Goal: Task Accomplishment & Management: Use online tool/utility

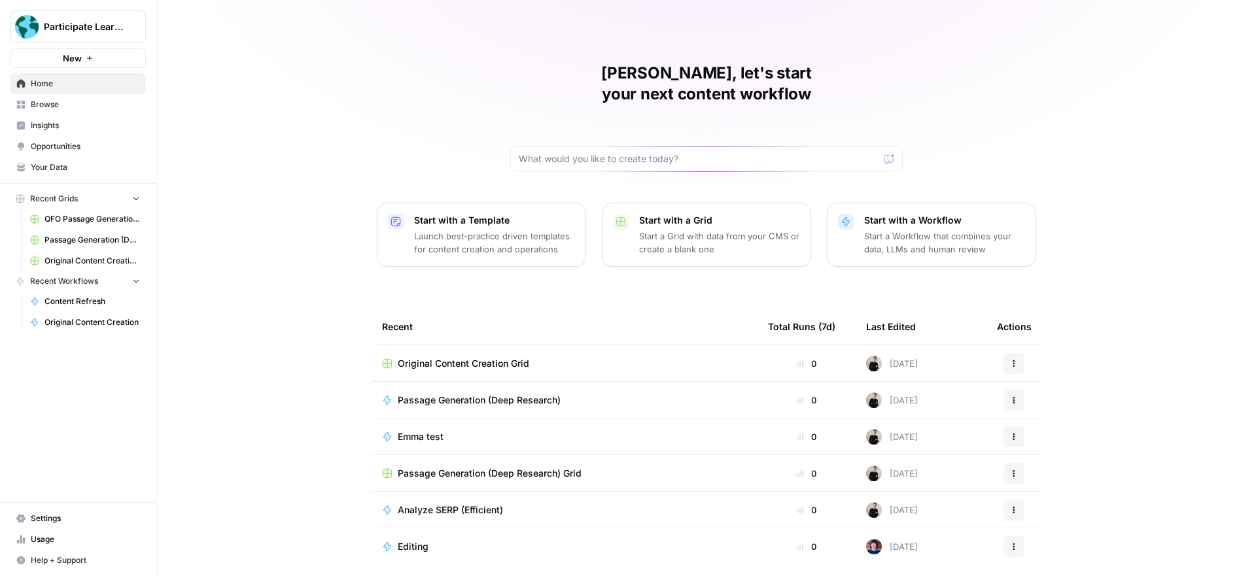
click at [419, 540] on span "Editing" at bounding box center [413, 546] width 31 height 13
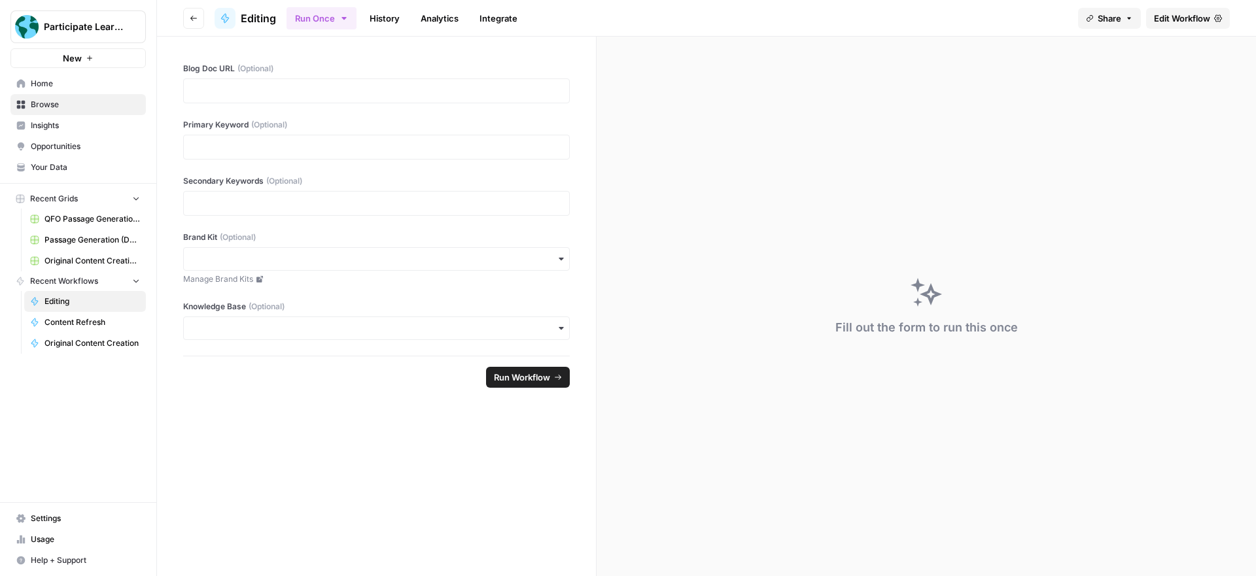
click at [1174, 18] on span "Edit Workflow" at bounding box center [1182, 18] width 56 height 13
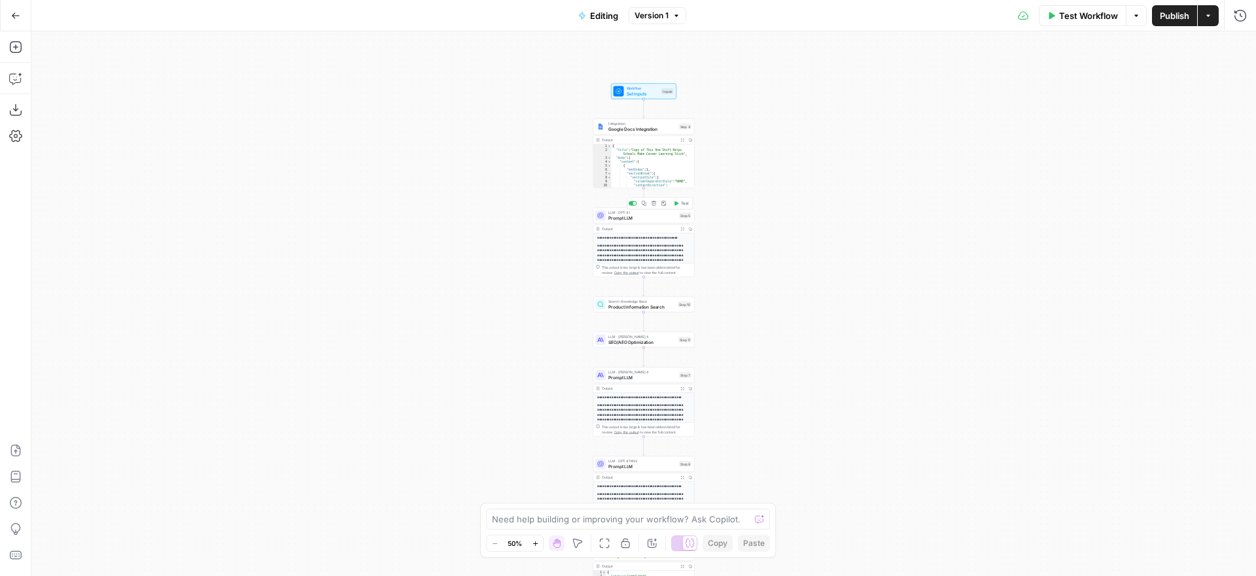
click at [633, 219] on span "Prompt LLM" at bounding box center [642, 218] width 68 height 7
click at [638, 217] on span "Prompt LLM" at bounding box center [642, 218] width 68 height 7
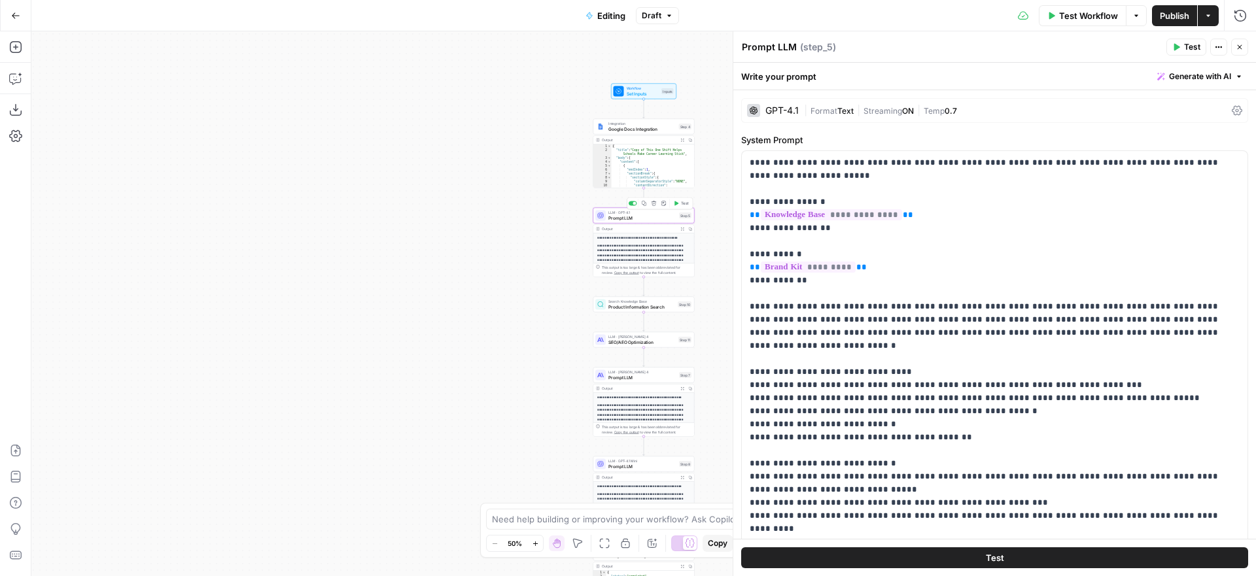
click at [639, 217] on span "Prompt LLM" at bounding box center [642, 218] width 68 height 7
drag, startPoint x: 962, startPoint y: 164, endPoint x: 883, endPoint y: 164, distance: 79.8
click at [883, 164] on p "**********" at bounding box center [995, 509] width 490 height 707
click at [1237, 162] on icon "button" at bounding box center [1236, 163] width 7 height 7
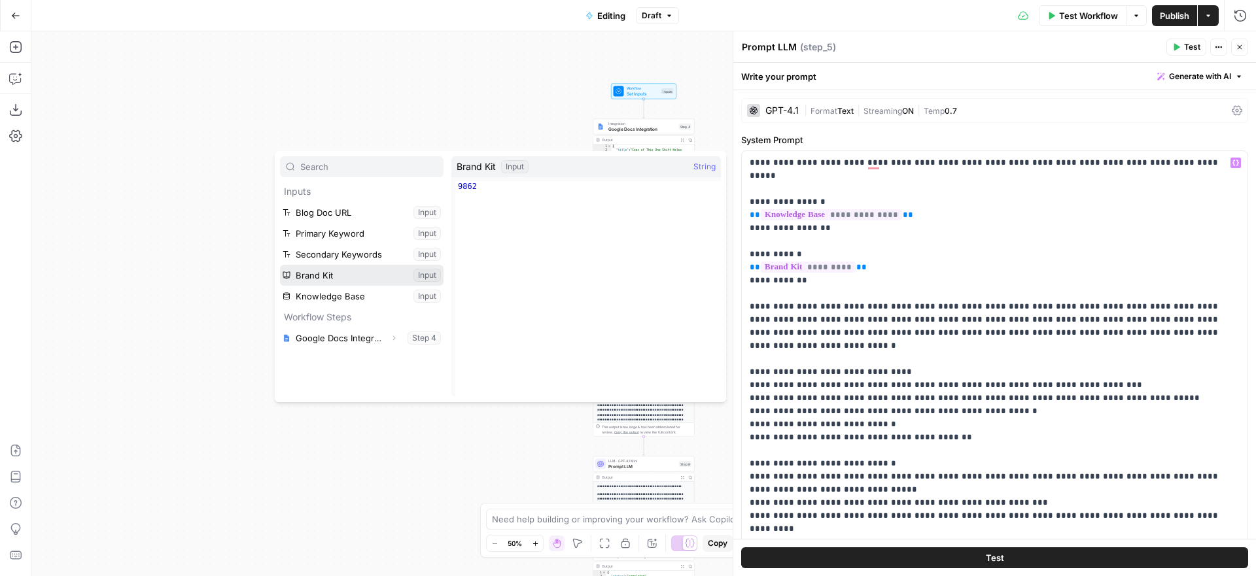
click at [318, 273] on button "Select variable Brand Kit" at bounding box center [362, 275] width 164 height 21
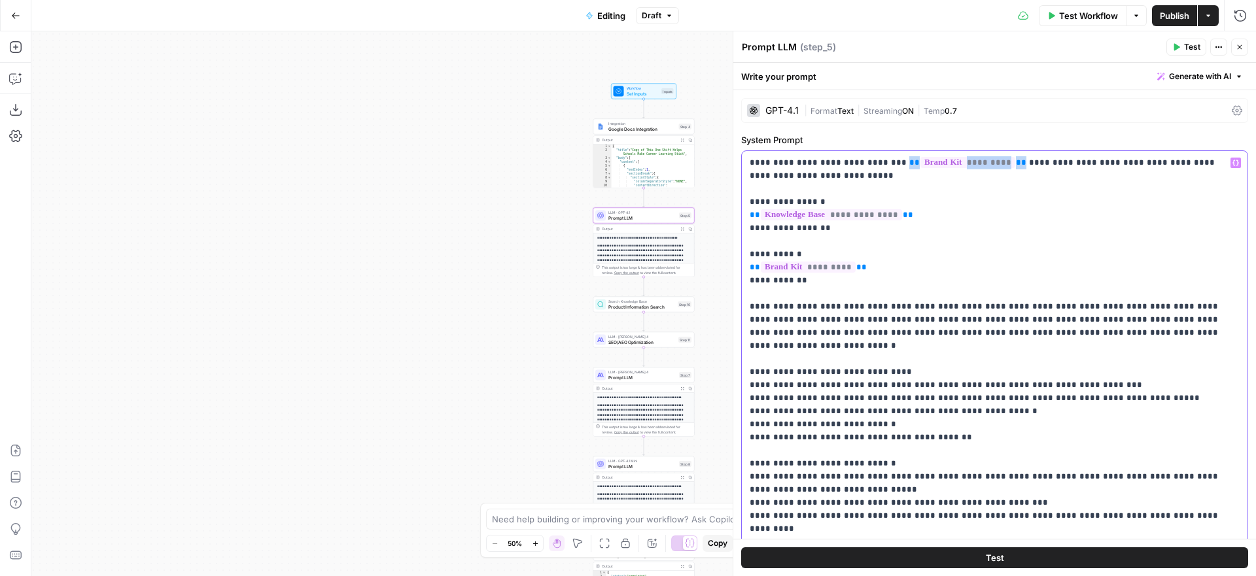
drag, startPoint x: 985, startPoint y: 165, endPoint x: 883, endPoint y: 164, distance: 102.1
click at [883, 164] on p "**********" at bounding box center [995, 509] width 490 height 707
click at [1237, 47] on icon "button" at bounding box center [1240, 47] width 8 height 8
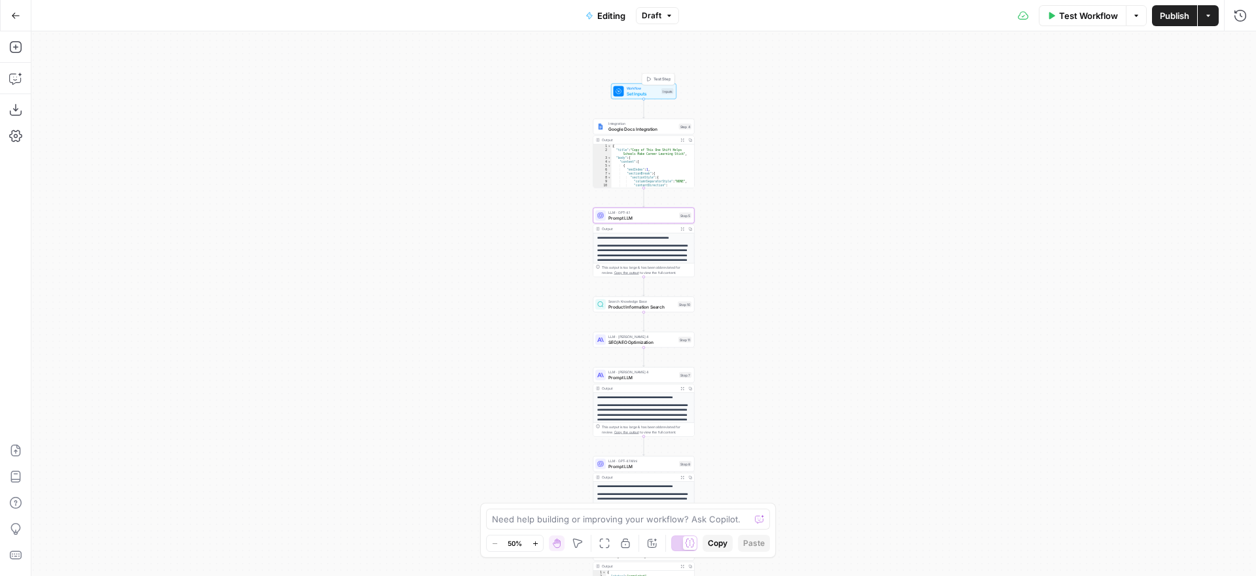
click at [635, 92] on span "Set Inputs" at bounding box center [643, 93] width 33 height 7
click at [857, 267] on Kit "Brand Kit (Optional)" at bounding box center [1002, 262] width 470 height 13
click at [643, 217] on span "Prompt LLM" at bounding box center [642, 218] width 68 height 7
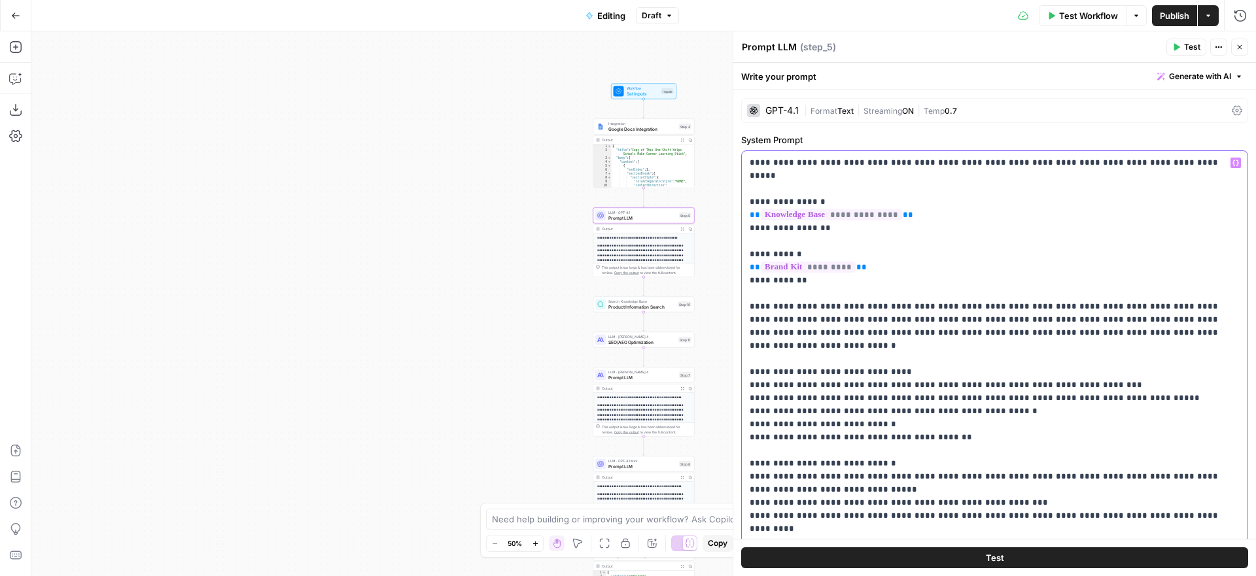
click at [880, 162] on p "**********" at bounding box center [995, 503] width 490 height 694
click at [1239, 164] on icon "button" at bounding box center [1236, 163] width 7 height 7
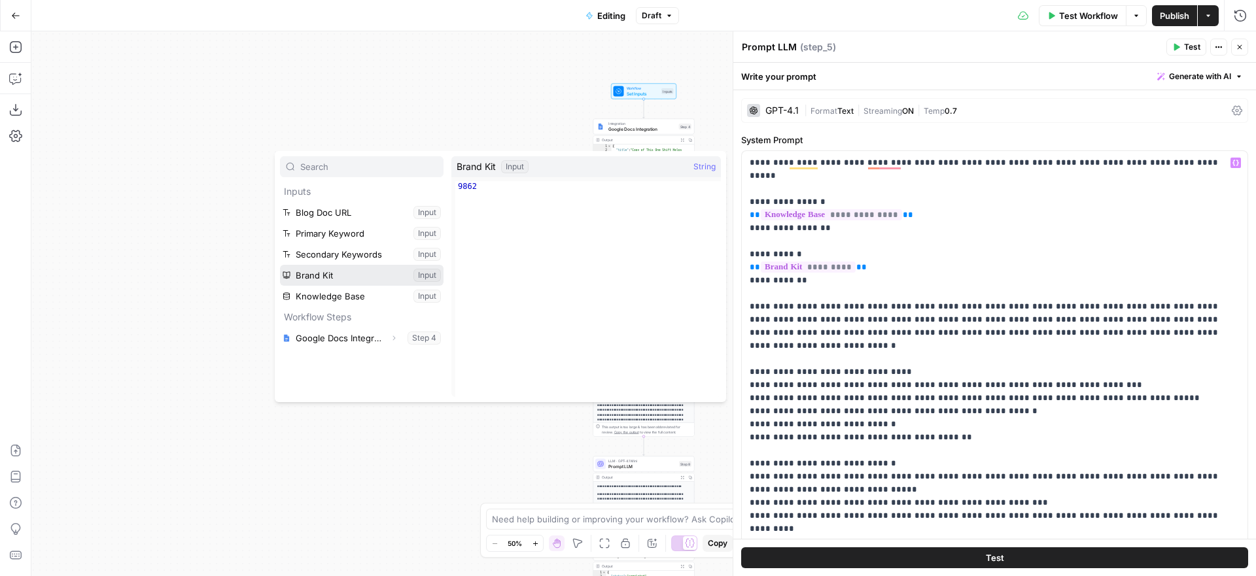
click at [325, 275] on button "Select variable Brand Kit" at bounding box center [362, 275] width 164 height 21
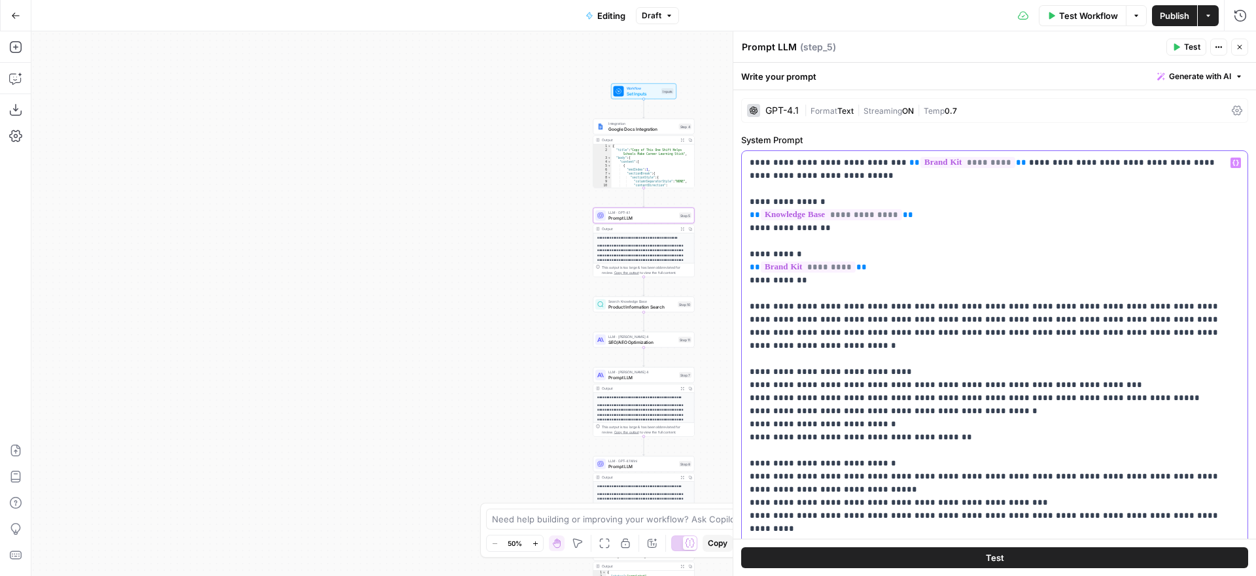
click at [946, 273] on p "**********" at bounding box center [995, 509] width 490 height 707
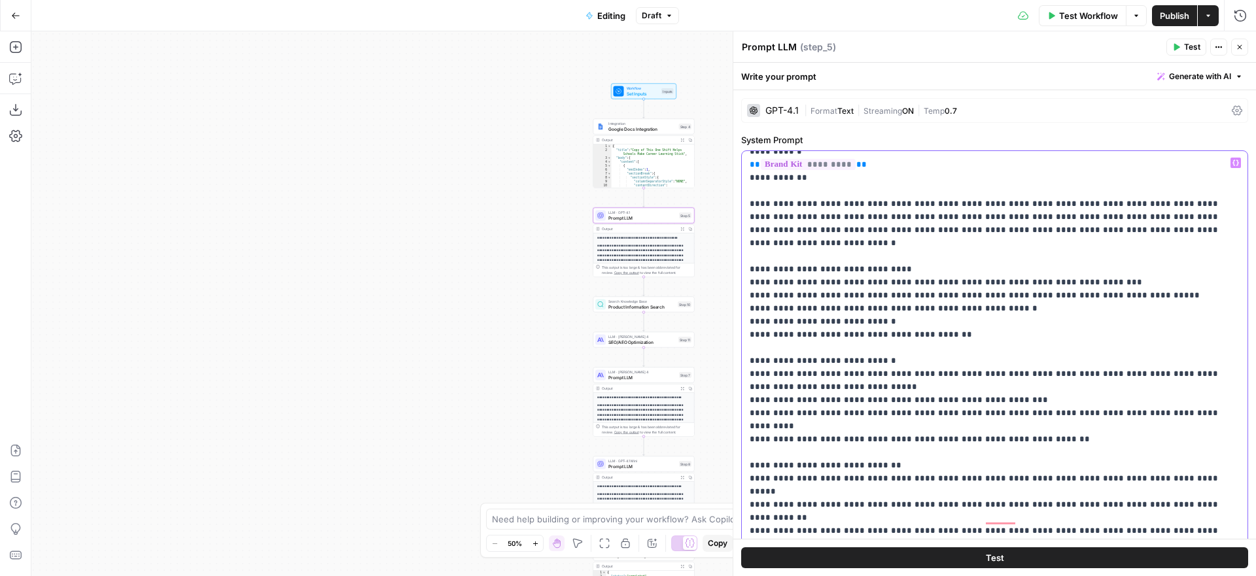
scroll to position [184, 0]
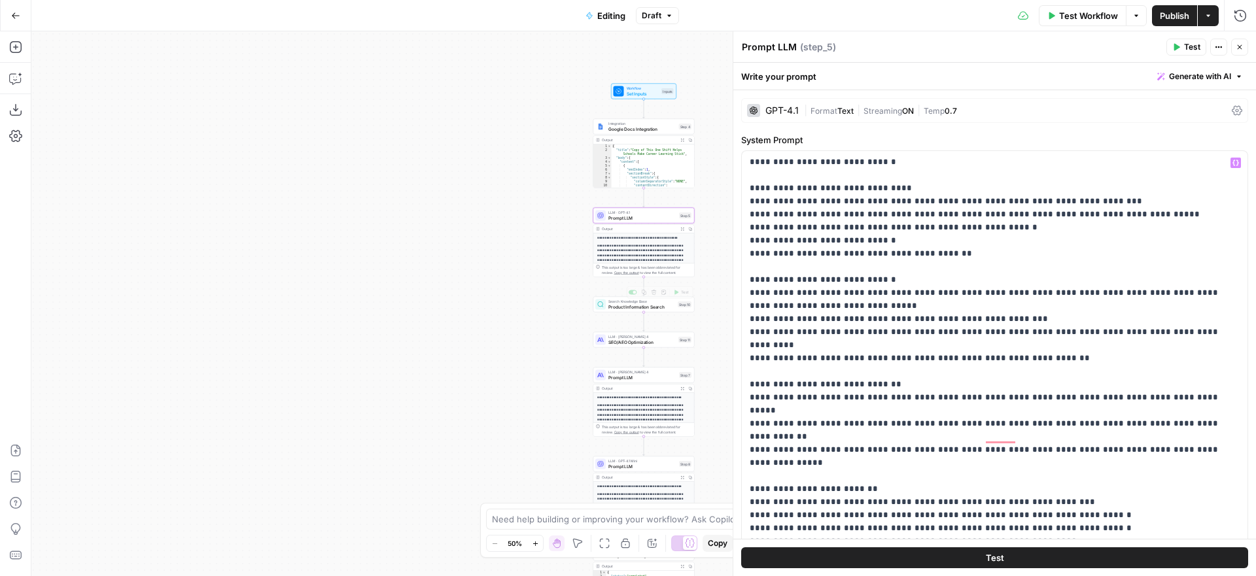
click at [634, 304] on span "Product Information Search" at bounding box center [641, 307] width 67 height 7
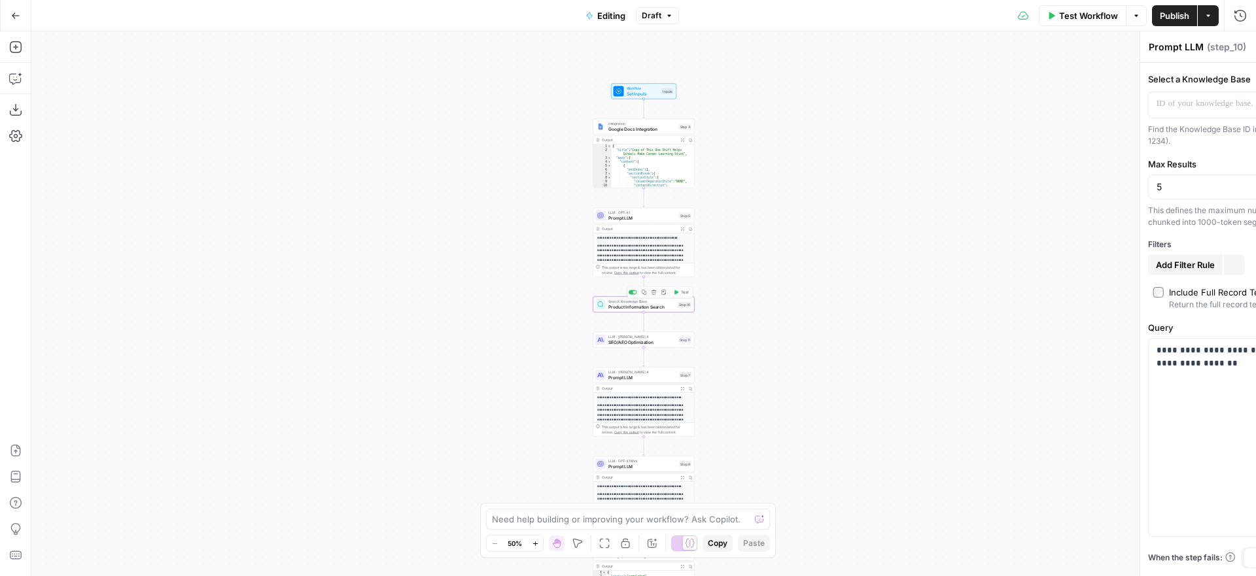
type textarea "Product Information Search"
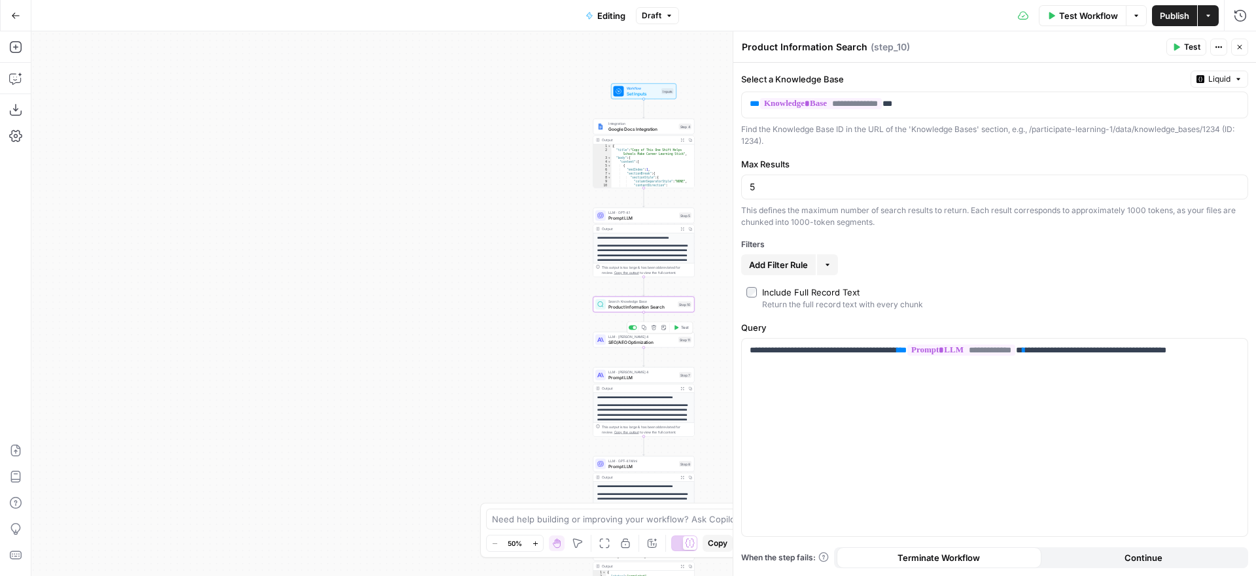
click at [654, 344] on span "SEO/AEO Optimization" at bounding box center [641, 342] width 67 height 7
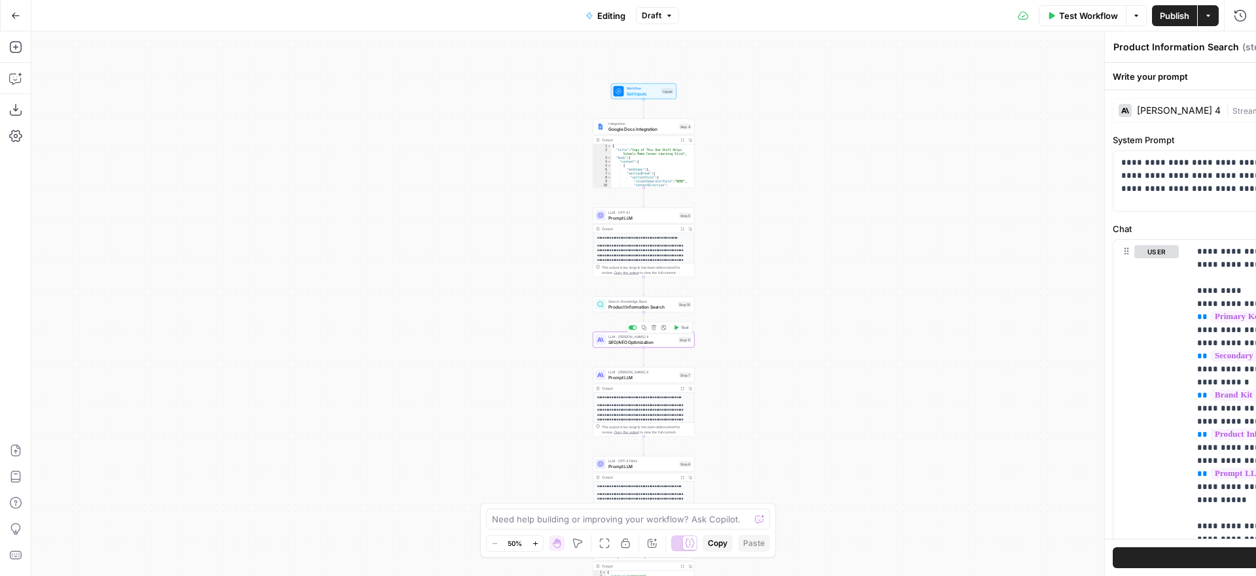
type textarea "SEO/AEO Optimization"
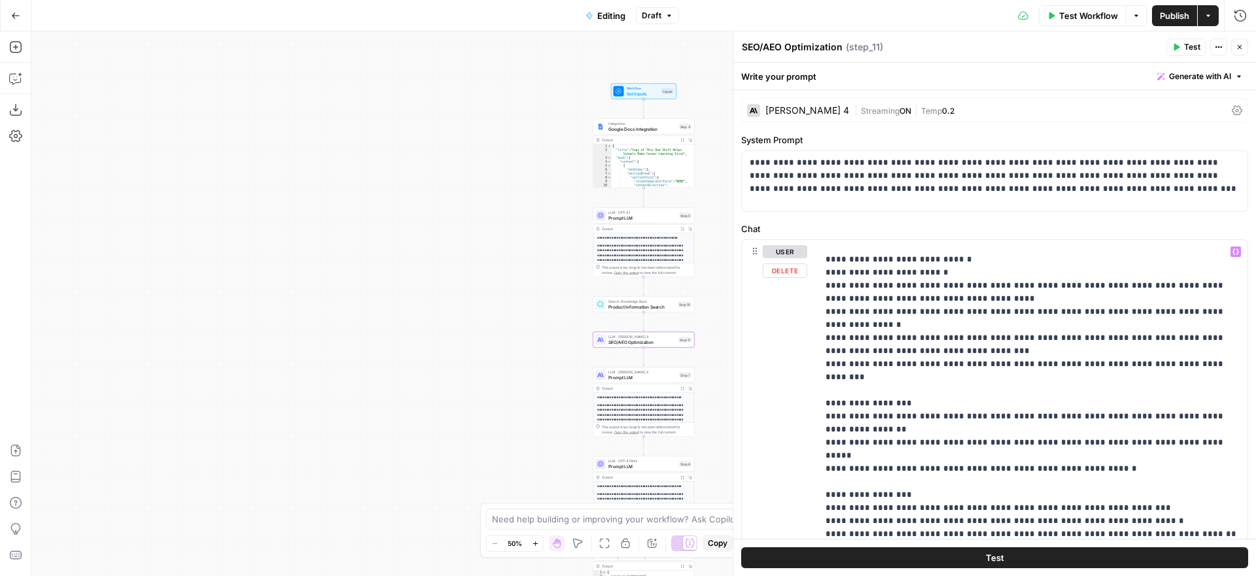
scroll to position [277, 0]
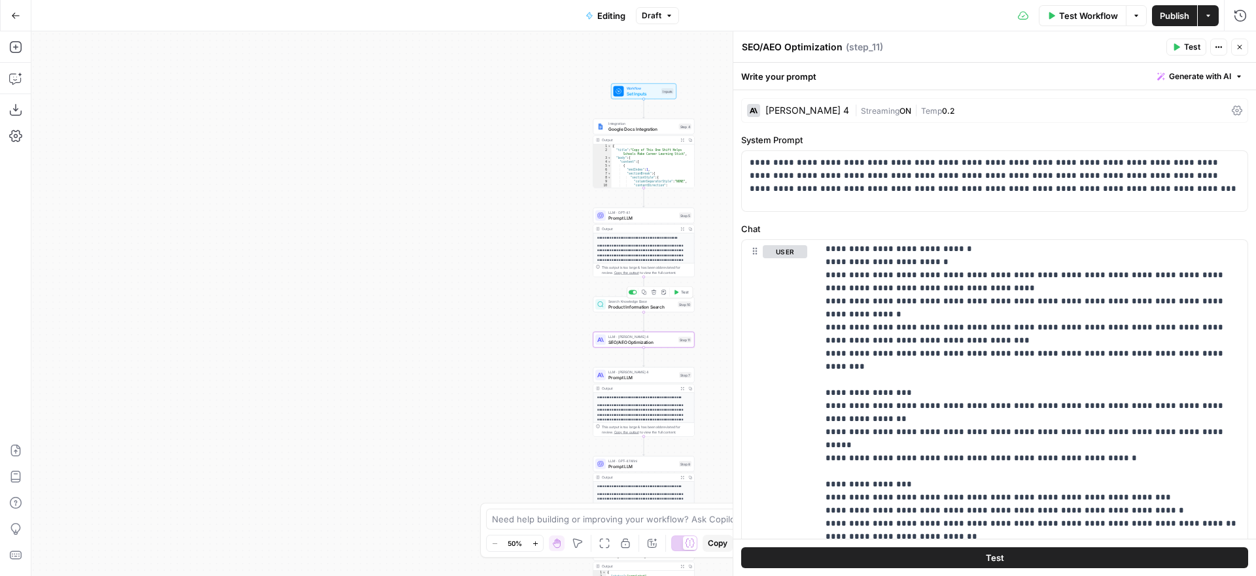
click at [644, 308] on span "Product Information Search" at bounding box center [641, 307] width 67 height 7
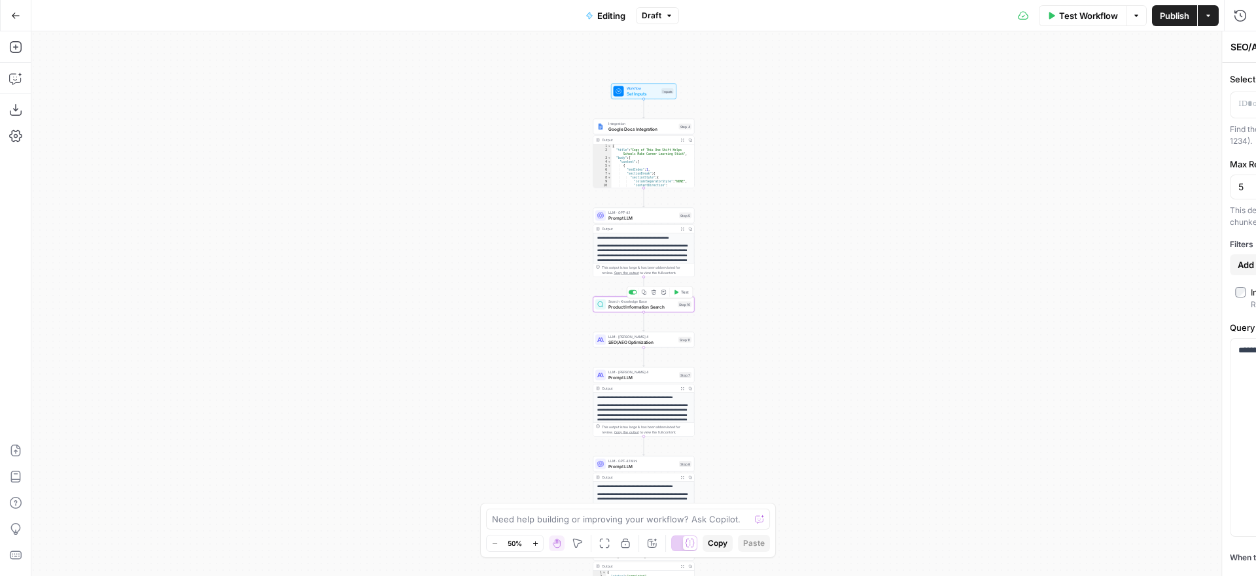
type textarea "Product Information Search"
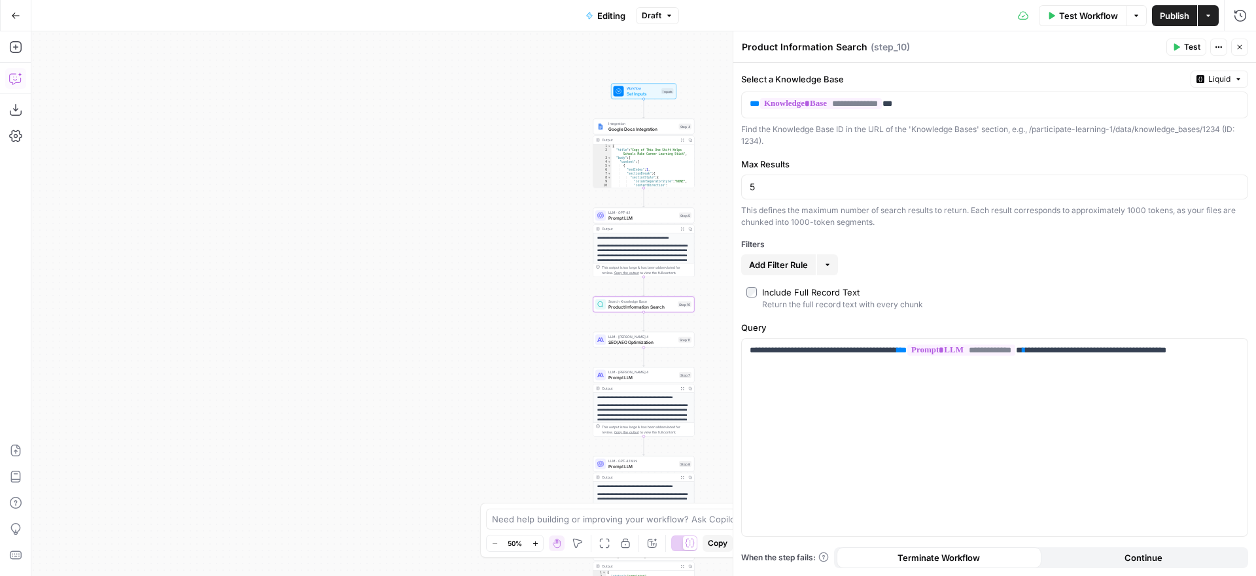
click at [14, 77] on icon "button" at bounding box center [15, 78] width 13 height 13
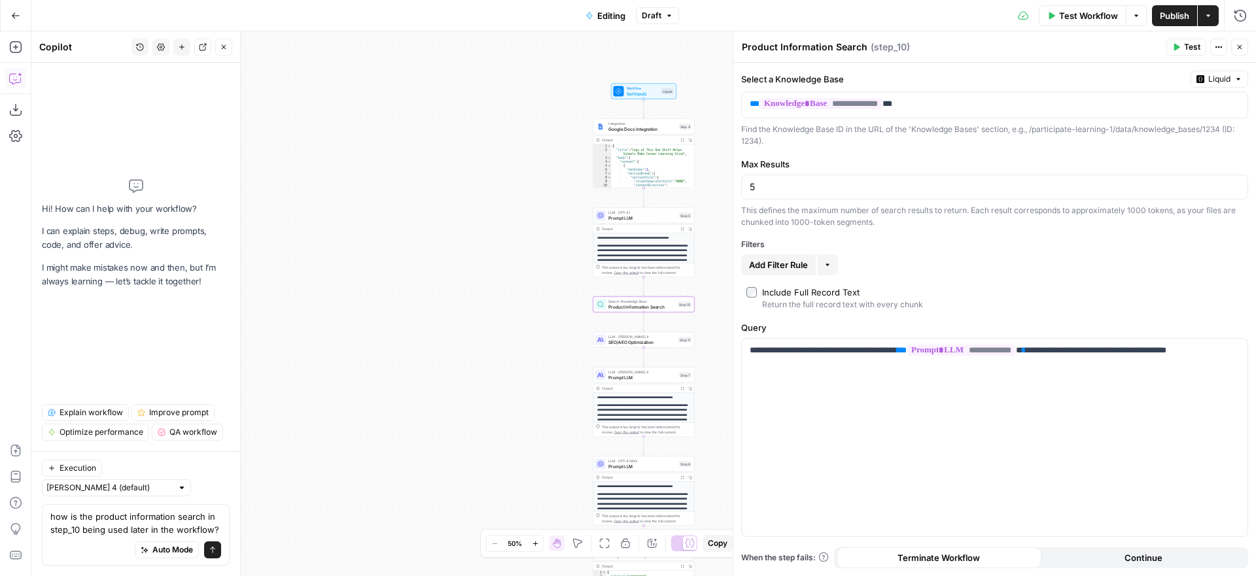
type textarea "how is the product information search in step_10 being used later in the workfl…"
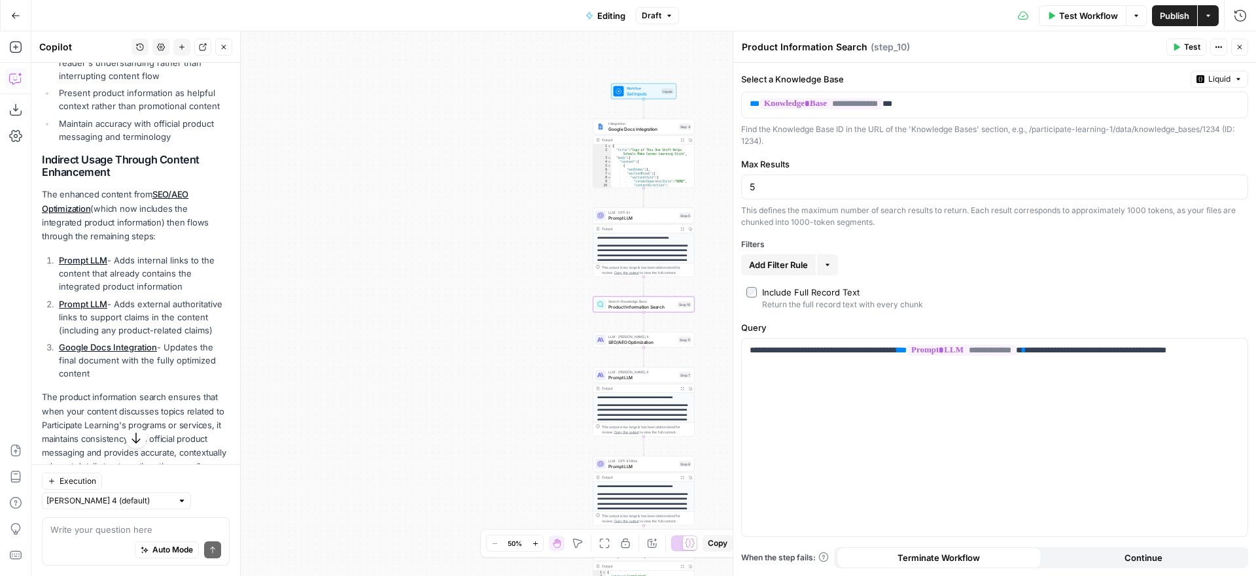
scroll to position [436, 0]
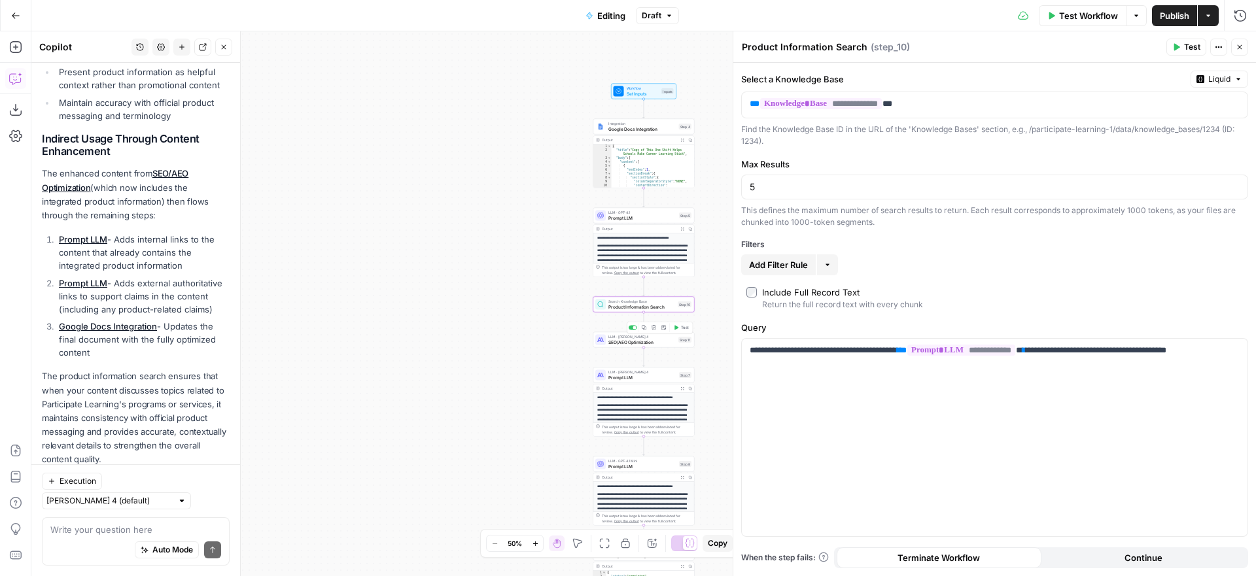
click at [650, 341] on span "SEO/AEO Optimization" at bounding box center [641, 342] width 67 height 7
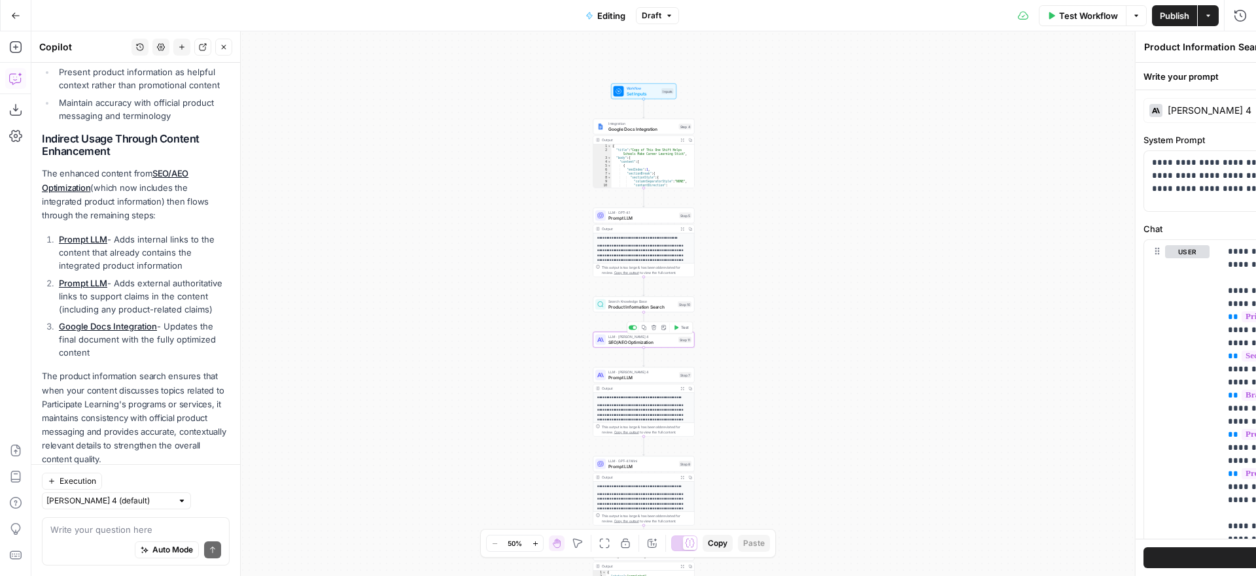
type textarea "SEO/AEO Optimization"
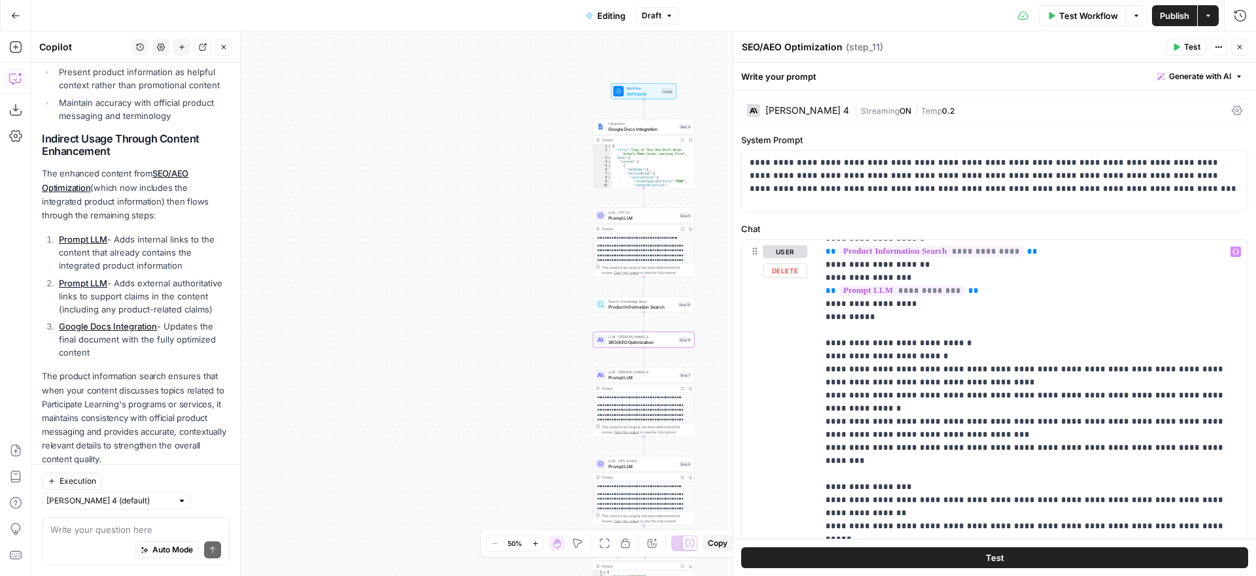
scroll to position [192, 0]
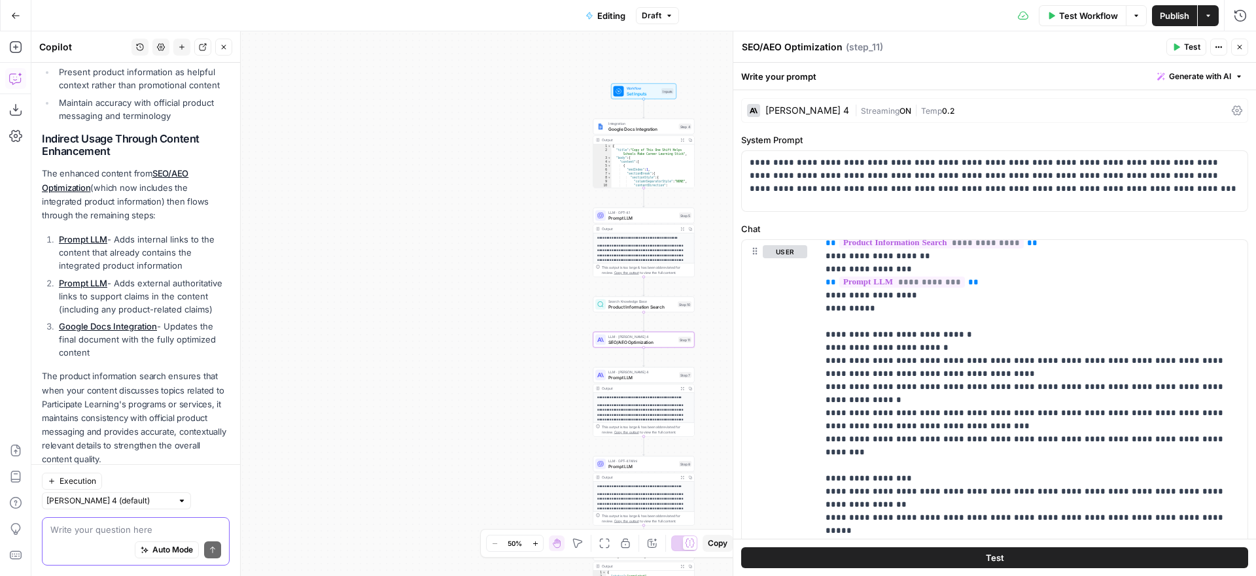
click at [118, 527] on textarea at bounding box center [135, 529] width 171 height 13
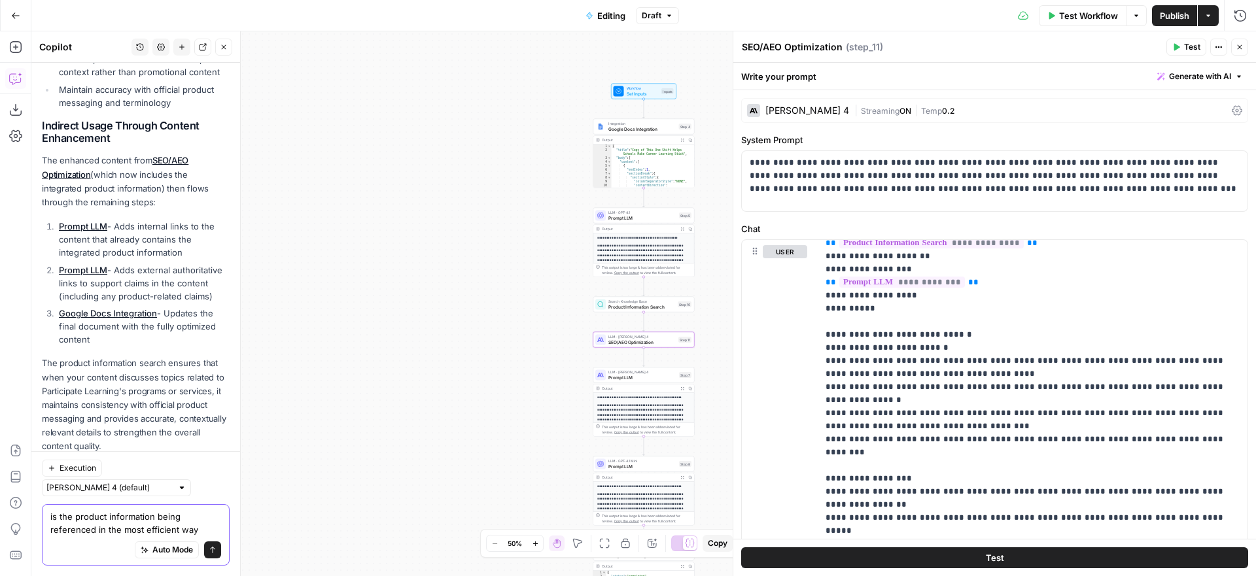
type textarea "is the product information being referenced in the most efficient way?"
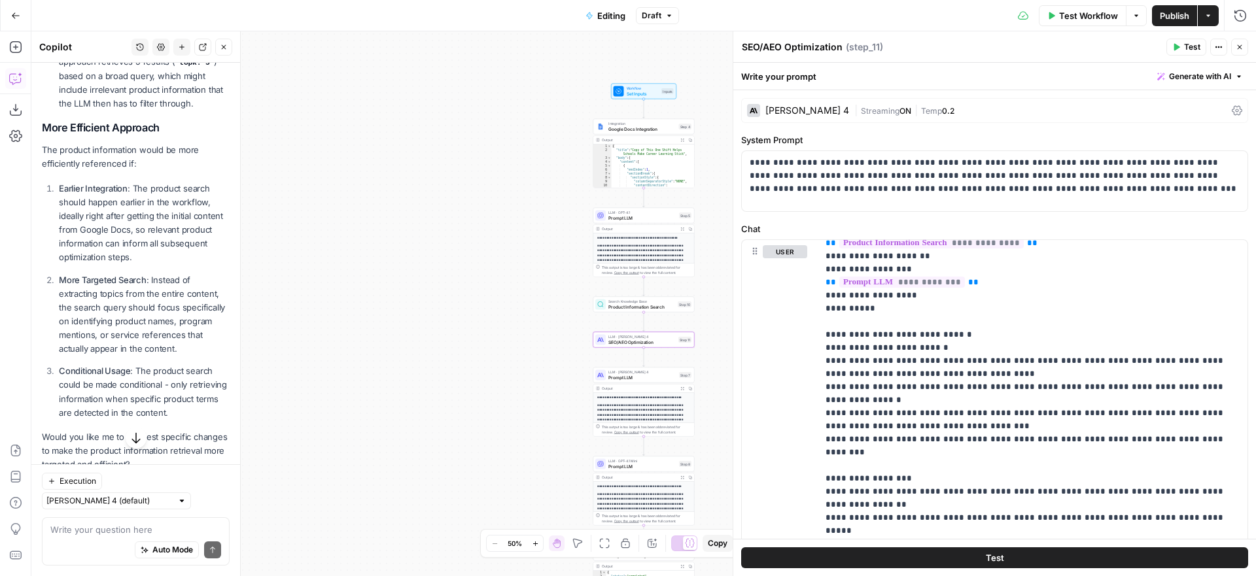
scroll to position [1197, 0]
click at [638, 306] on span "Product Information Search" at bounding box center [641, 307] width 67 height 7
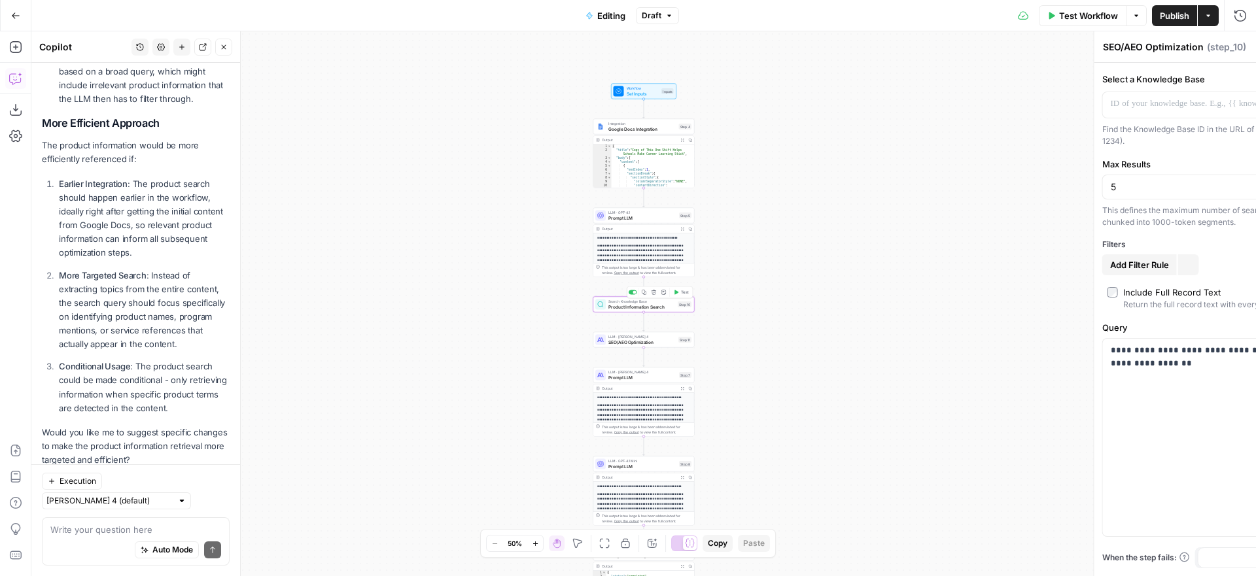
type textarea "Product Information Search"
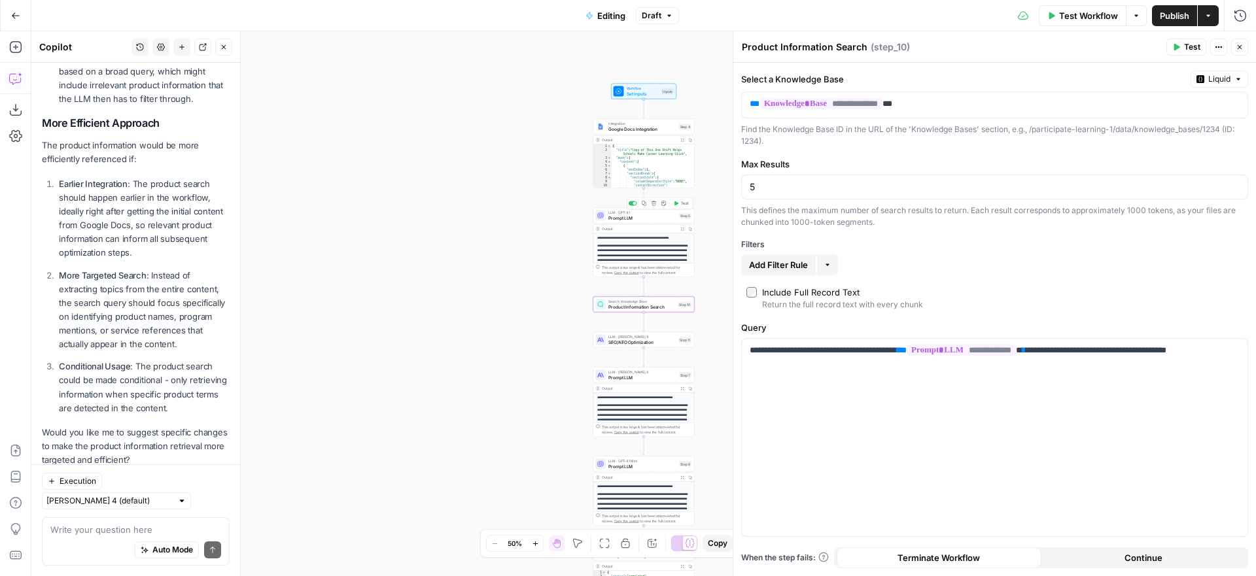
click at [643, 217] on span "Prompt LLM" at bounding box center [642, 218] width 68 height 7
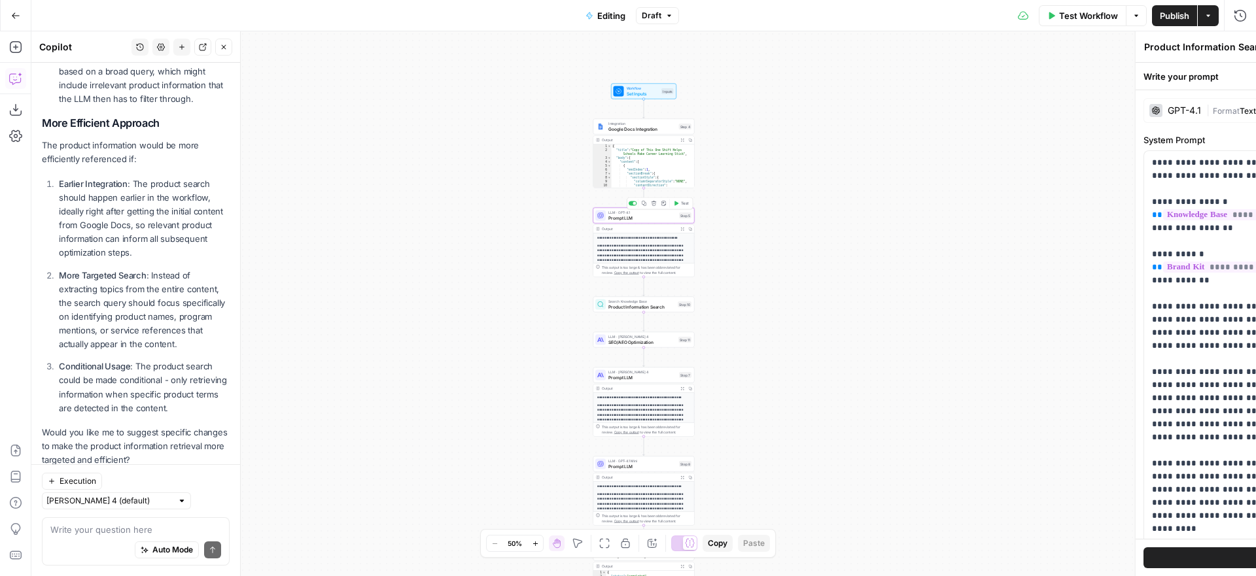
type textarea "Prompt LLM"
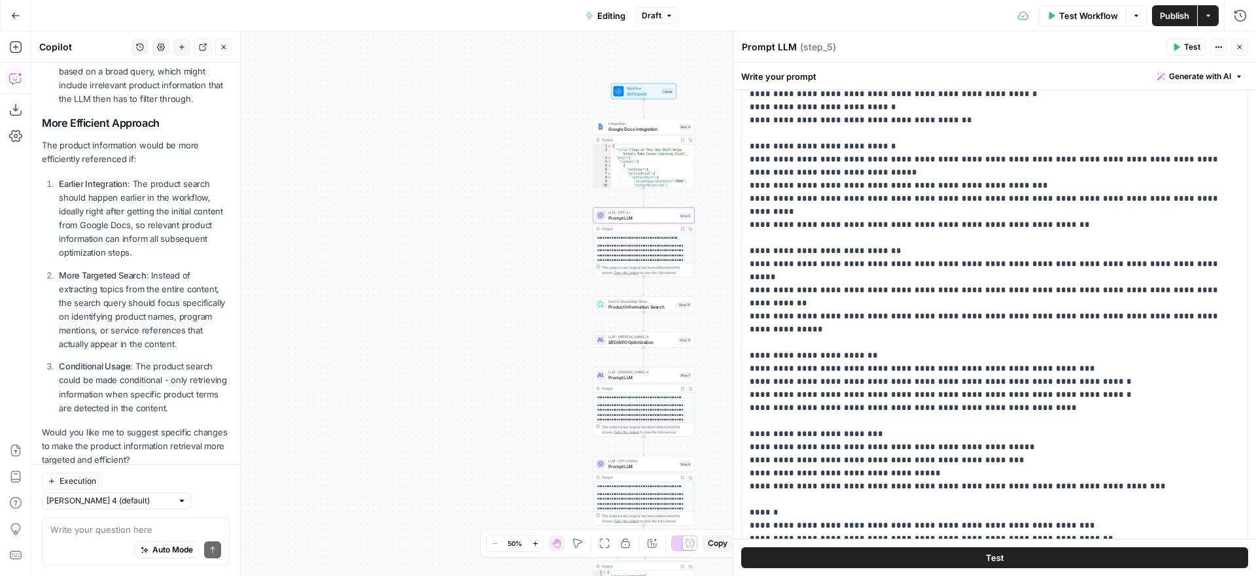
scroll to position [137, 0]
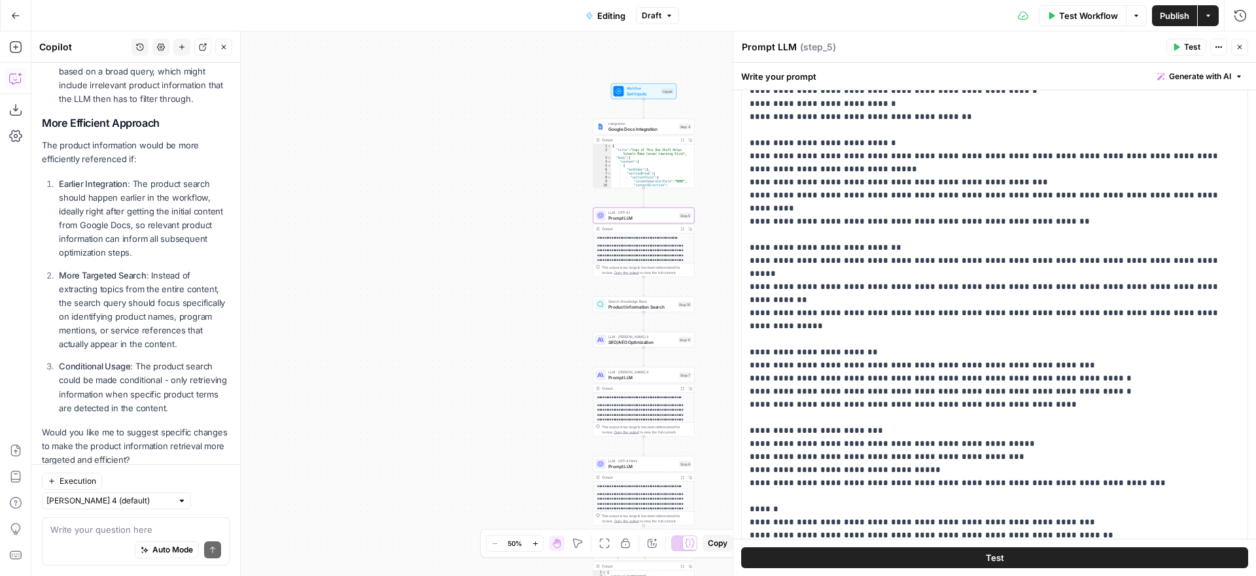
click at [652, 304] on span "Product Information Search" at bounding box center [641, 307] width 67 height 7
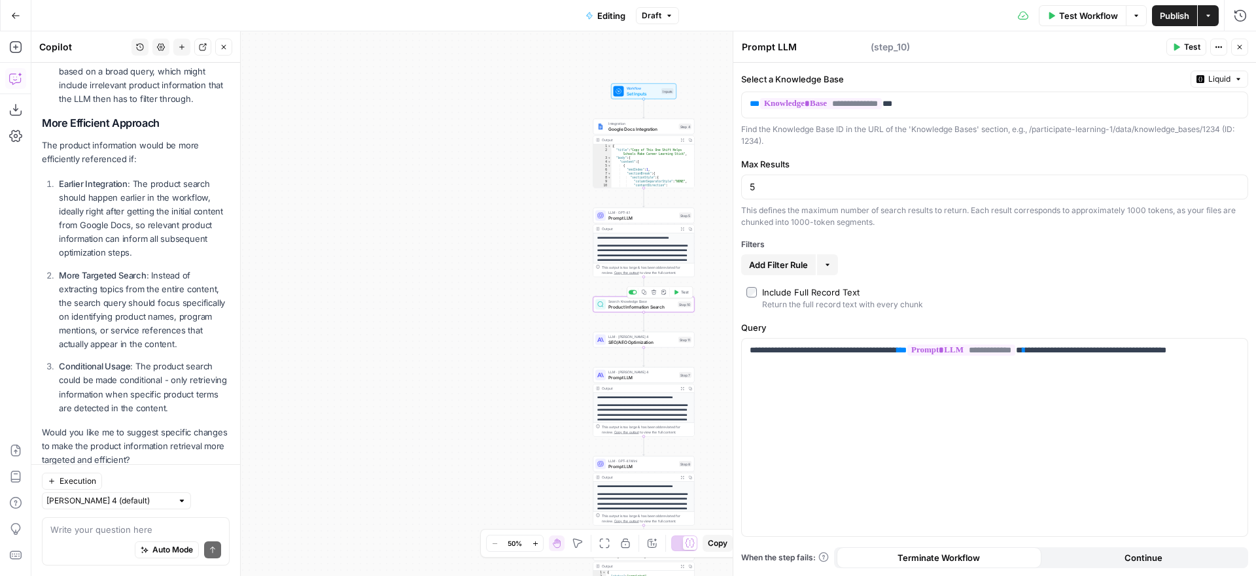
type textarea "Product Information Search"
click at [646, 91] on span "Set Inputs" at bounding box center [643, 93] width 33 height 7
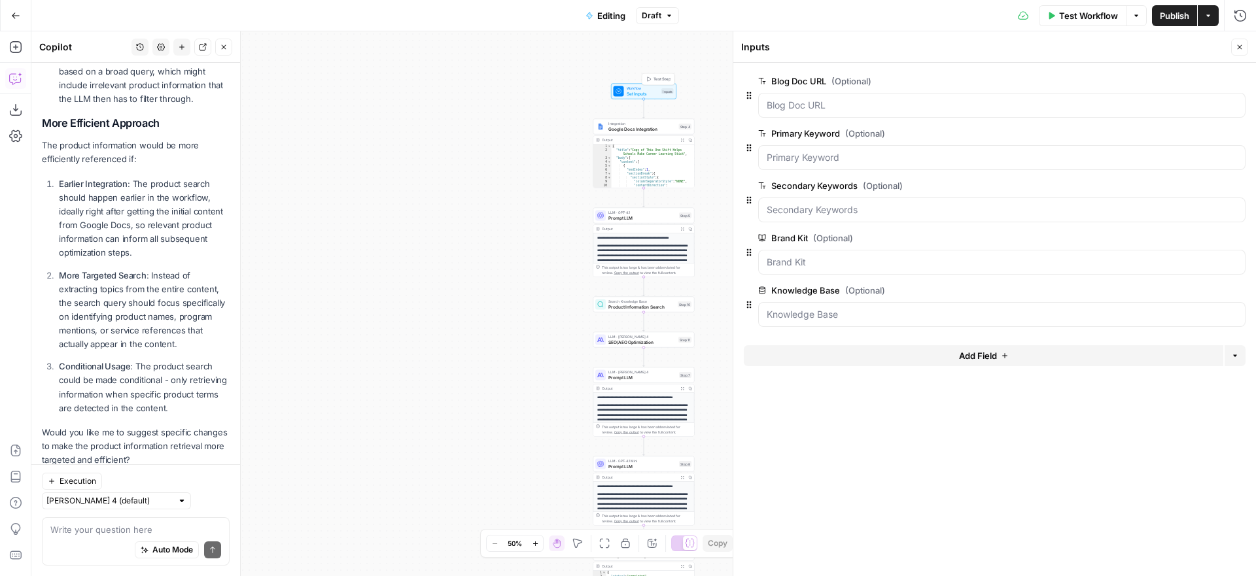
click at [654, 82] on button "Test Step" at bounding box center [659, 79] width 30 height 9
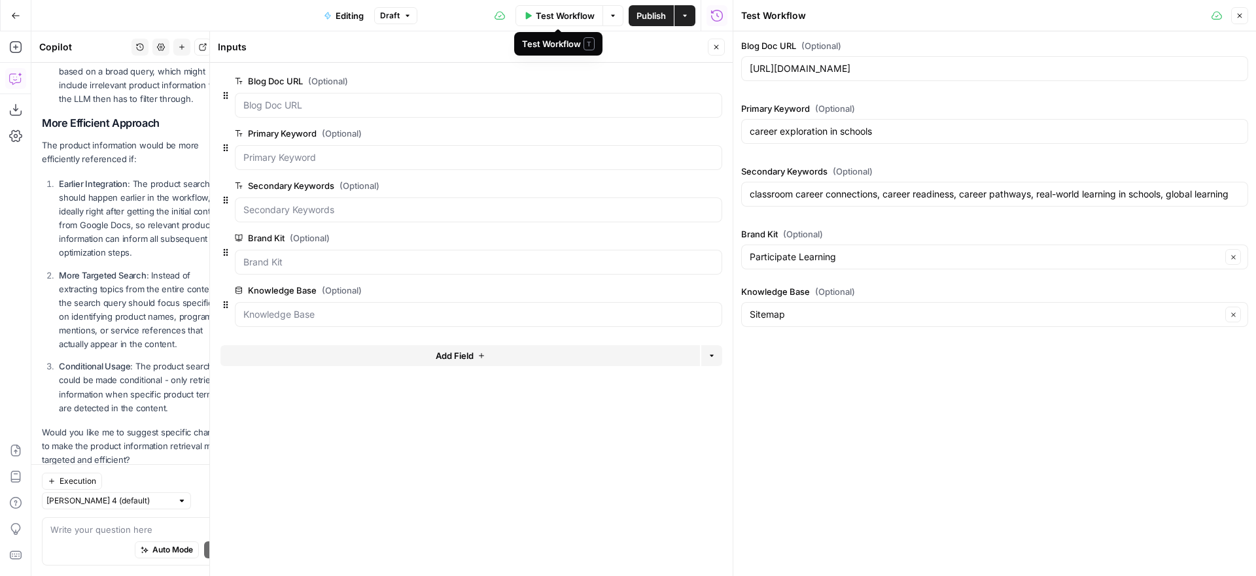
click at [548, 13] on span "Test Workflow" at bounding box center [565, 15] width 59 height 13
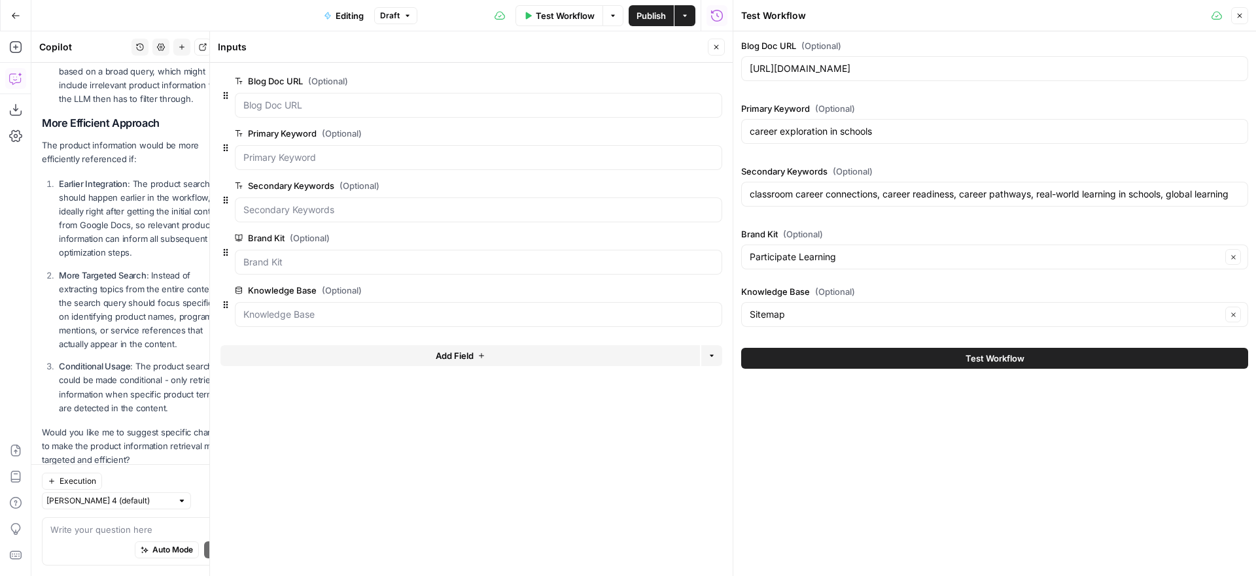
click at [996, 357] on span "Test Workflow" at bounding box center [995, 358] width 59 height 13
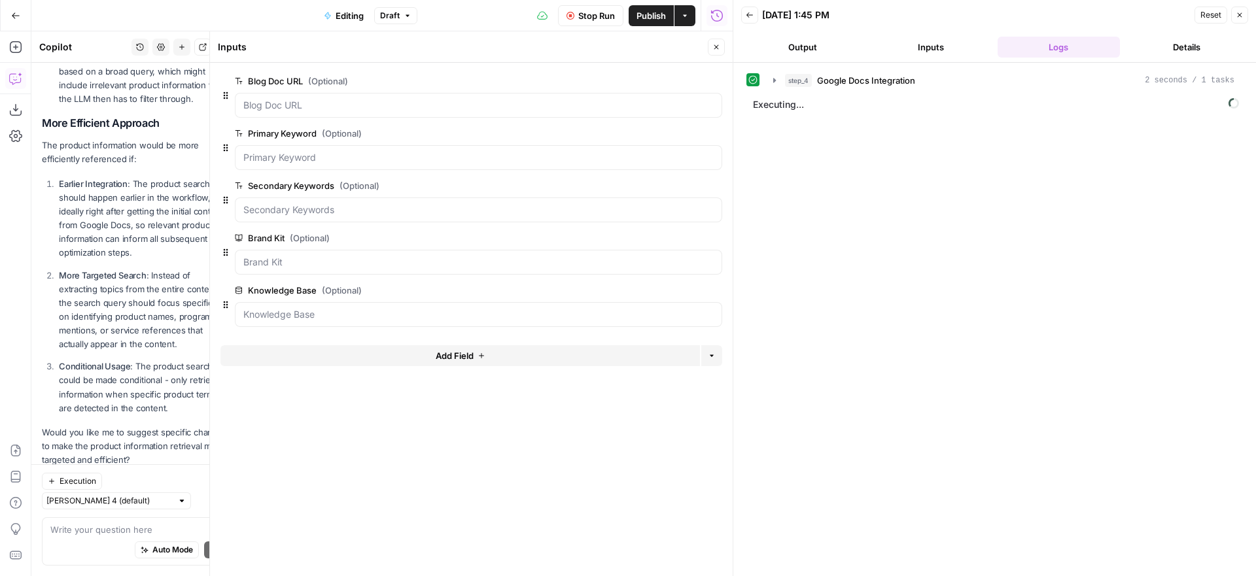
click at [716, 46] on icon "button" at bounding box center [717, 47] width 8 height 8
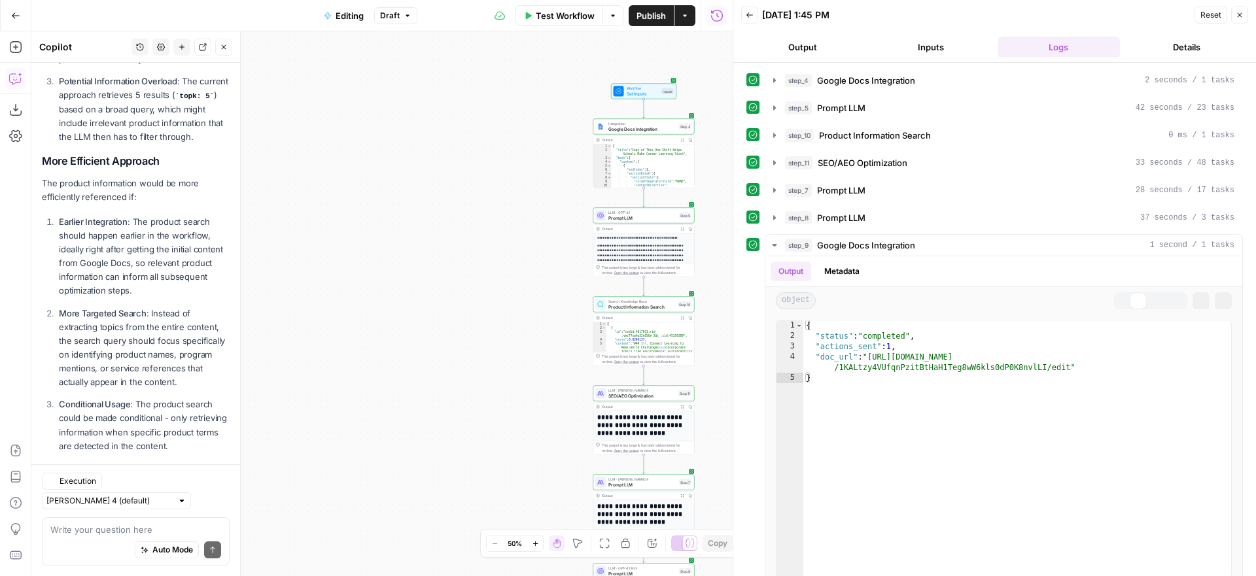
scroll to position [1197, 0]
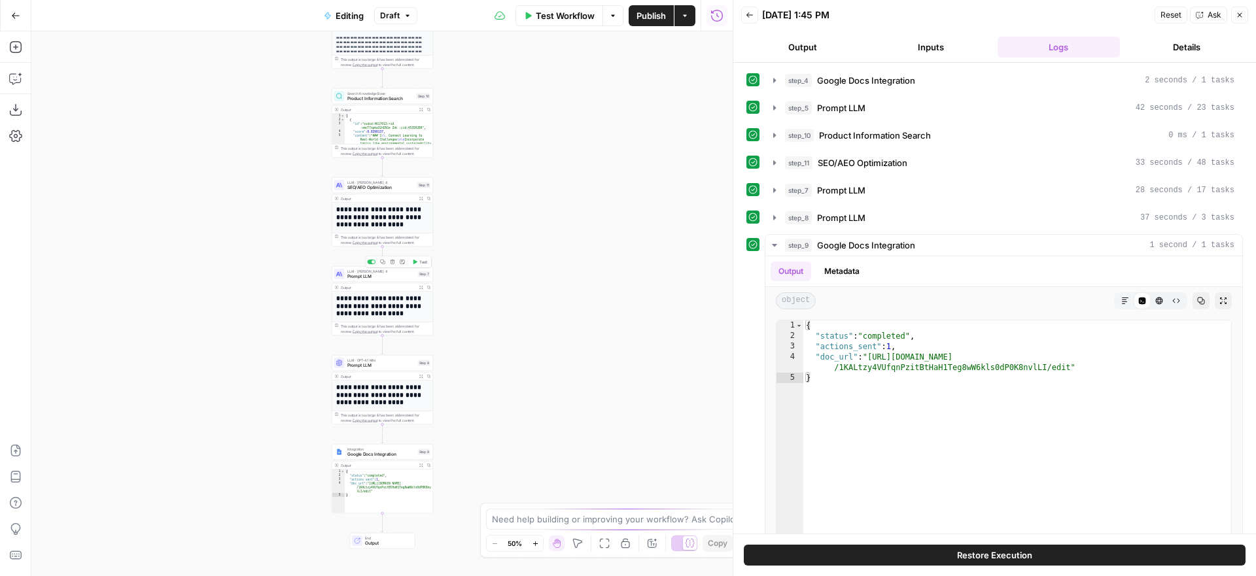
click at [395, 276] on span "Prompt LLM" at bounding box center [381, 276] width 68 height 7
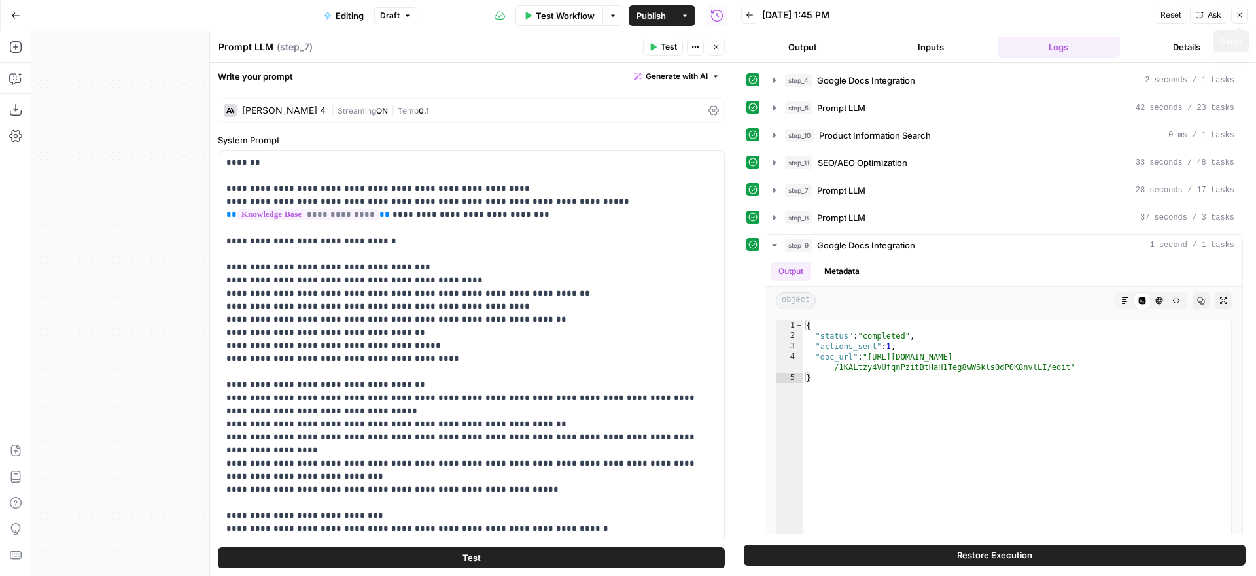
click at [1244, 12] on button "Close" at bounding box center [1239, 15] width 17 height 17
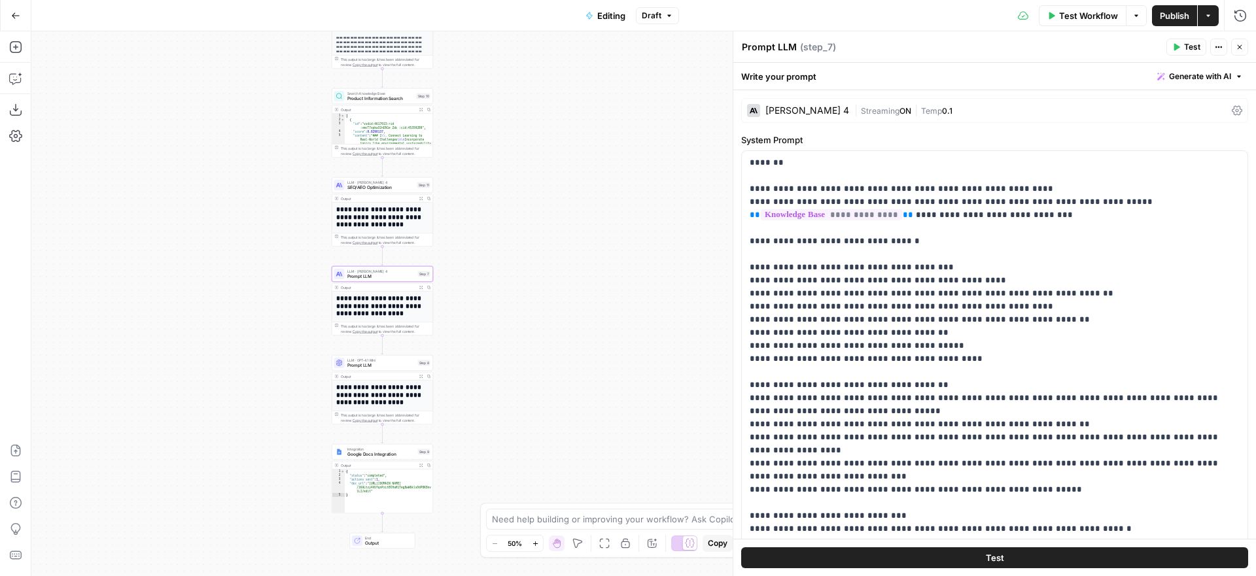
click at [1241, 44] on icon "button" at bounding box center [1240, 47] width 8 height 8
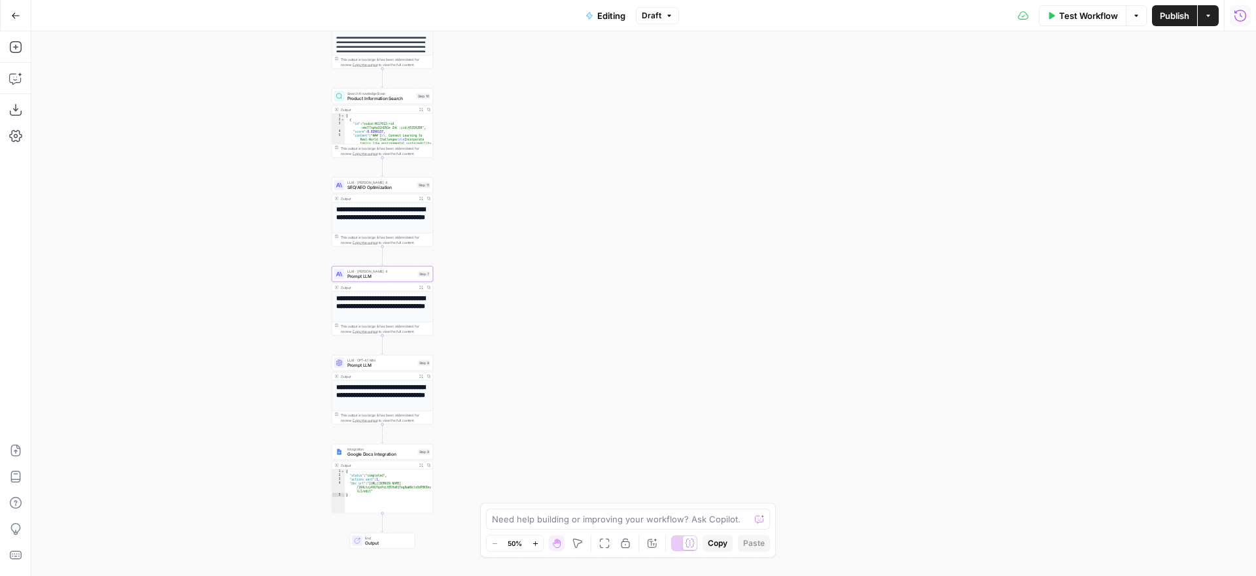
click at [1240, 16] on icon "button" at bounding box center [1241, 15] width 12 height 12
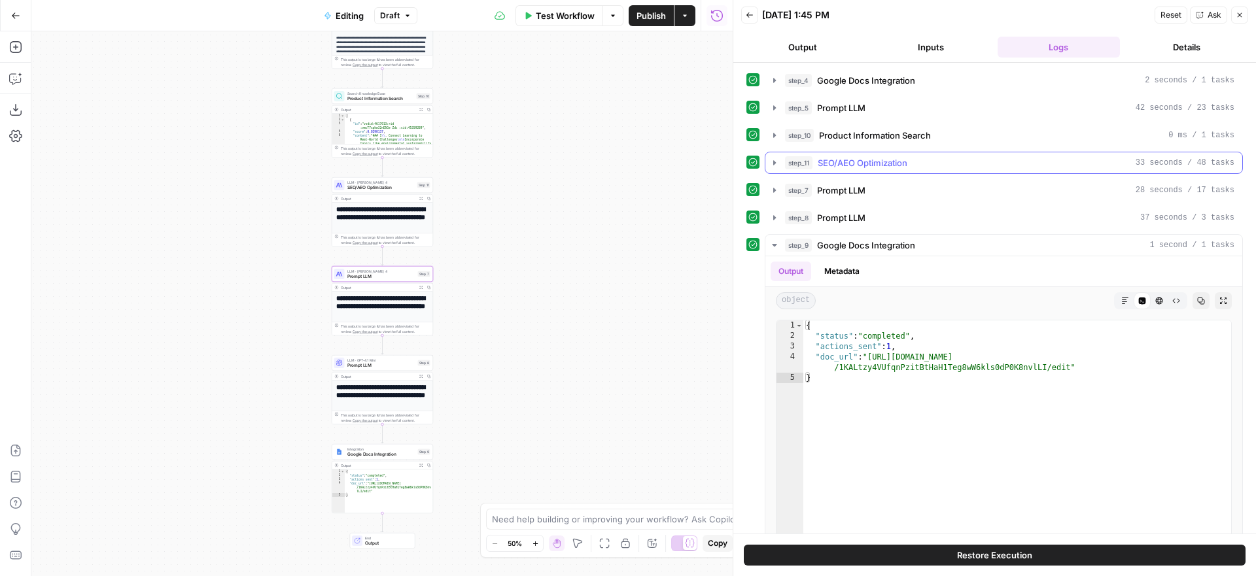
click at [1032, 160] on div "step_11 SEO/AEO Optimization 33 seconds / 48 tasks" at bounding box center [1009, 162] width 449 height 13
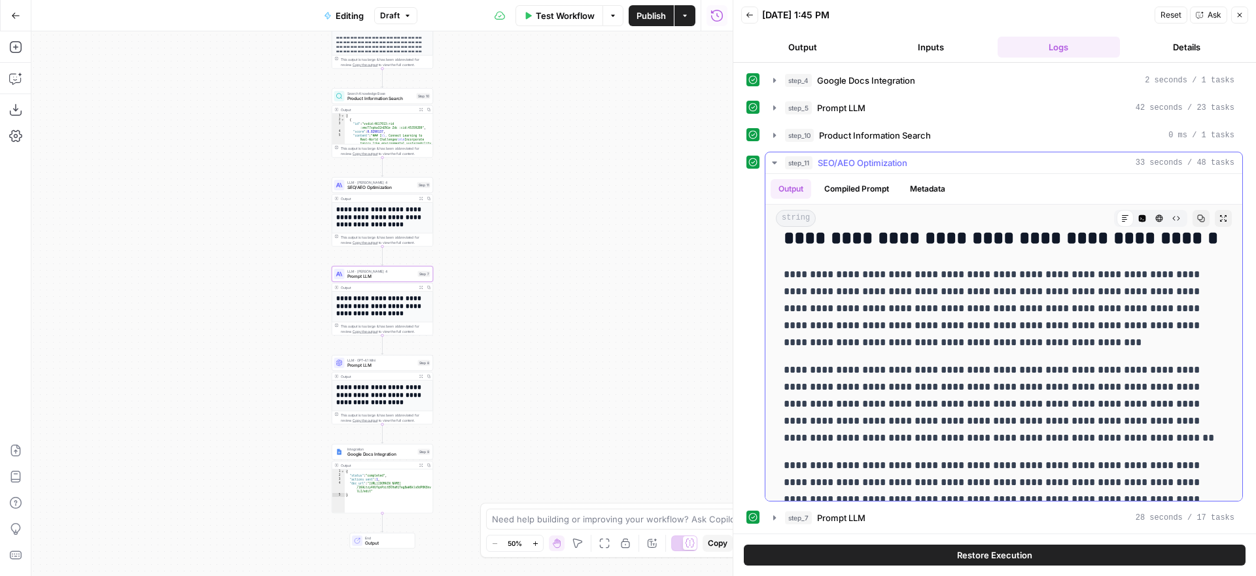
scroll to position [2358, 0]
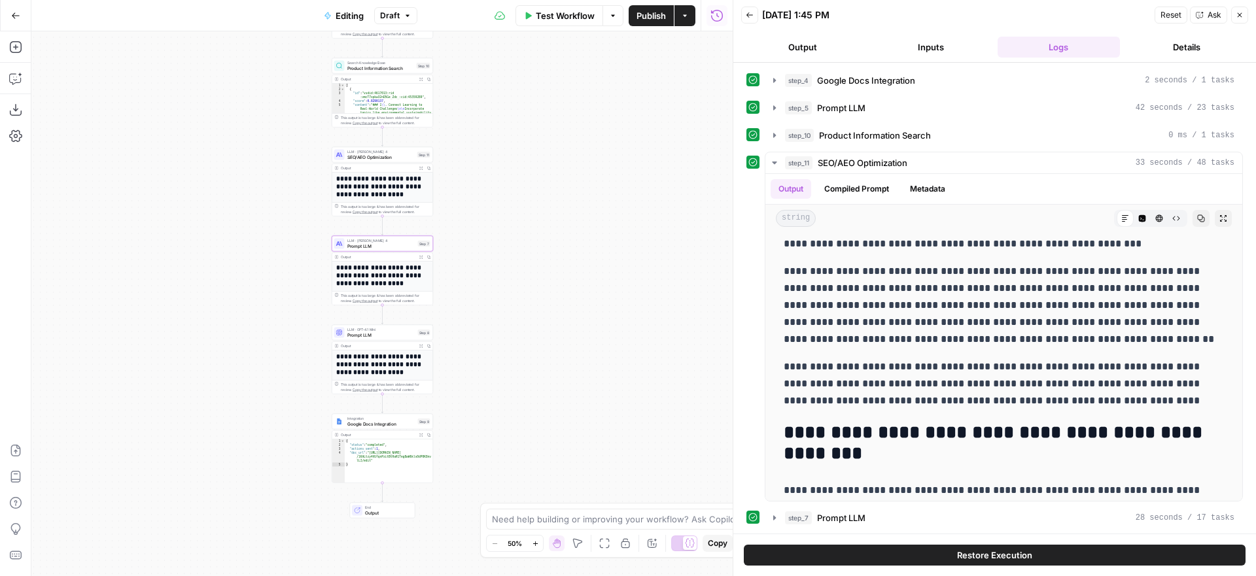
click at [396, 332] on span "Prompt LLM" at bounding box center [381, 335] width 68 height 7
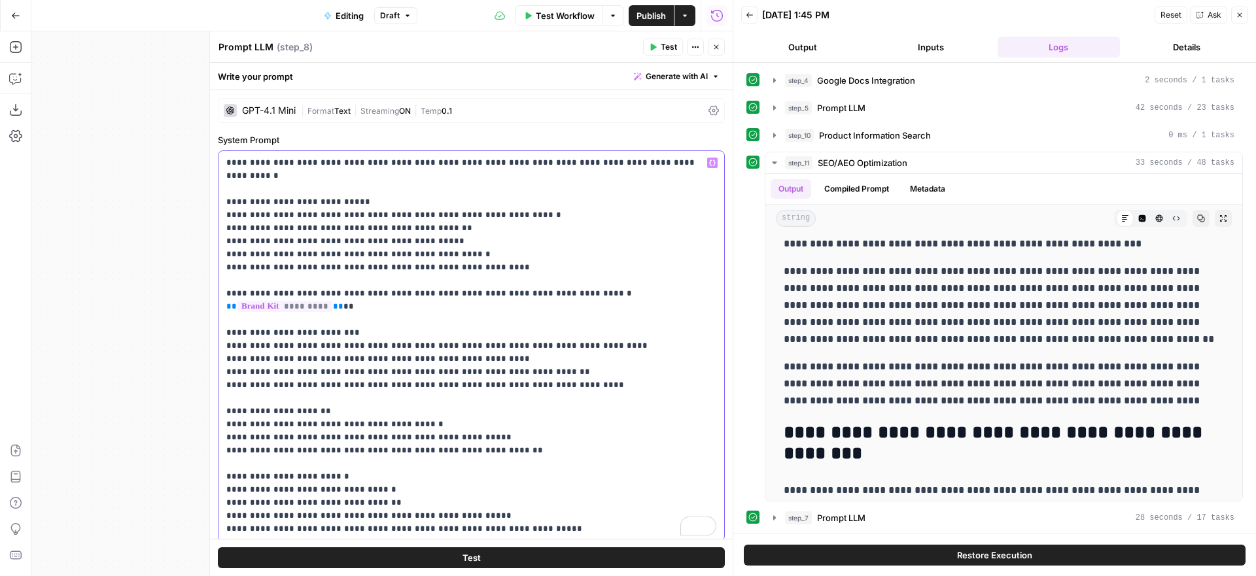
drag, startPoint x: 682, startPoint y: 282, endPoint x: 575, endPoint y: 280, distance: 106.7
click at [575, 280] on p "**********" at bounding box center [471, 345] width 490 height 379
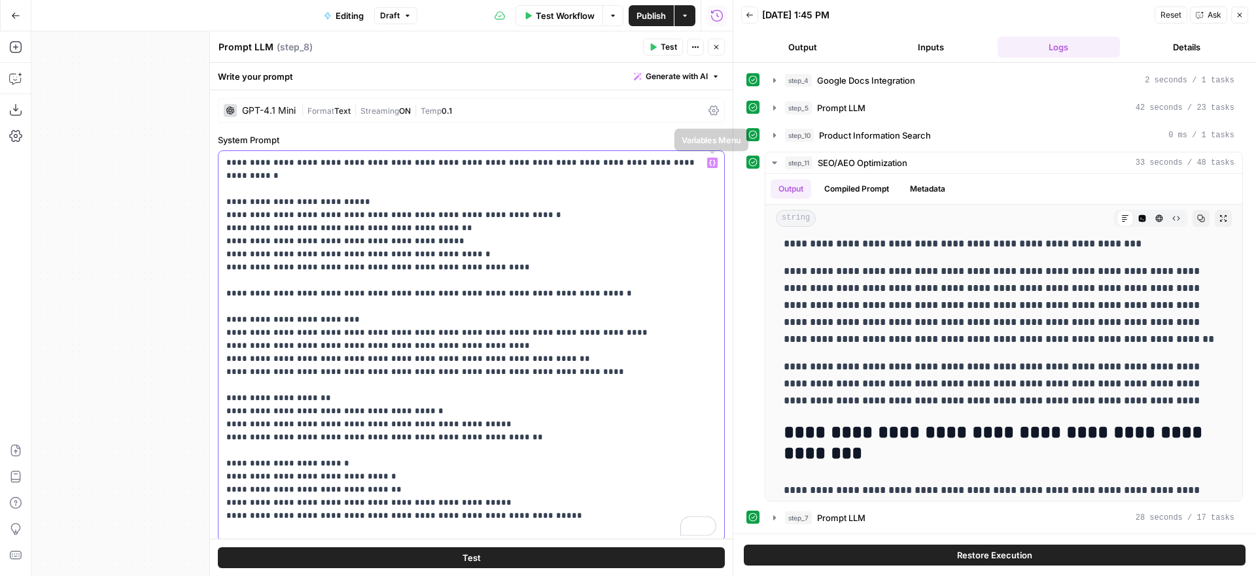
click at [714, 162] on icon "button" at bounding box center [712, 163] width 7 height 6
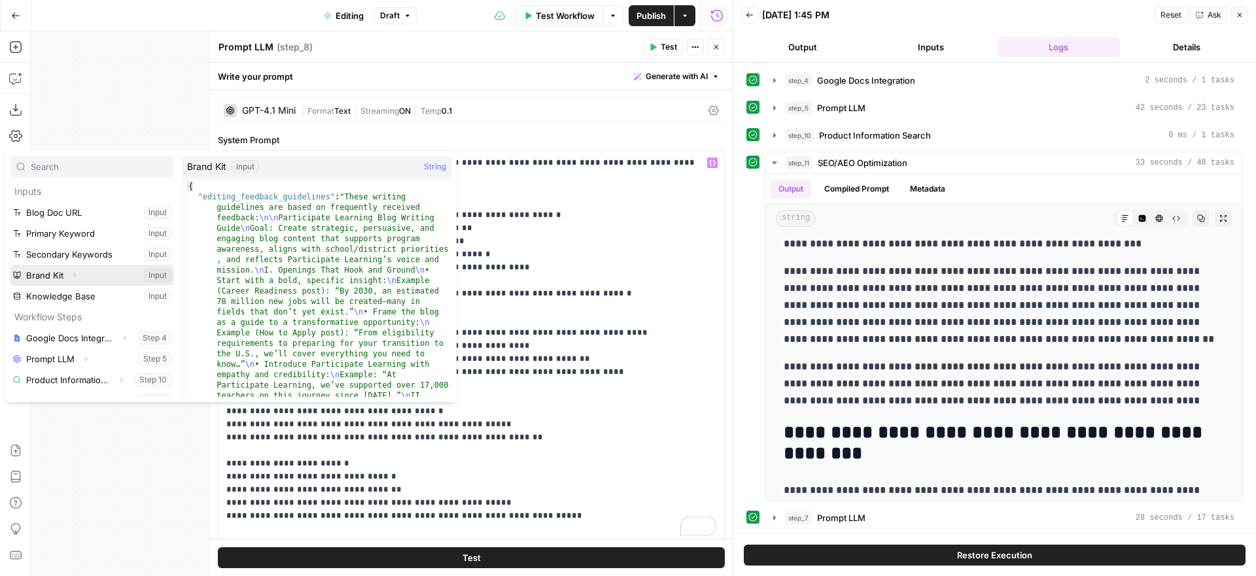
click at [73, 275] on icon "button" at bounding box center [75, 276] width 8 height 8
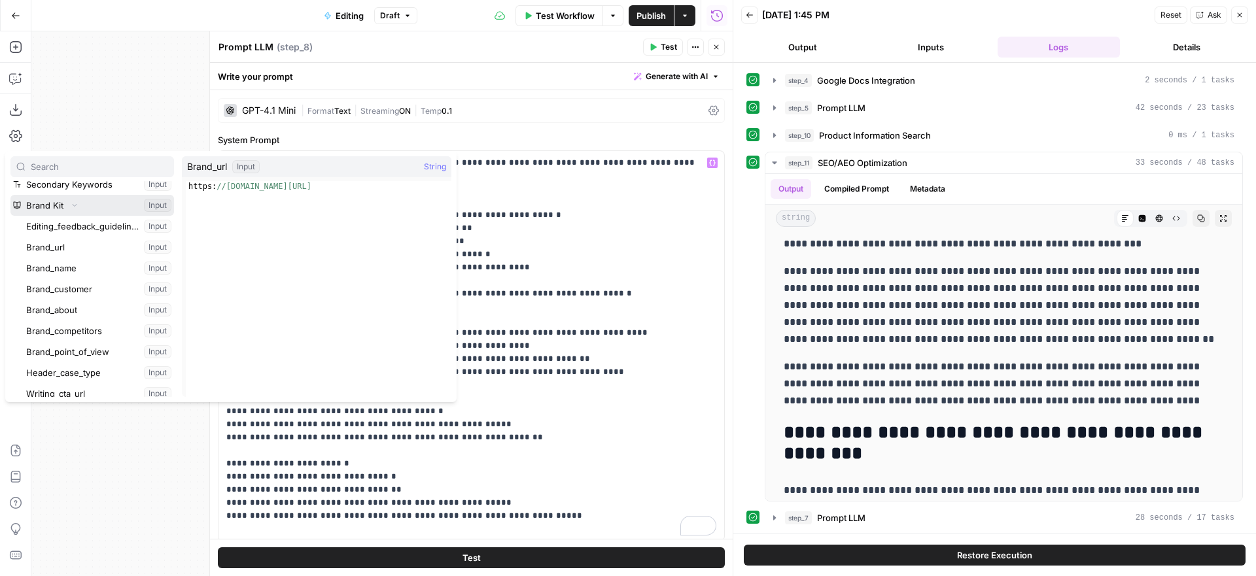
scroll to position [78, 0]
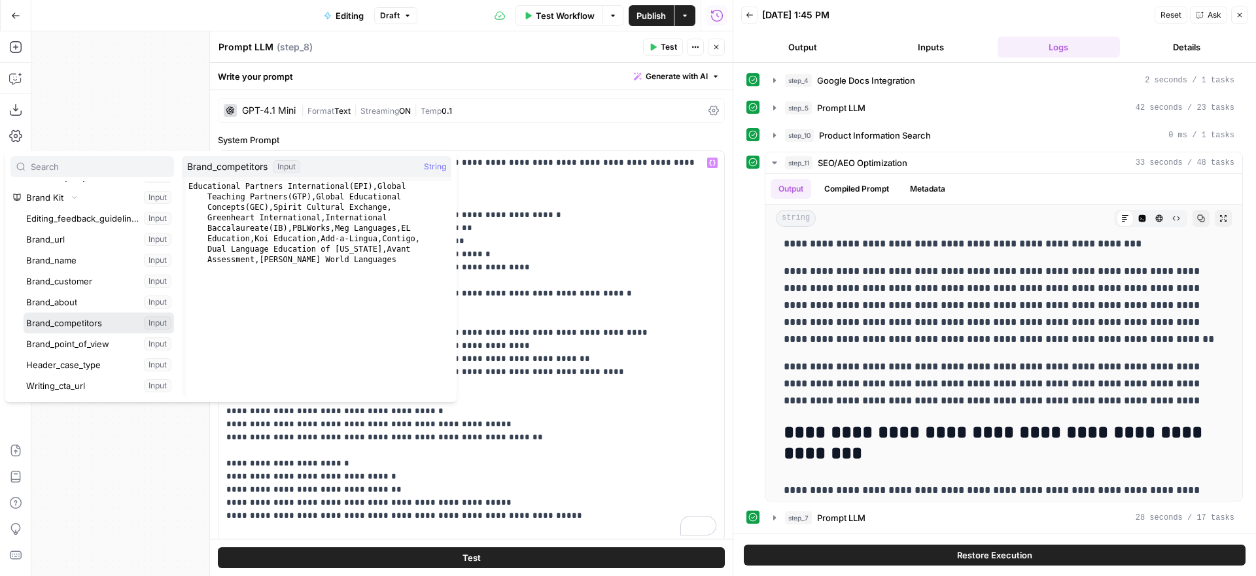
click at [76, 322] on button "Select variable Brand_competitors" at bounding box center [99, 323] width 150 height 21
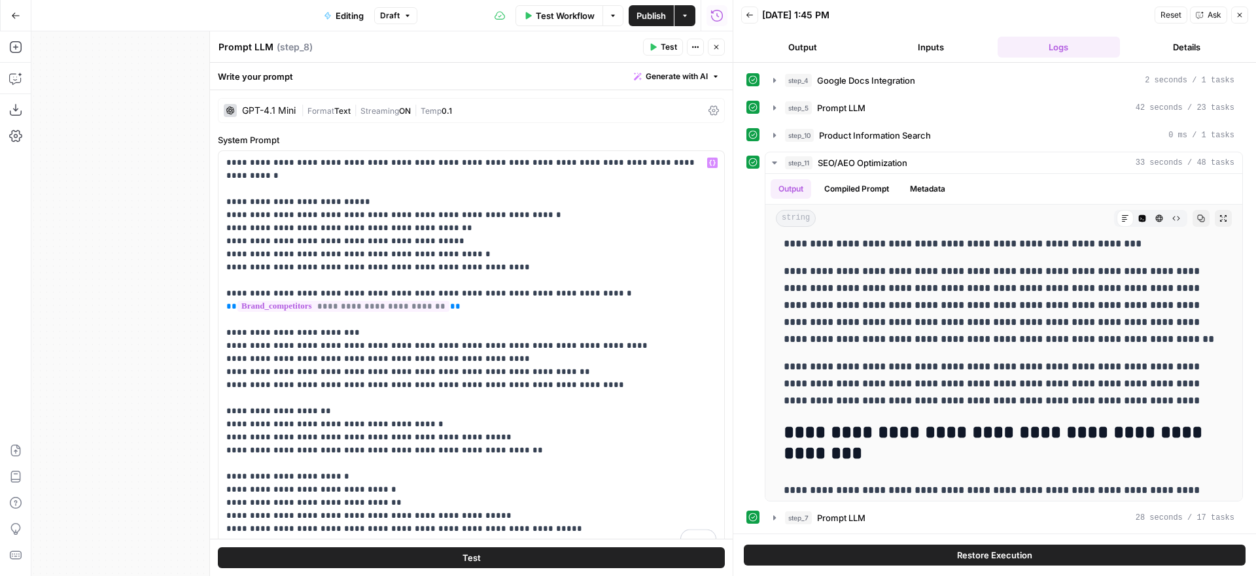
click at [713, 46] on icon "button" at bounding box center [717, 47] width 8 height 8
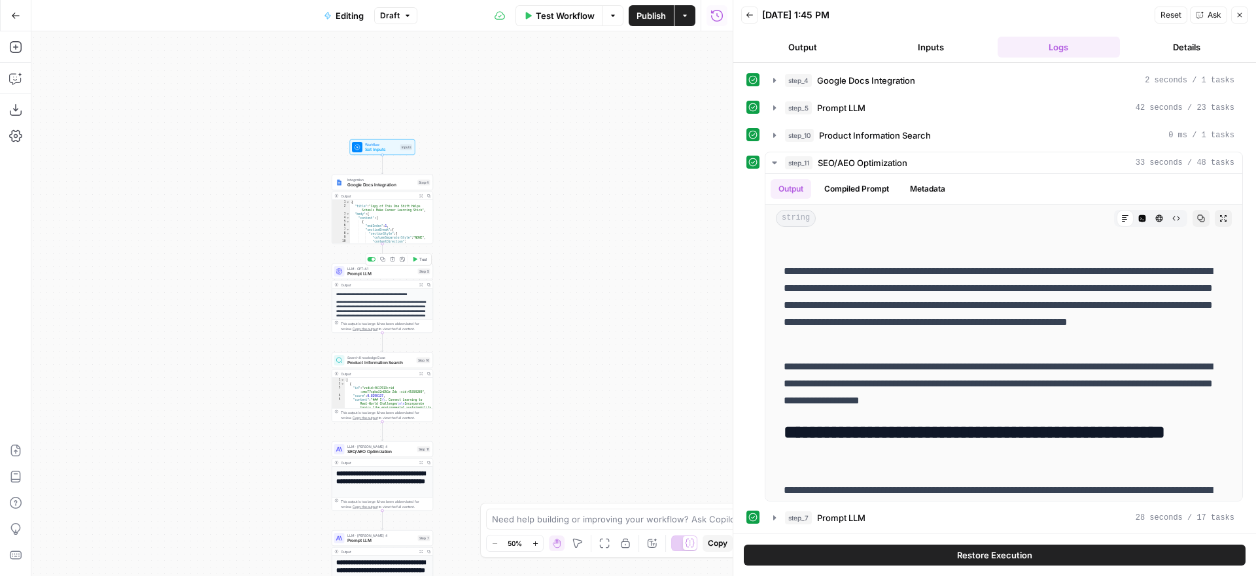
click at [397, 273] on span "Prompt LLM" at bounding box center [381, 274] width 68 height 7
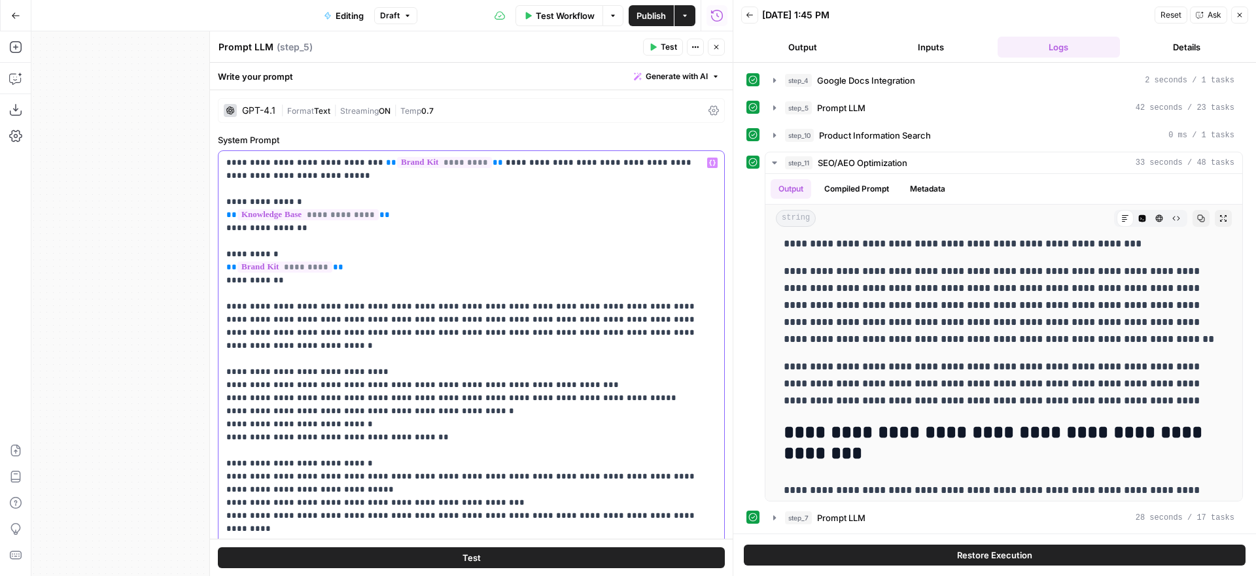
drag, startPoint x: 463, startPoint y: 163, endPoint x: 359, endPoint y: 166, distance: 104.7
click at [359, 166] on p "**********" at bounding box center [471, 509] width 490 height 707
click at [713, 162] on icon "button" at bounding box center [712, 163] width 7 height 7
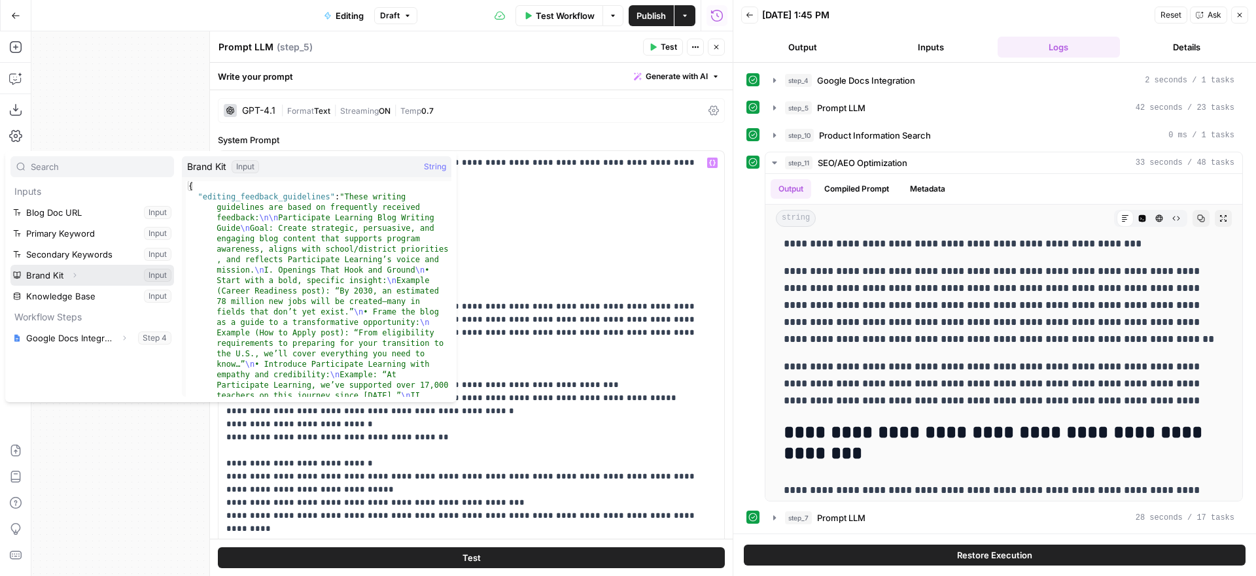
click at [78, 275] on span "Expand" at bounding box center [78, 275] width 1 height 1
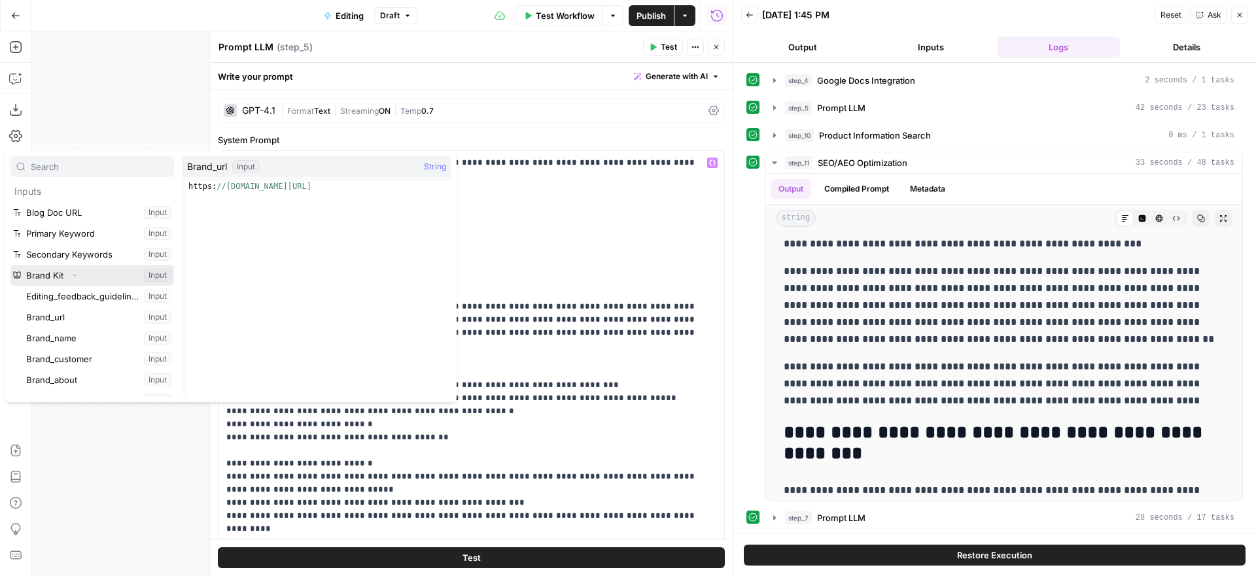
scroll to position [12, 0]
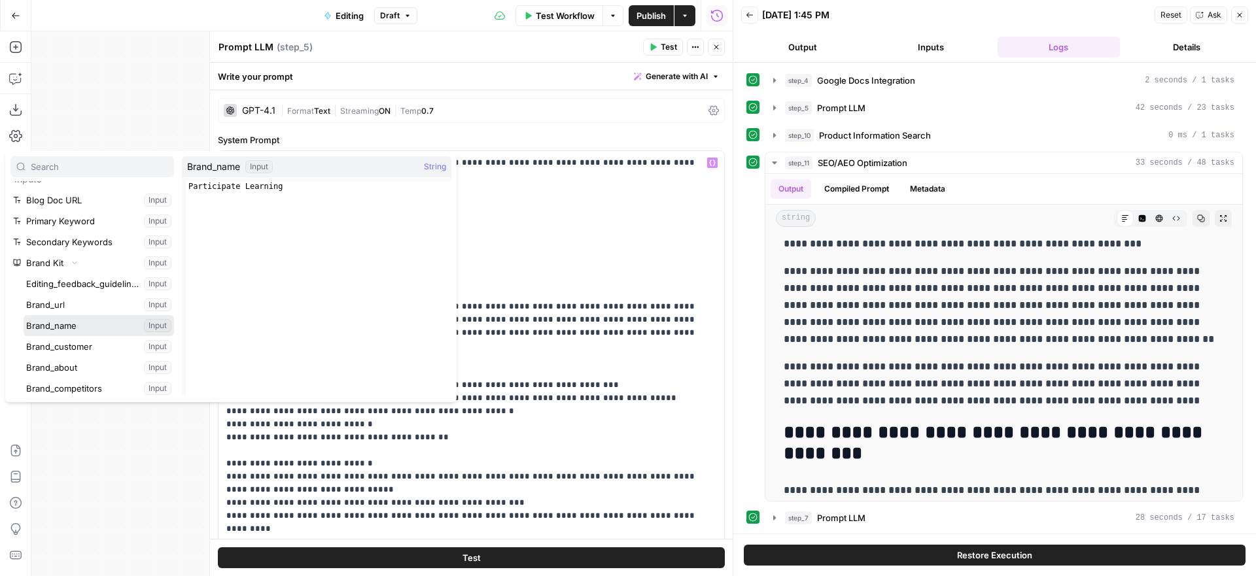
click at [69, 324] on button "Select variable Brand_name" at bounding box center [99, 325] width 150 height 21
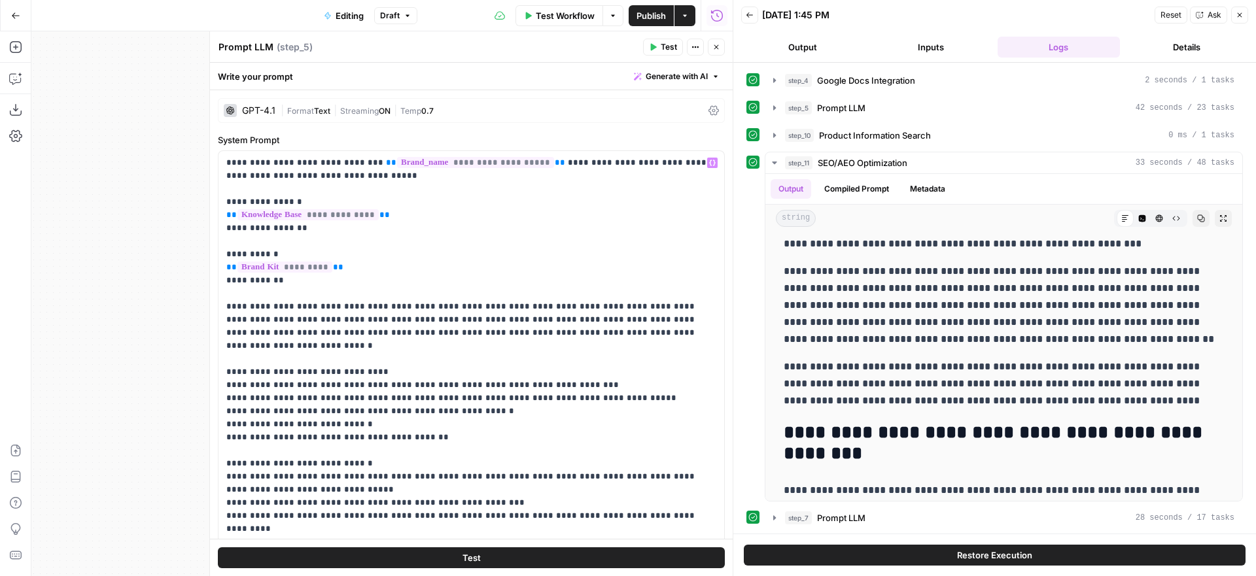
click at [714, 46] on icon "button" at bounding box center [717, 47] width 8 height 8
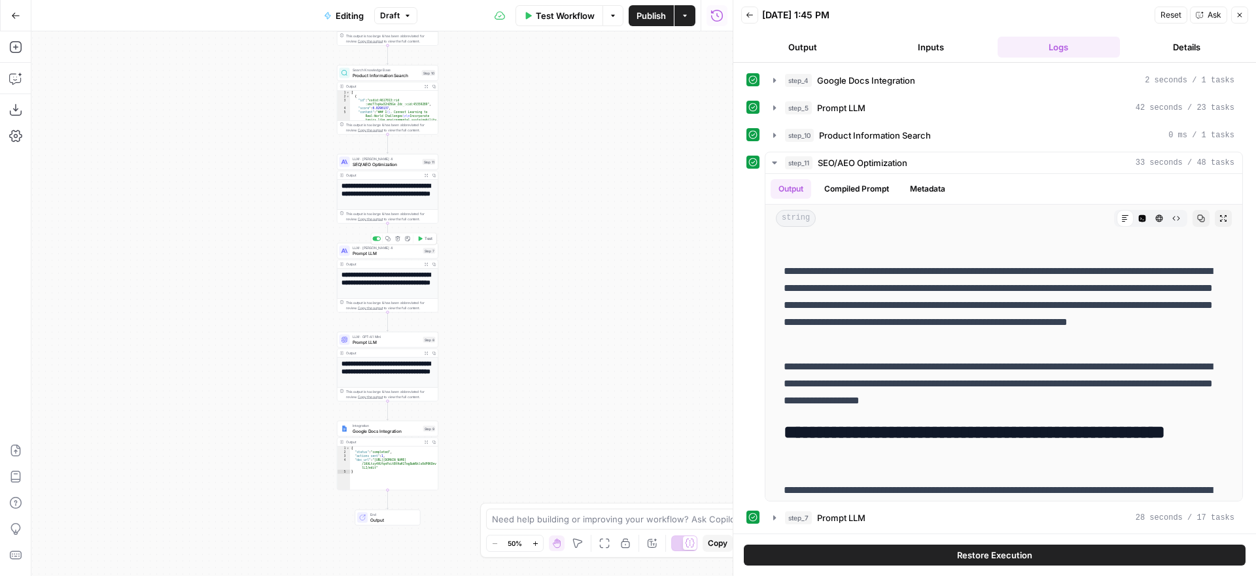
click at [395, 250] on span "Prompt LLM" at bounding box center [387, 253] width 68 height 7
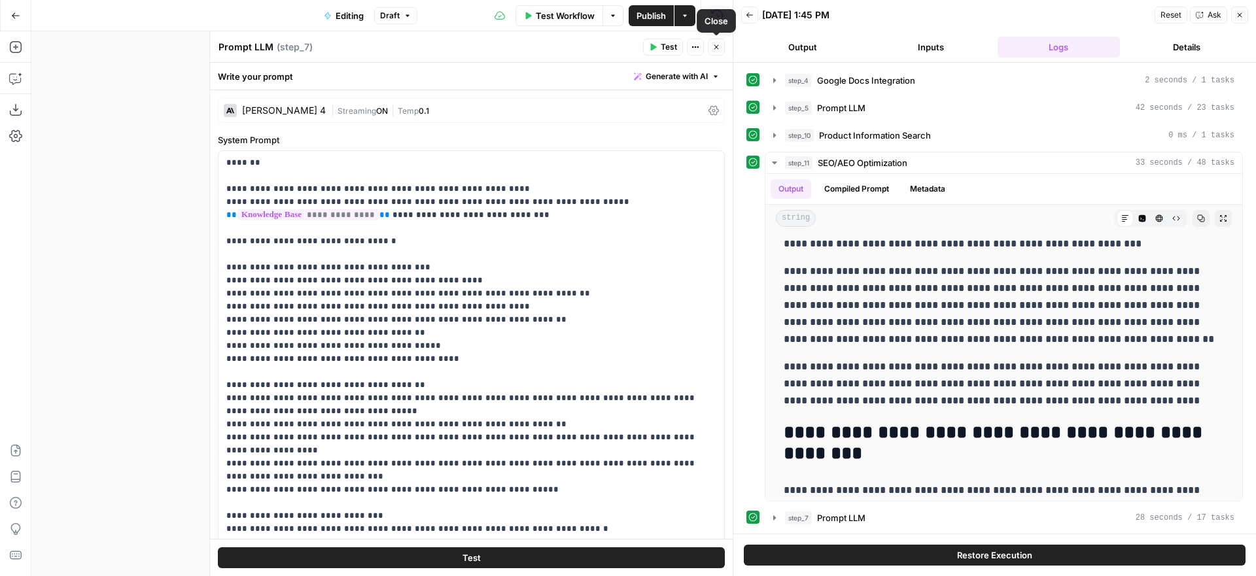
click at [720, 50] on icon "button" at bounding box center [717, 47] width 8 height 8
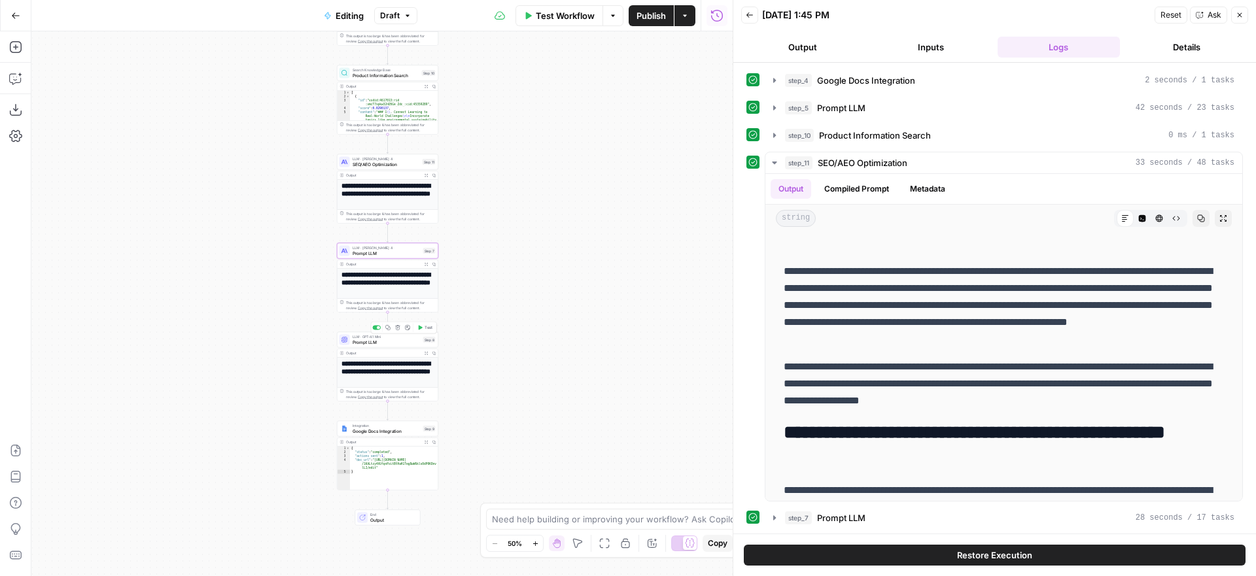
click at [395, 339] on span "Prompt LLM" at bounding box center [387, 342] width 68 height 7
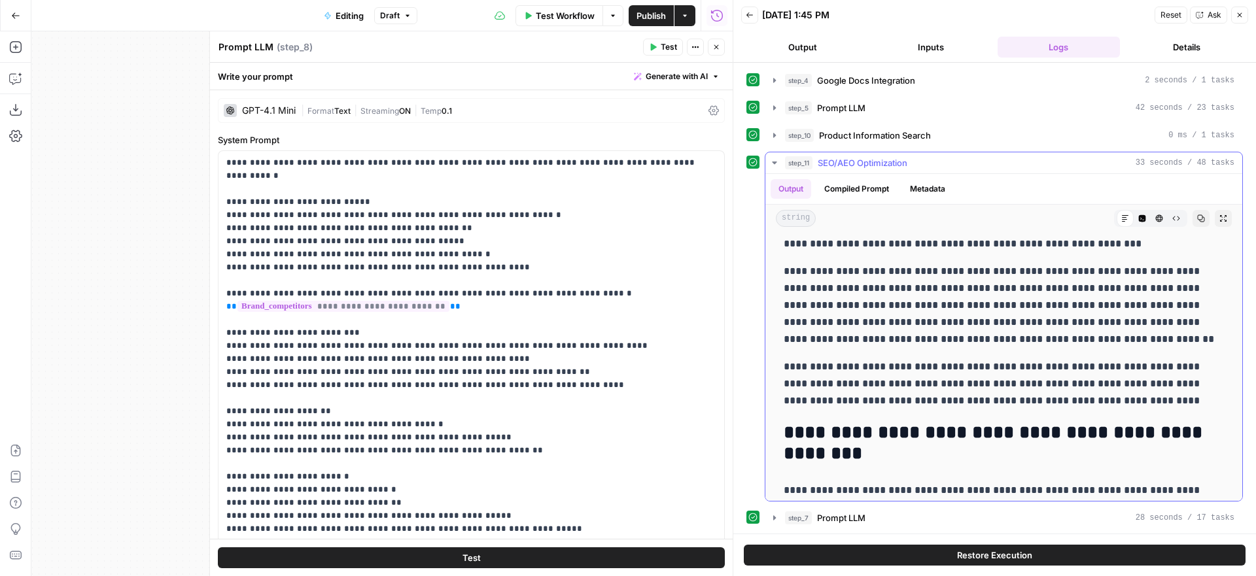
click at [775, 162] on icon "button" at bounding box center [774, 163] width 5 height 3
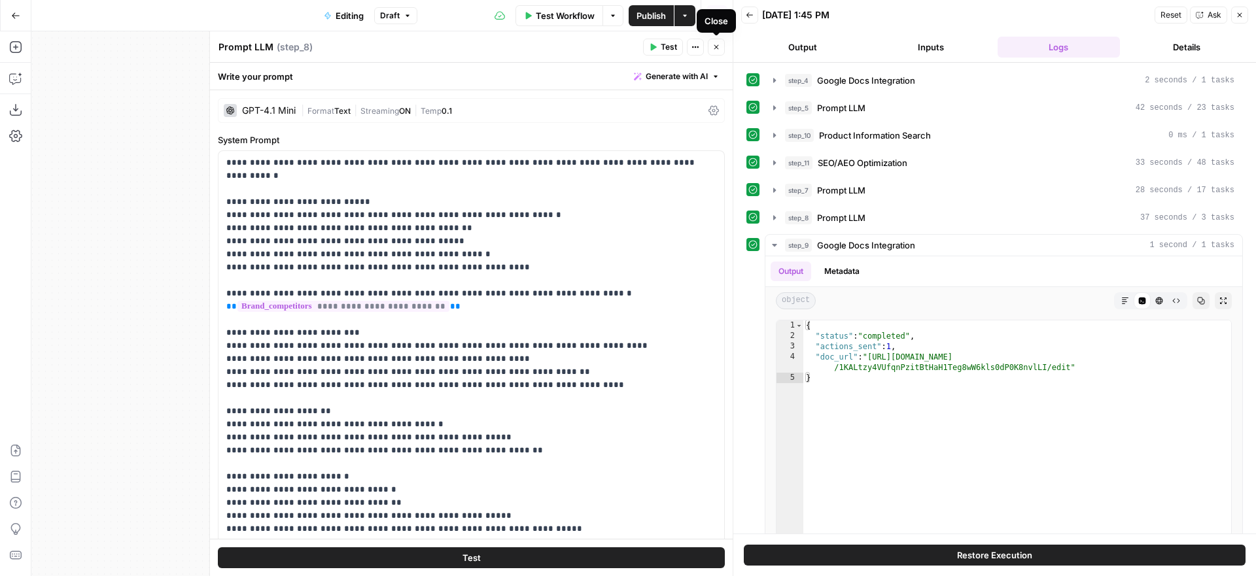
click at [716, 45] on icon "button" at bounding box center [717, 47] width 8 height 8
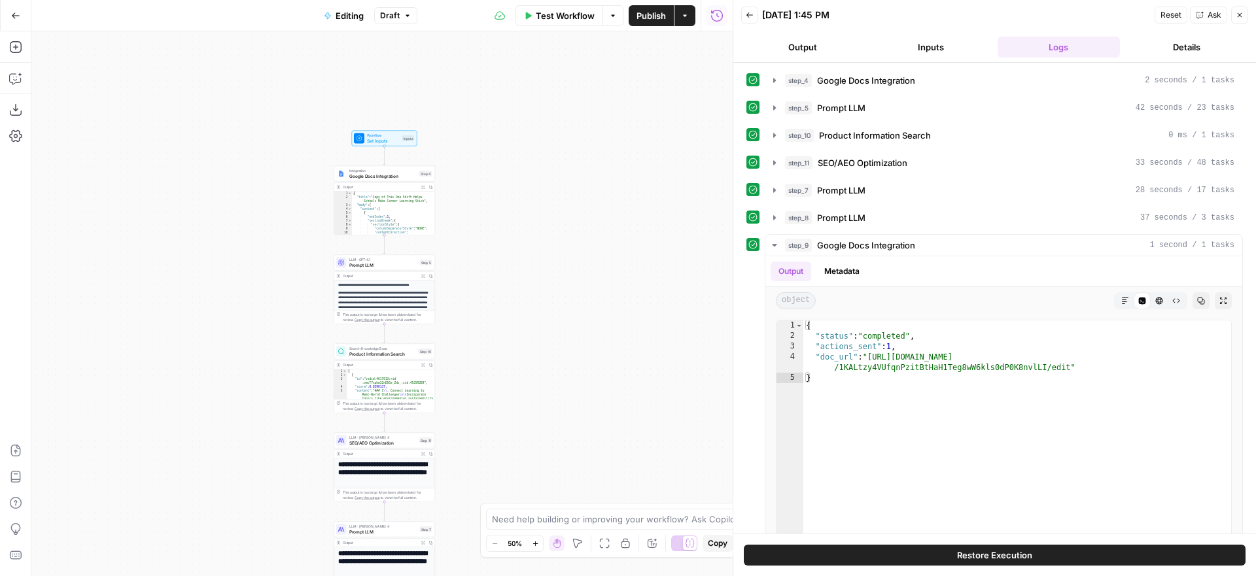
click at [370, 263] on span "Prompt LLM" at bounding box center [383, 265] width 68 height 7
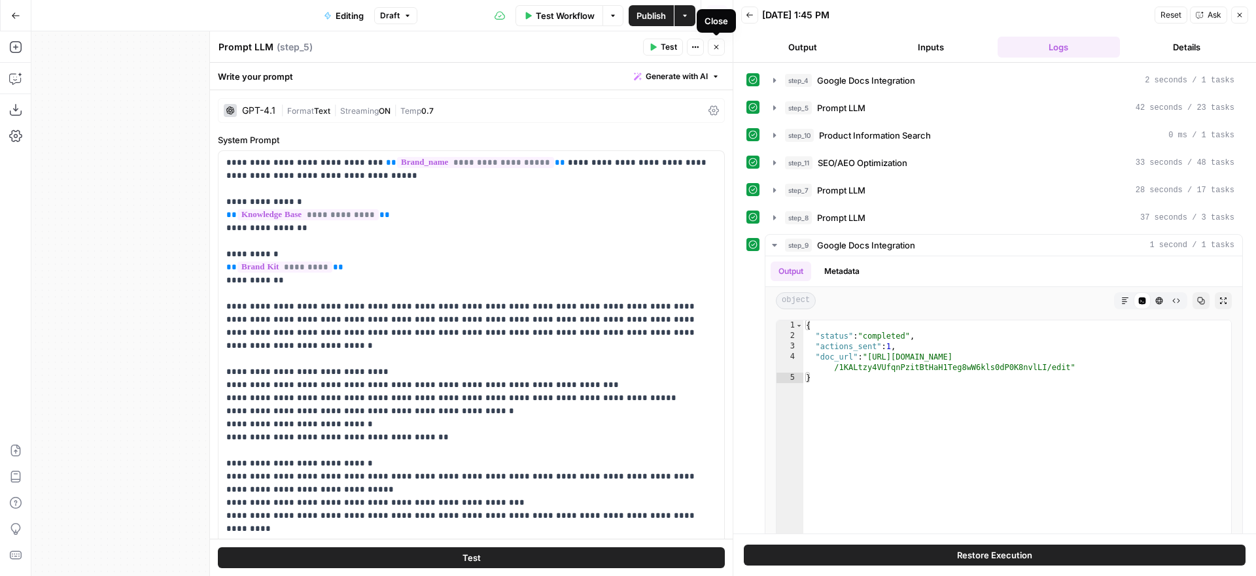
click at [718, 48] on icon "button" at bounding box center [716, 47] width 5 height 5
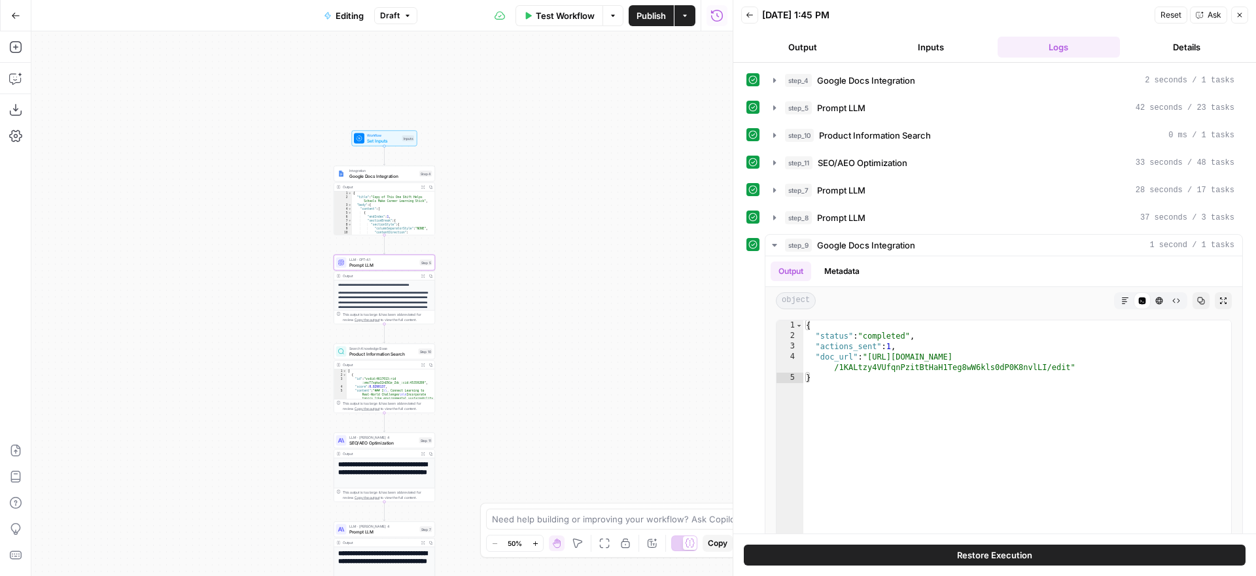
click at [468, 250] on div "**********" at bounding box center [381, 303] width 701 height 545
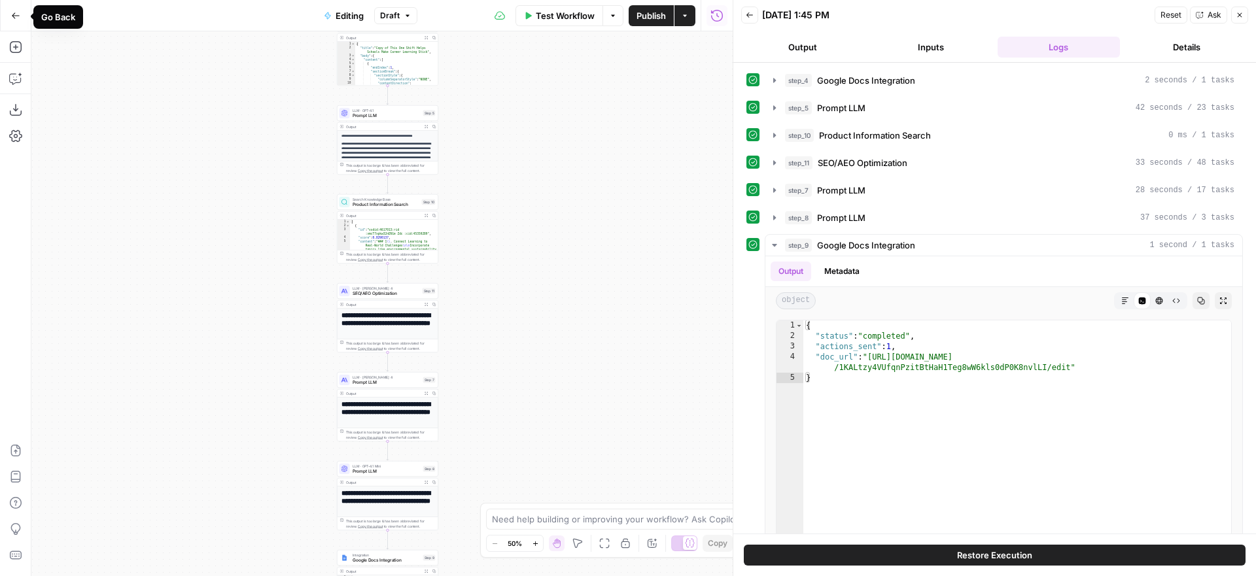
click at [14, 13] on icon "button" at bounding box center [16, 15] width 8 height 6
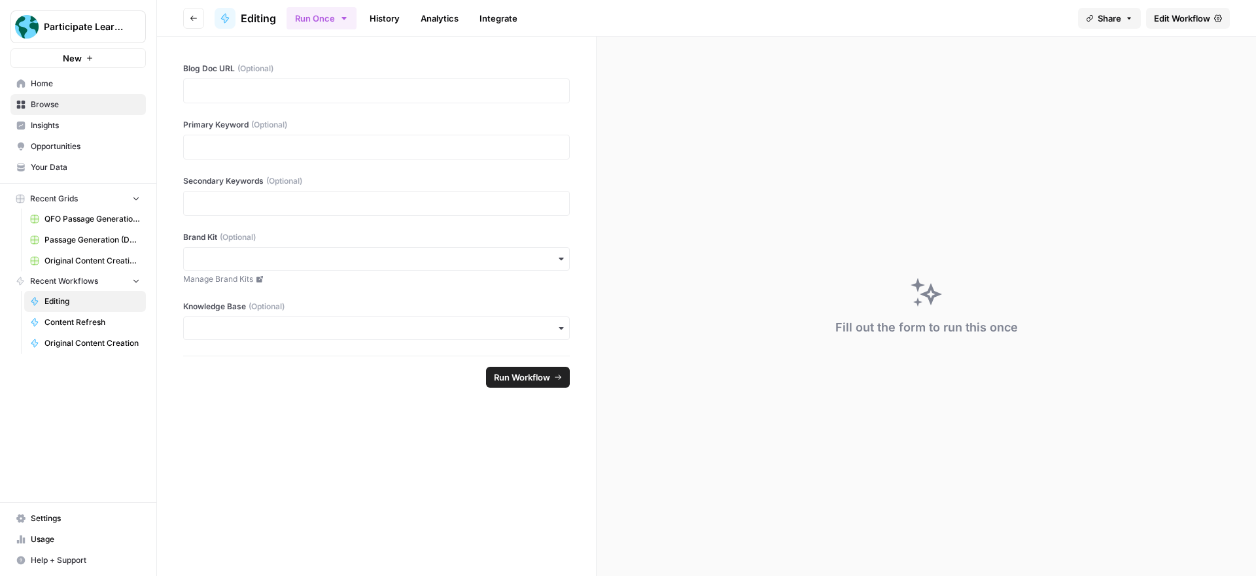
drag, startPoint x: 66, startPoint y: 88, endPoint x: 86, endPoint y: 89, distance: 20.3
click at [66, 88] on span "Home" at bounding box center [85, 84] width 109 height 12
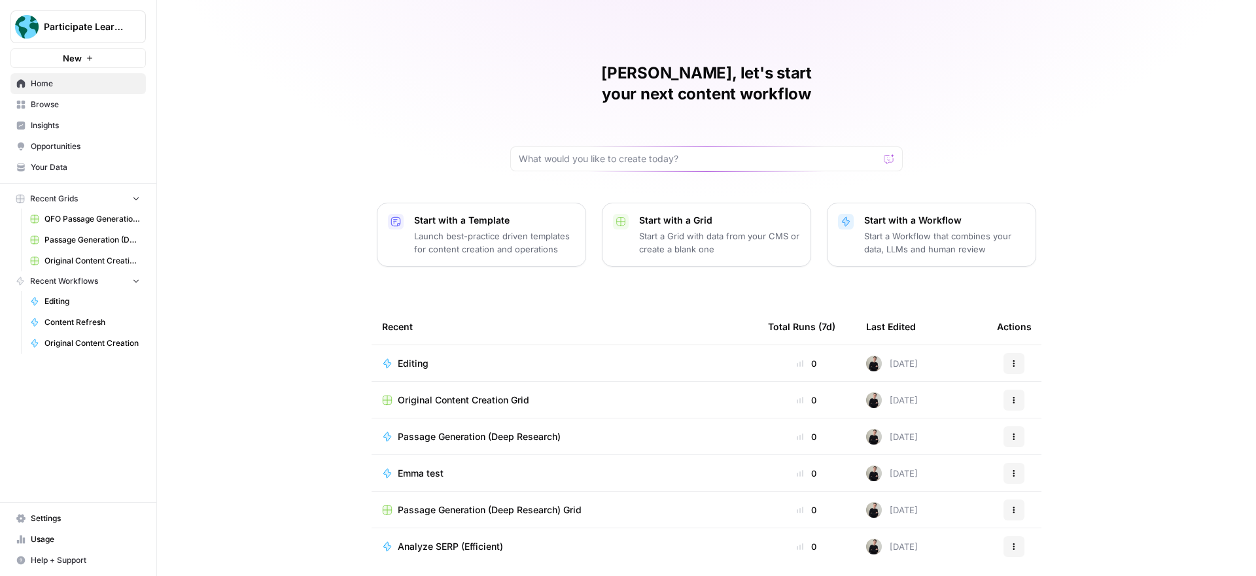
scroll to position [26, 0]
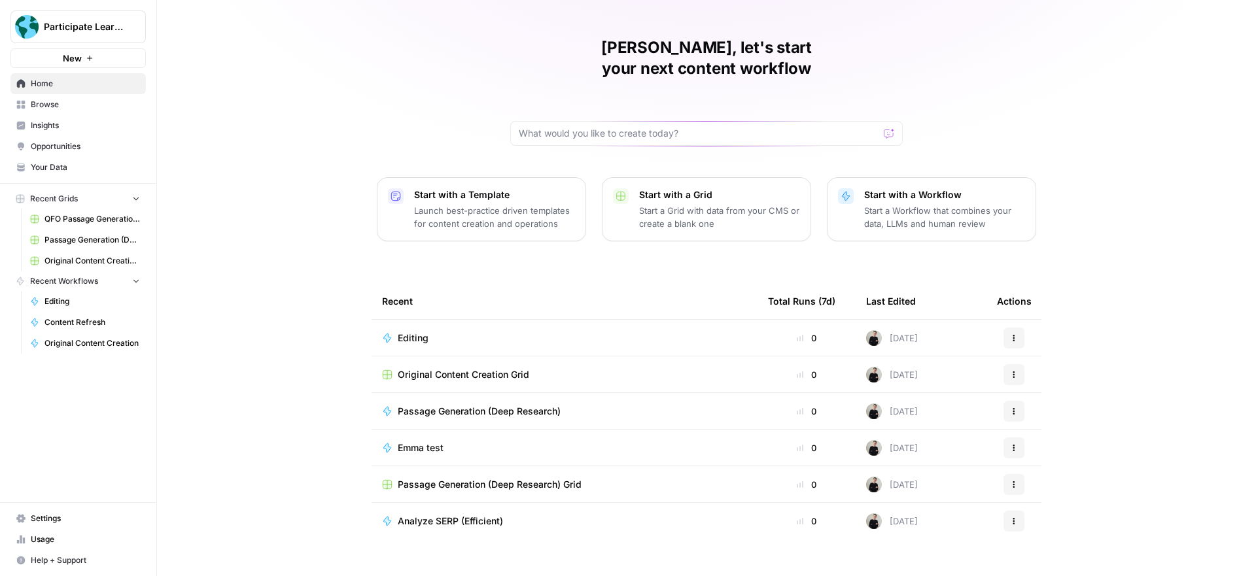
click at [99, 107] on span "Browse" at bounding box center [85, 105] width 109 height 12
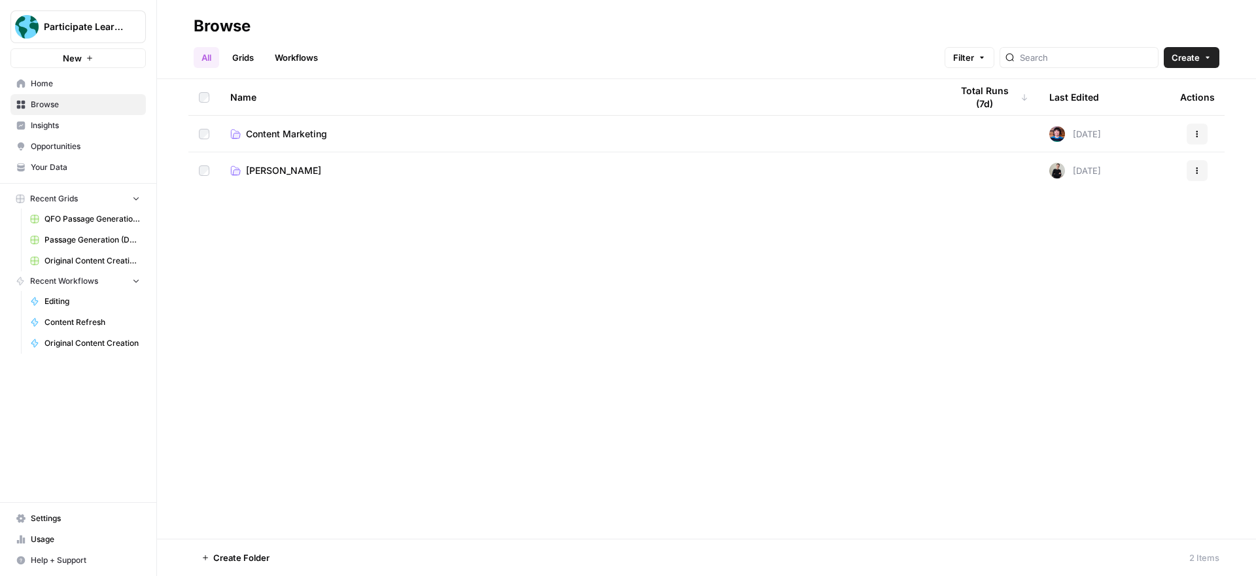
click at [310, 133] on span "Content Marketing" at bounding box center [286, 134] width 81 height 13
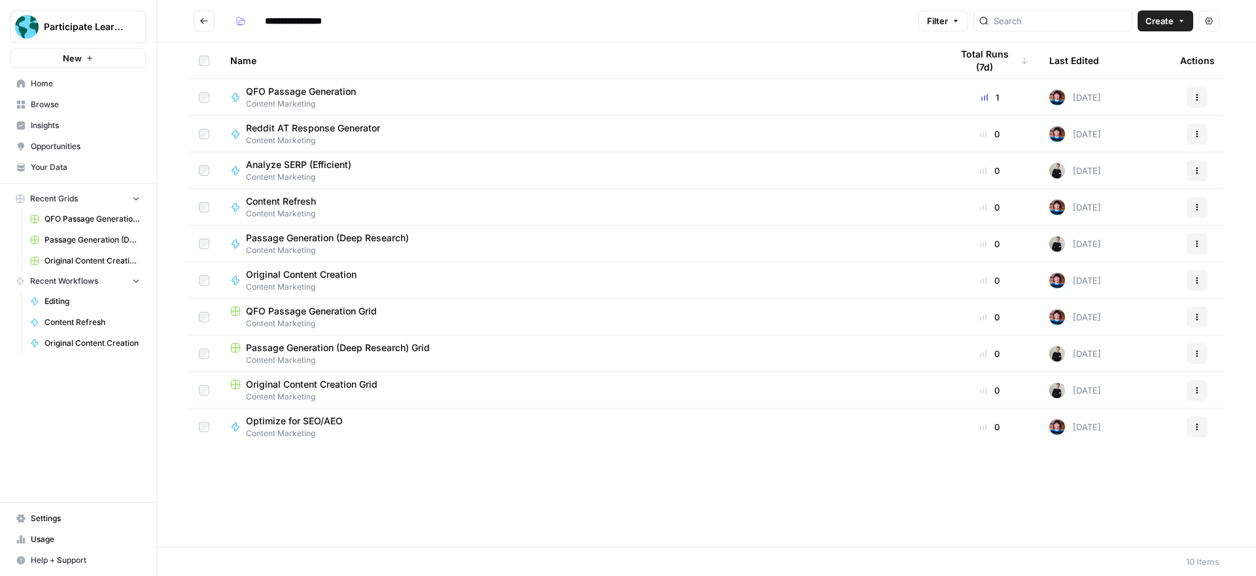
click at [518, 205] on div "Content Refresh Content Marketing" at bounding box center [580, 207] width 700 height 25
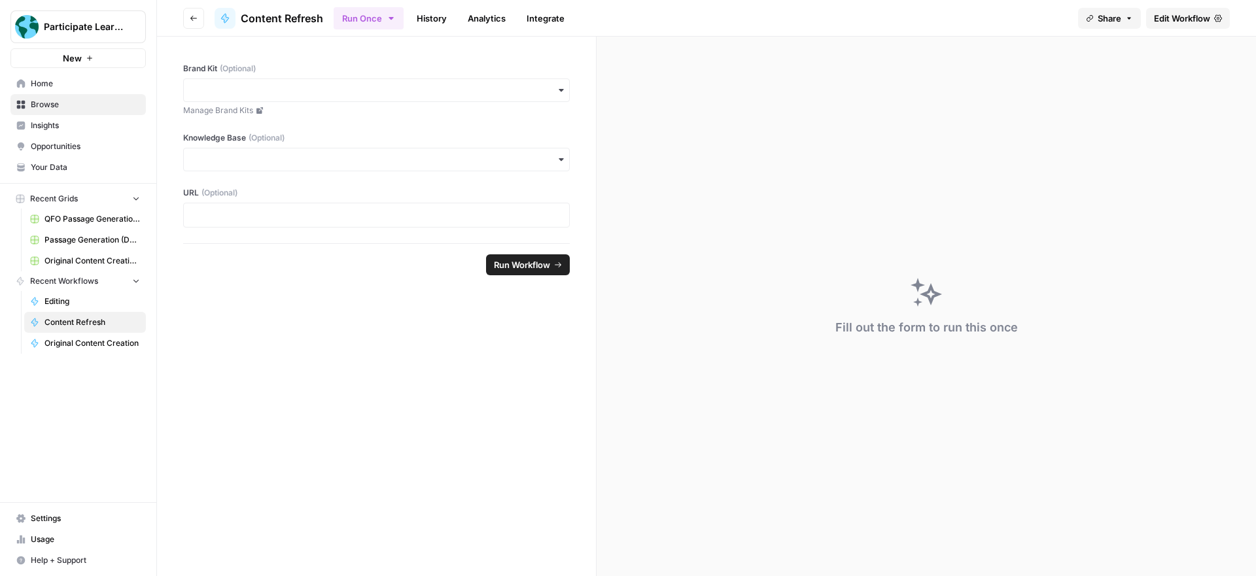
click at [1171, 15] on span "Edit Workflow" at bounding box center [1182, 18] width 56 height 13
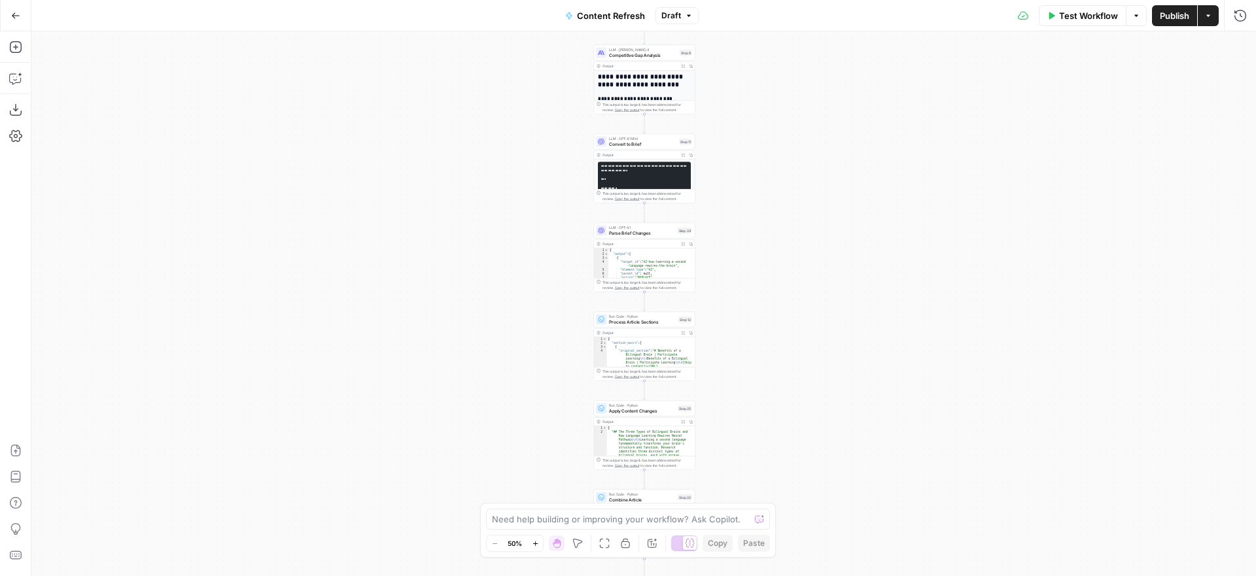
click at [20, 15] on button "Go Back" at bounding box center [16, 16] width 24 height 24
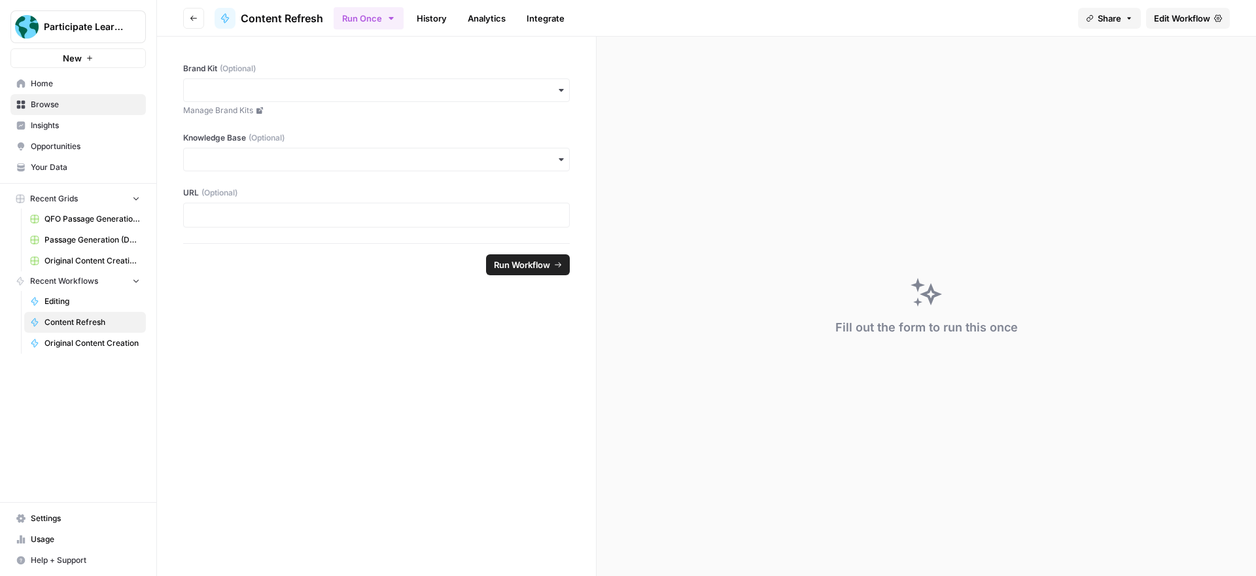
click at [37, 539] on span "Usage" at bounding box center [85, 540] width 109 height 12
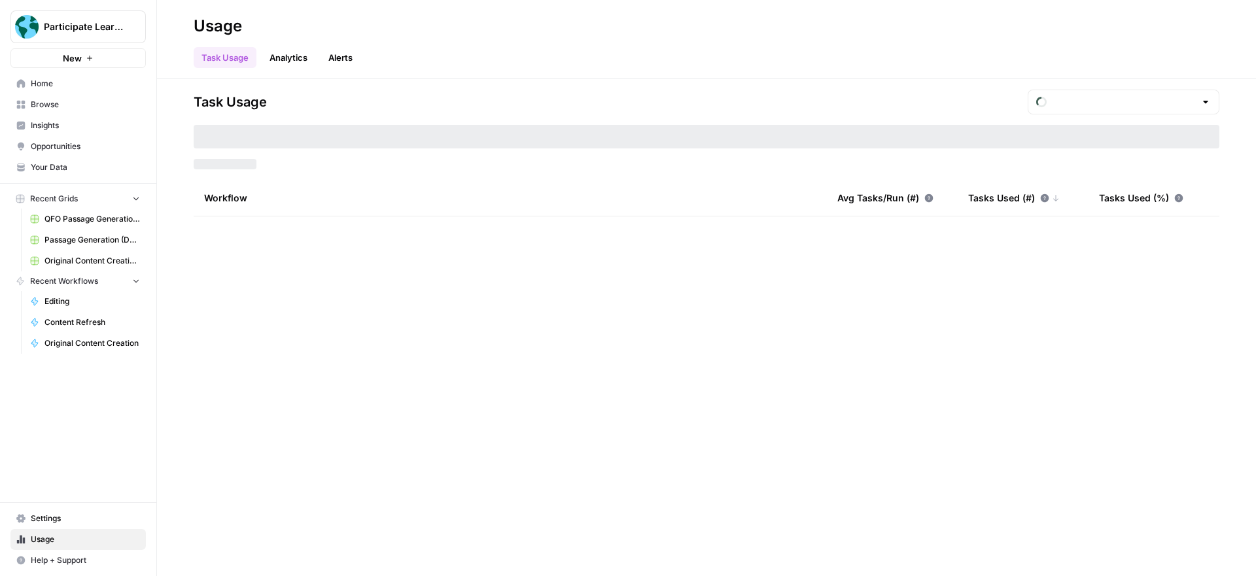
type input "September Tasks"
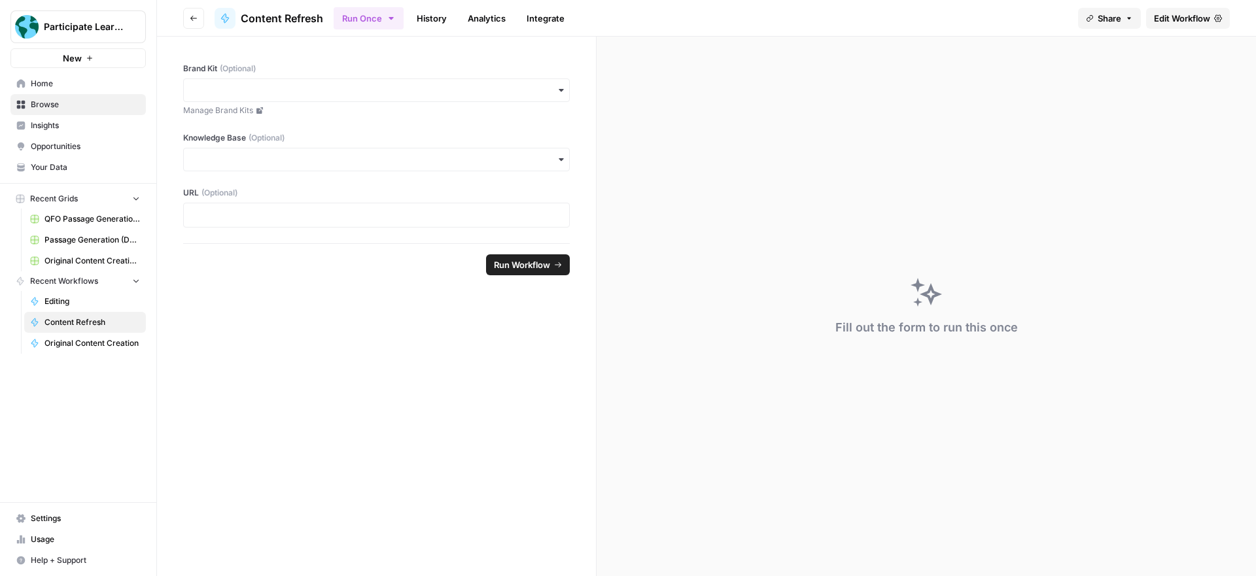
click at [1167, 20] on span "Edit Workflow" at bounding box center [1182, 18] width 56 height 13
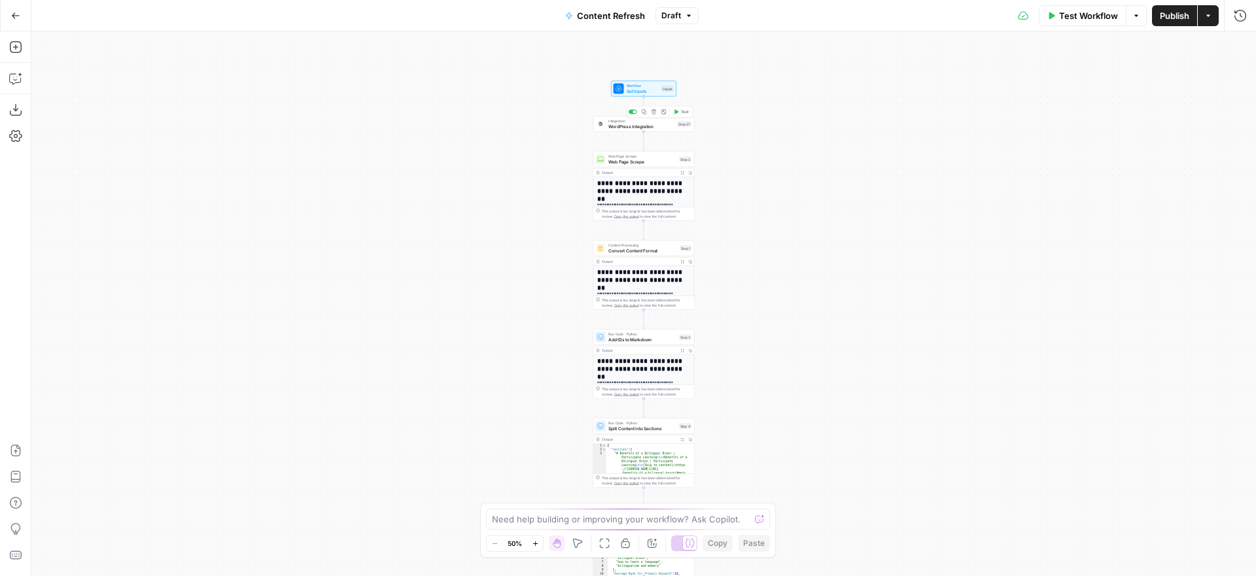
click at [640, 125] on span "WordPress Integration" at bounding box center [641, 126] width 66 height 7
type input "Participate Learning WordPress"
click at [1239, 44] on icon "button" at bounding box center [1240, 47] width 8 height 8
click at [646, 88] on span "Set Inputs" at bounding box center [643, 91] width 33 height 7
click at [873, 211] on input "URL (Optional)" at bounding box center [1002, 209] width 470 height 13
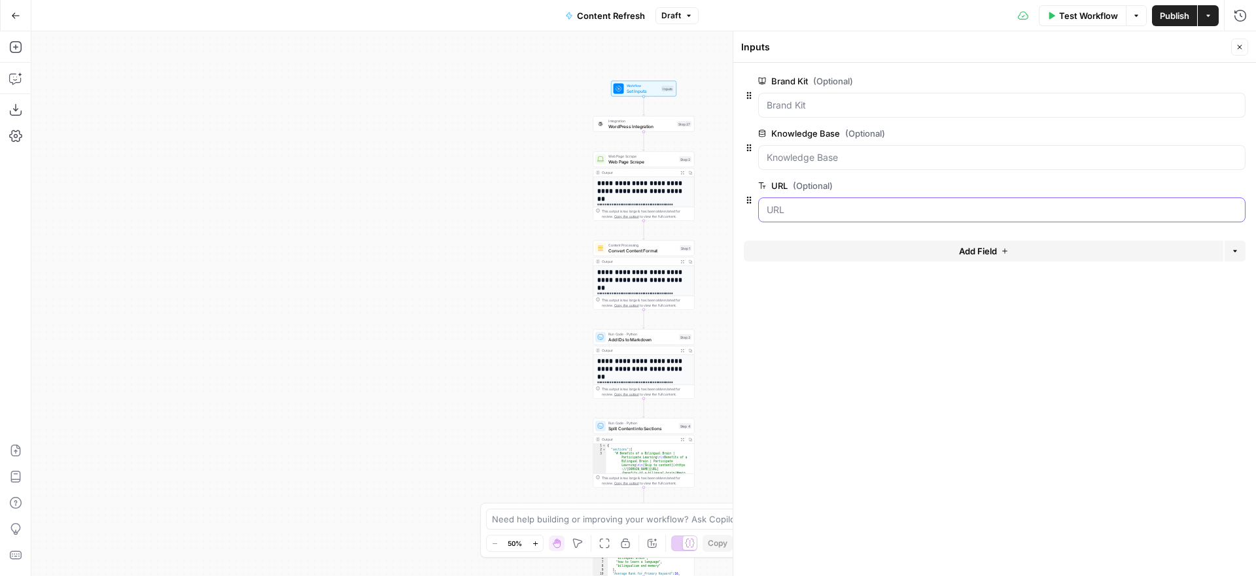
click at [873, 211] on input "URL (Optional)" at bounding box center [1002, 209] width 470 height 13
click at [654, 75] on span "Test Step" at bounding box center [663, 77] width 18 height 6
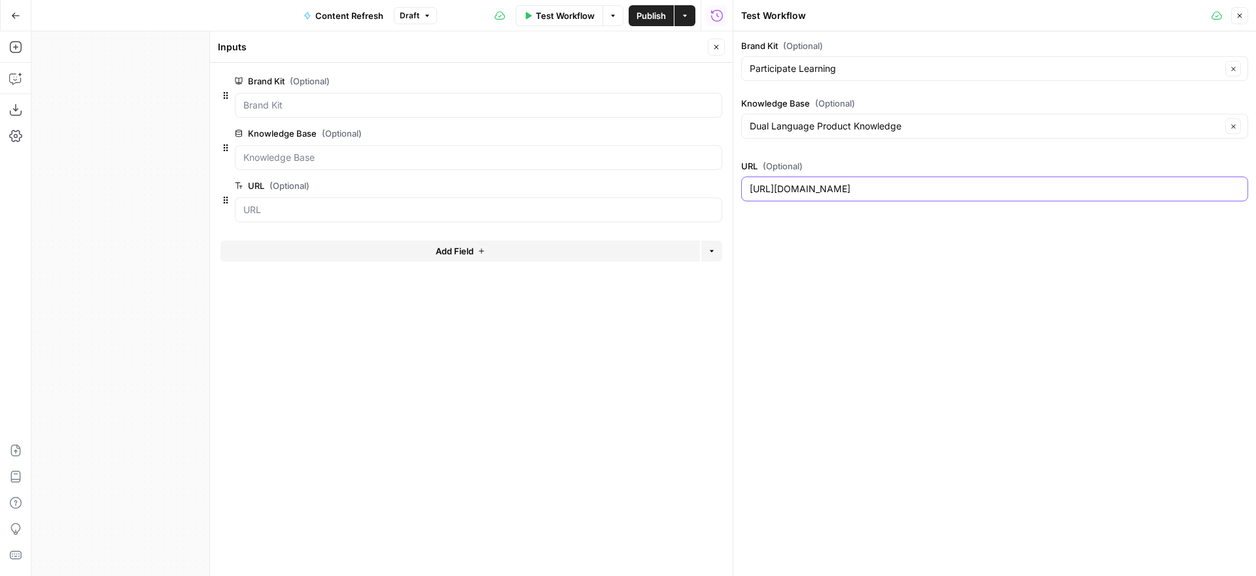
drag, startPoint x: 1089, startPoint y: 188, endPoint x: 730, endPoint y: 179, distance: 360.0
click at [733, 179] on div "Test Workflow Close Brand Kit (Optional) Participate Learning Clear Knowledge B…" at bounding box center [994, 288] width 523 height 576
paste input "five-strategies-to-support-language-learners-in-the-classroom"
type input "https://www.participatelearning.com/blog/five-strategies-to-support-language-le…"
click at [947, 240] on div "Brand Kit (Optional) Participate Learning Clear Knowledge Base (Optional) Dual …" at bounding box center [994, 303] width 523 height 545
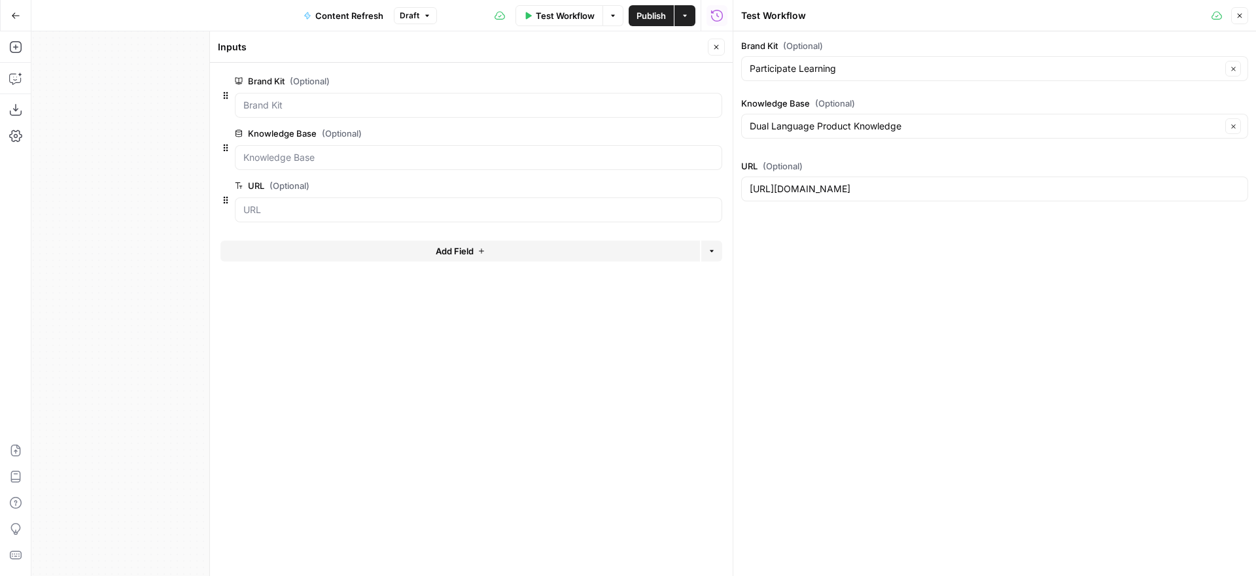
click at [569, 17] on span "Test Workflow" at bounding box center [565, 15] width 59 height 13
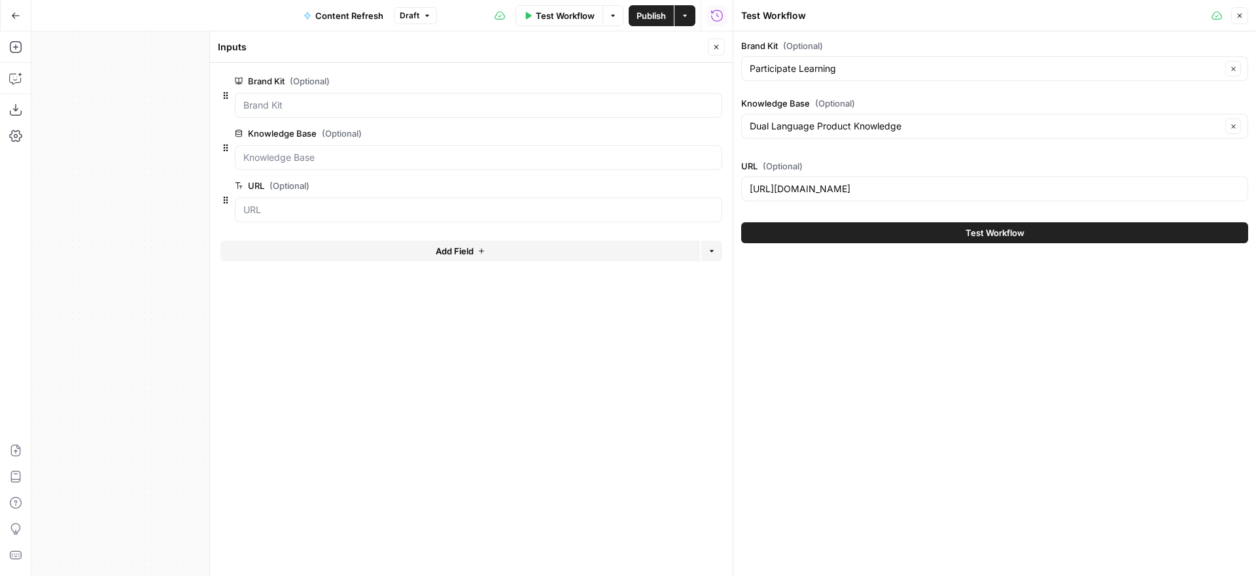
click at [968, 235] on span "Test Workflow" at bounding box center [995, 232] width 59 height 13
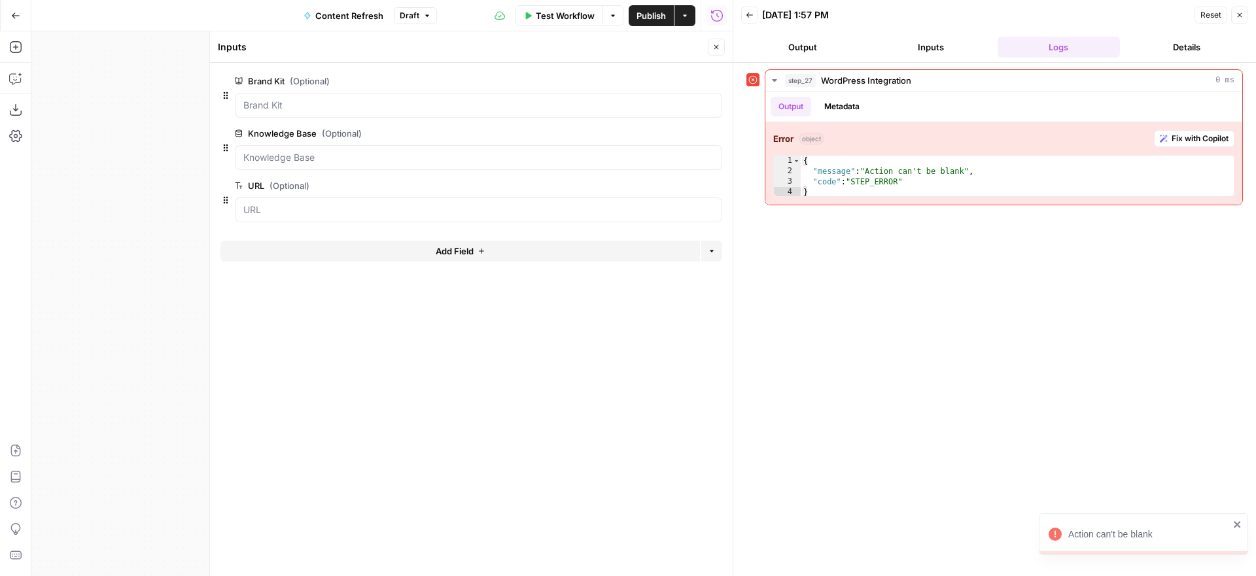
click at [720, 39] on button "Close" at bounding box center [716, 47] width 17 height 17
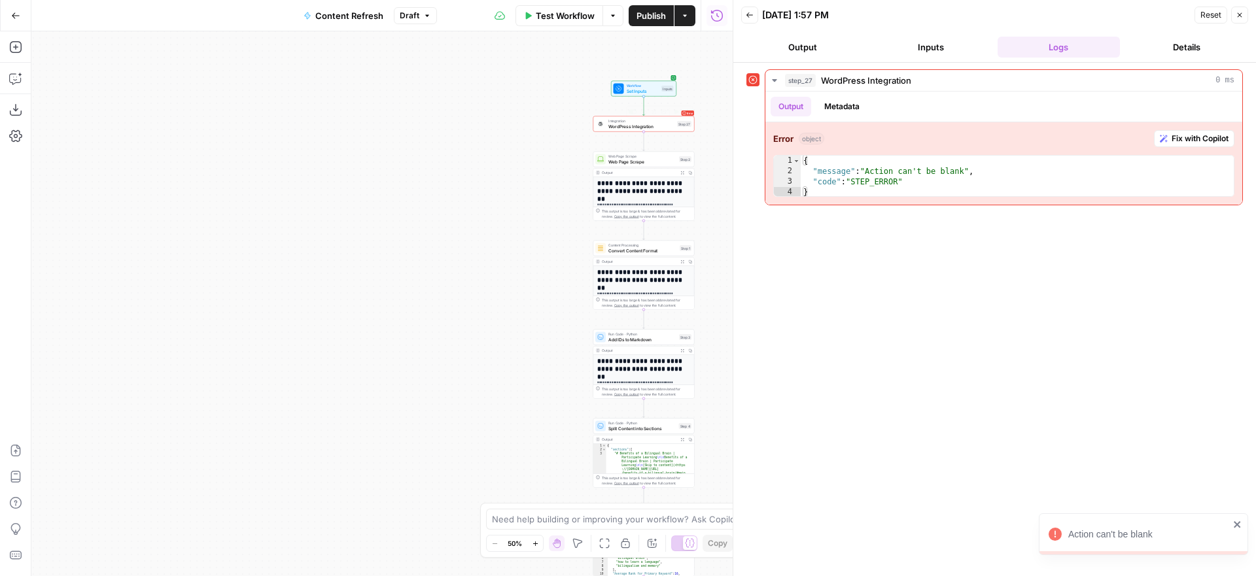
click at [648, 120] on span "Integration" at bounding box center [641, 120] width 66 height 5
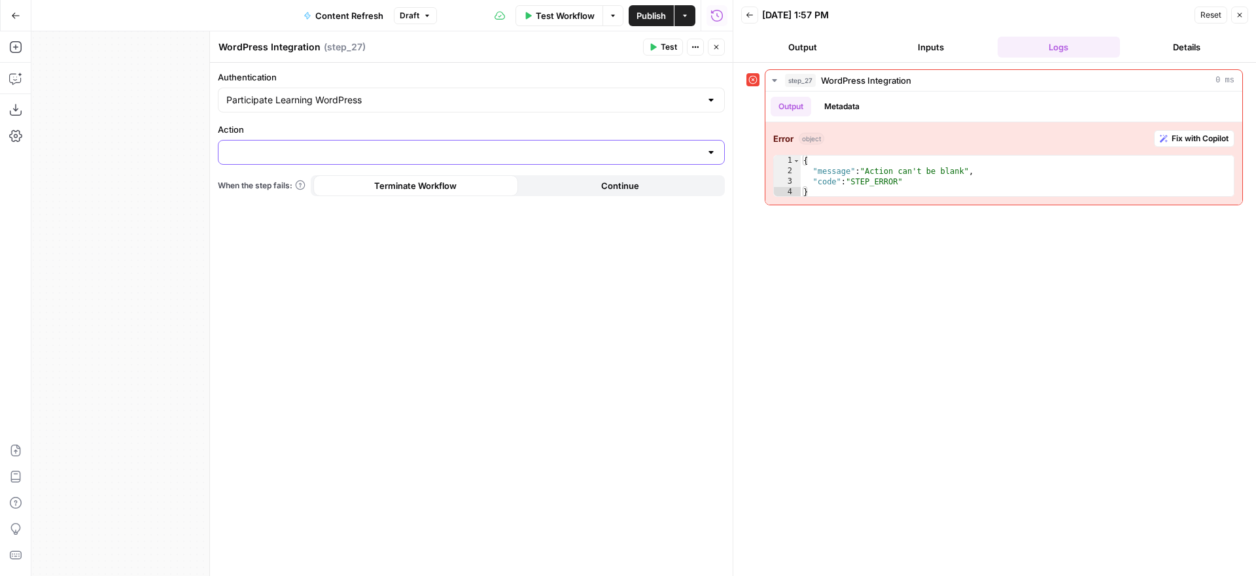
click at [574, 150] on input "Action" at bounding box center [463, 152] width 474 height 13
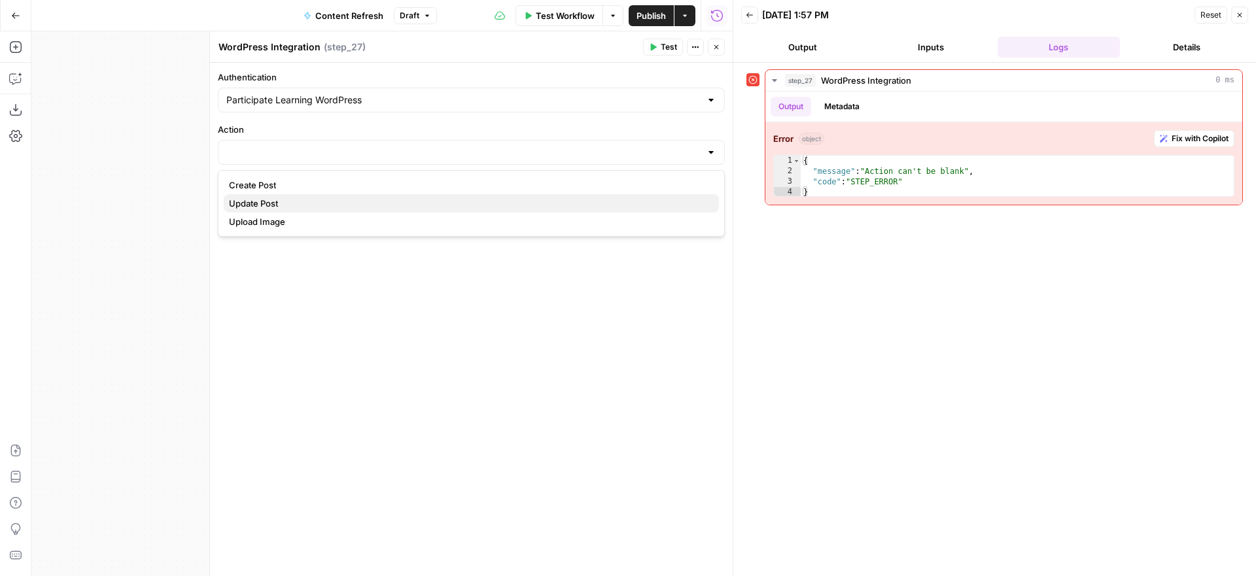
click at [454, 209] on span "Update Post" at bounding box center [469, 203] width 480 height 13
type input "Update Post"
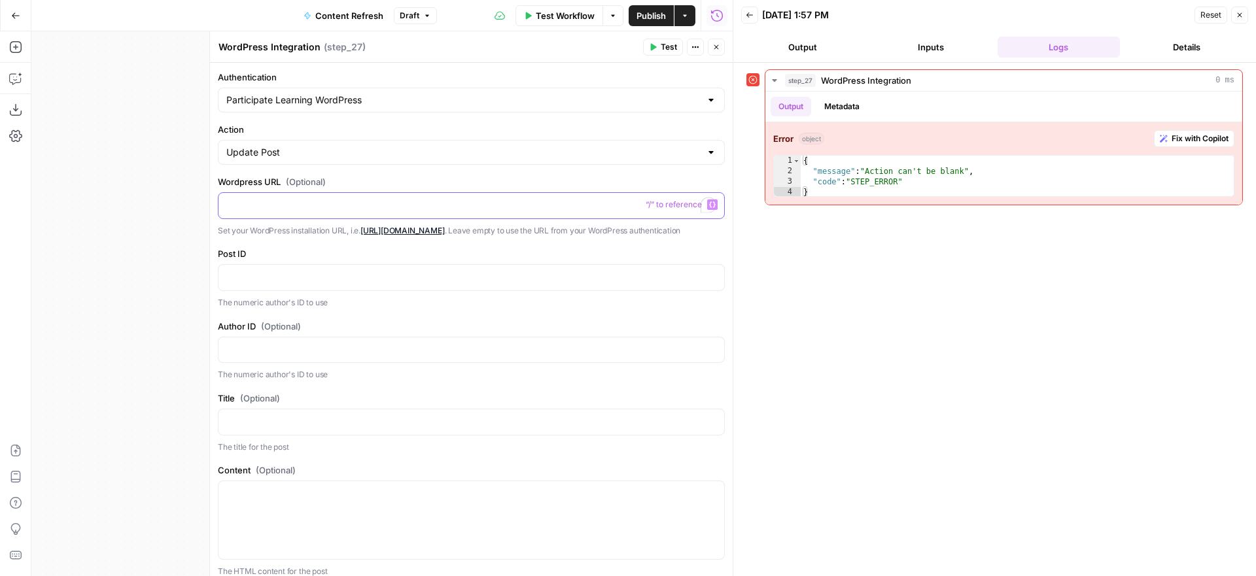
click at [499, 205] on p "To enrich screen reader interactions, please activate Accessibility in Grammarl…" at bounding box center [471, 204] width 490 height 13
drag, startPoint x: 667, startPoint y: 203, endPoint x: 203, endPoint y: 208, distance: 463.9
click at [209, 209] on div "**********" at bounding box center [470, 303] width 523 height 545
click at [175, 280] on div "**********" at bounding box center [381, 303] width 701 height 545
click at [391, 283] on p at bounding box center [471, 276] width 490 height 13
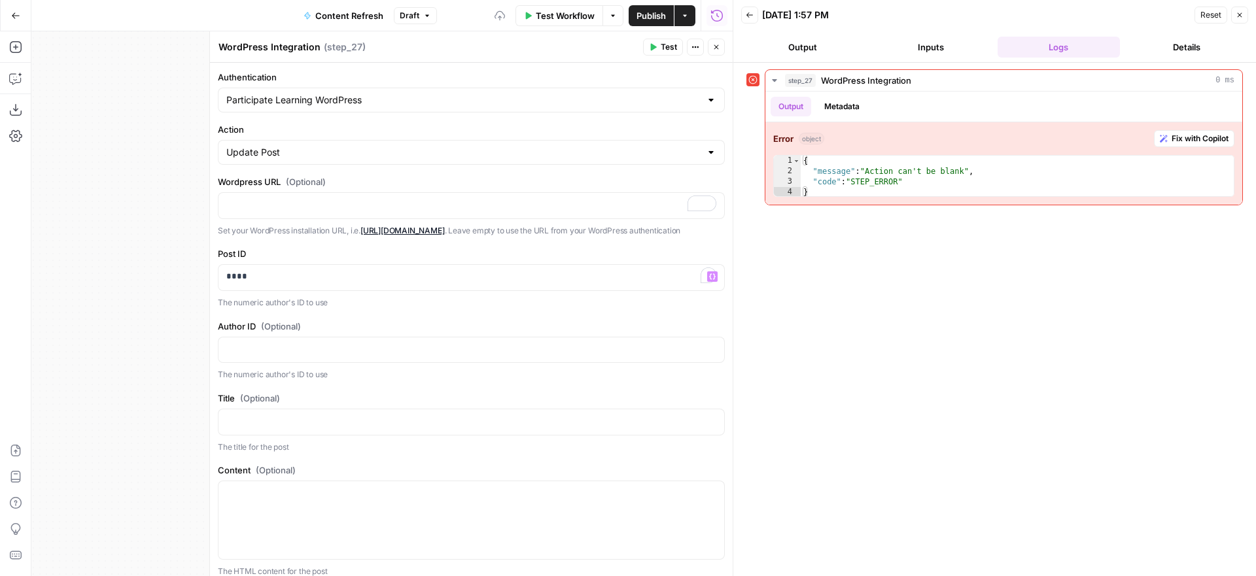
drag, startPoint x: 663, startPoint y: 47, endPoint x: 640, endPoint y: 72, distance: 33.8
click at [663, 47] on span "Test" at bounding box center [669, 47] width 16 height 12
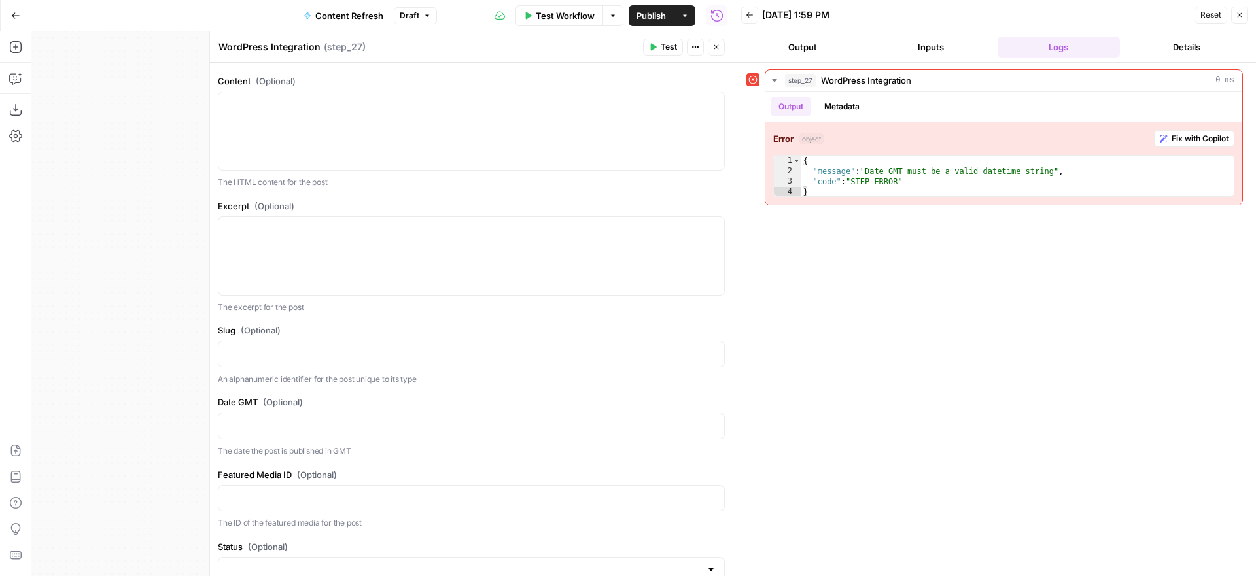
scroll to position [518, 0]
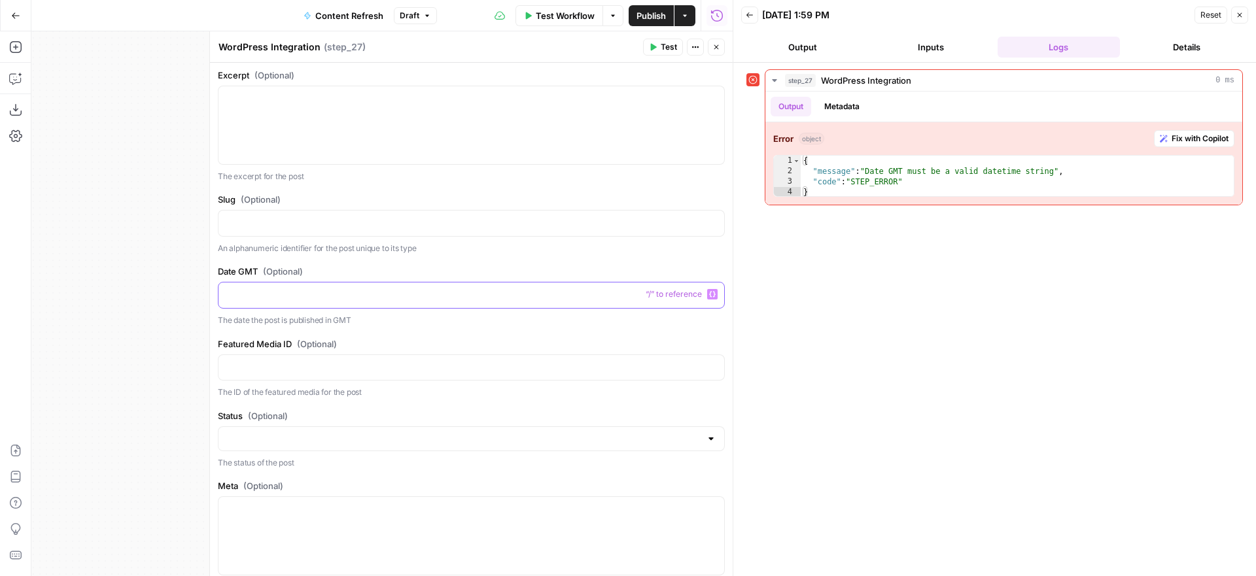
click at [427, 301] on p at bounding box center [471, 294] width 490 height 13
click at [502, 302] on p "To enrich screen reader interactions, please activate Accessibility in Grammarl…" at bounding box center [471, 295] width 490 height 13
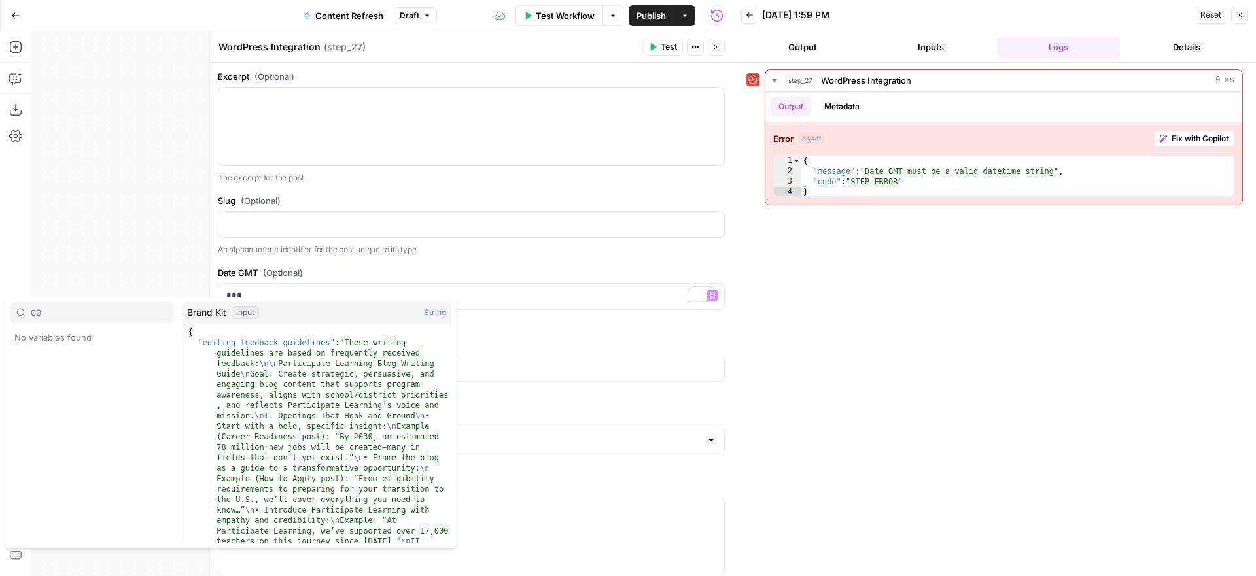
type input "0"
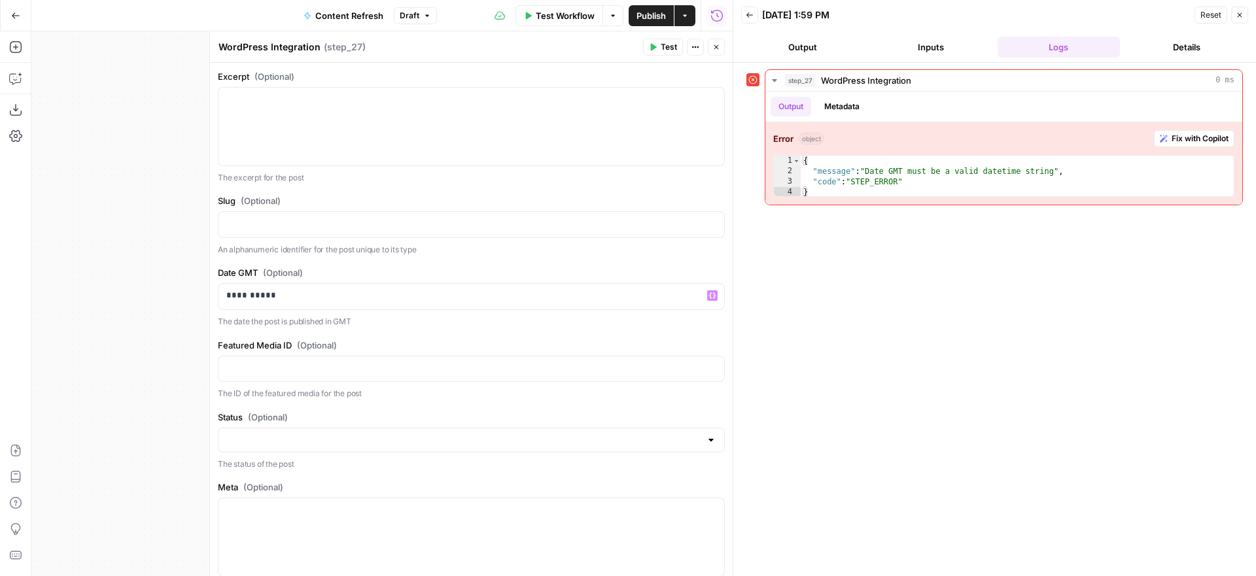
click at [803, 414] on div "step_27 WordPress Integration 0 ms Output Metadata Error object Fix with Copilo…" at bounding box center [995, 319] width 497 height 501
click at [664, 44] on span "Test" at bounding box center [669, 47] width 16 height 12
click at [718, 49] on icon "button" at bounding box center [717, 47] width 8 height 8
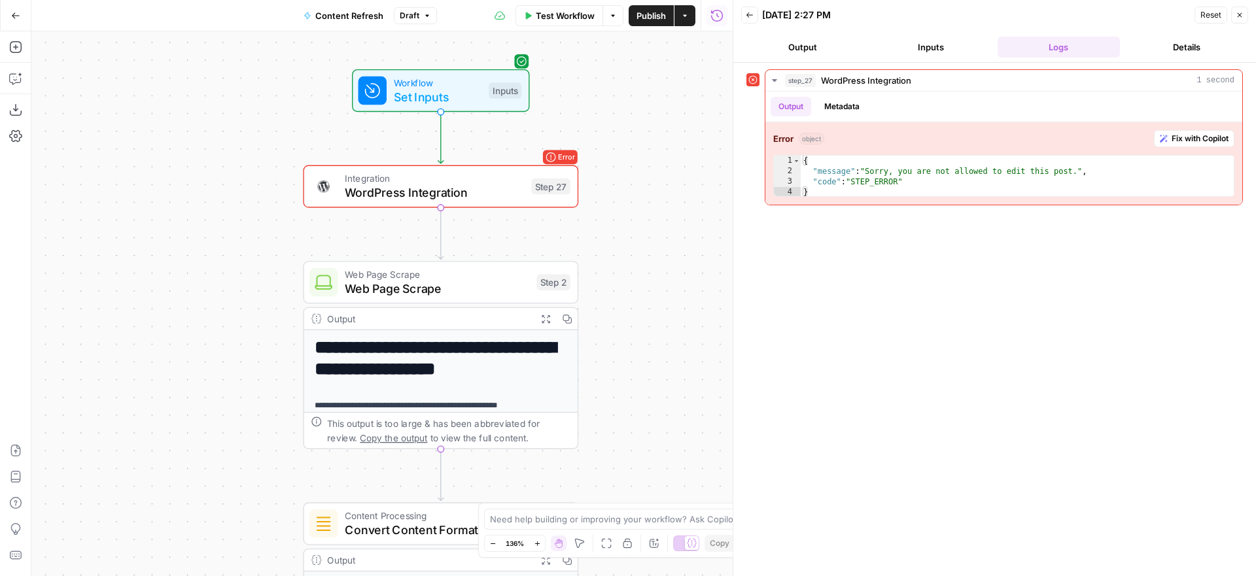
drag, startPoint x: 405, startPoint y: 216, endPoint x: 196, endPoint y: 230, distance: 209.2
click at [196, 230] on div "**********" at bounding box center [381, 303] width 701 height 545
click at [400, 198] on span "WordPress Integration" at bounding box center [434, 193] width 179 height 18
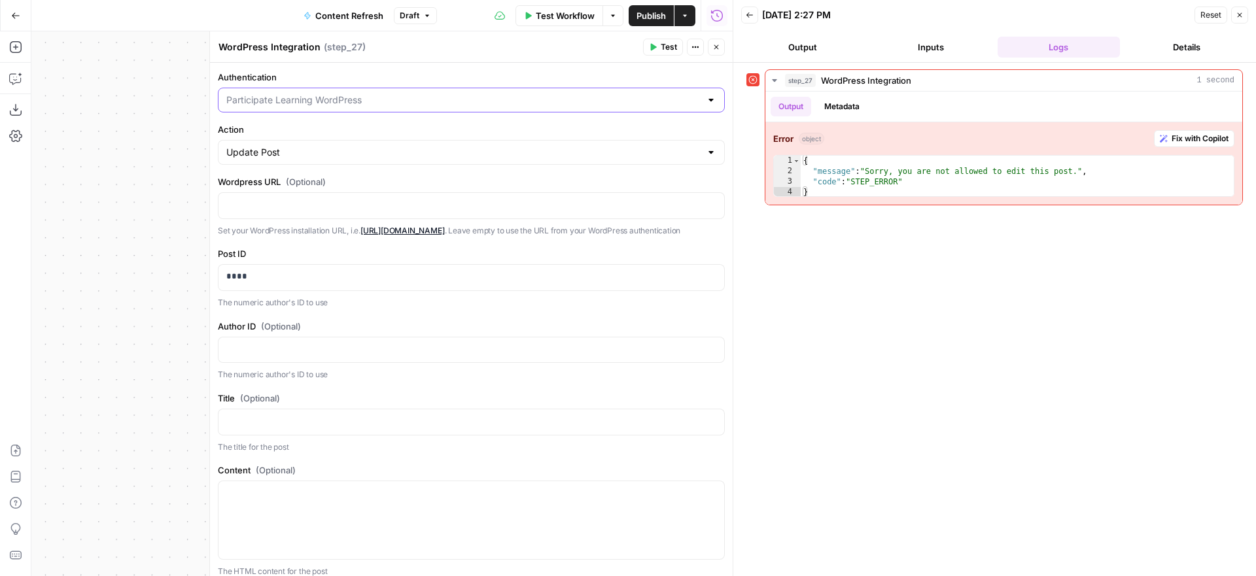
click at [489, 105] on input "Authentication" at bounding box center [463, 100] width 474 height 13
click at [436, 129] on span "Participate Learning WordPress" at bounding box center [463, 132] width 468 height 13
type input "Participate Learning WordPress"
click at [441, 150] on input "Action" at bounding box center [463, 152] width 474 height 13
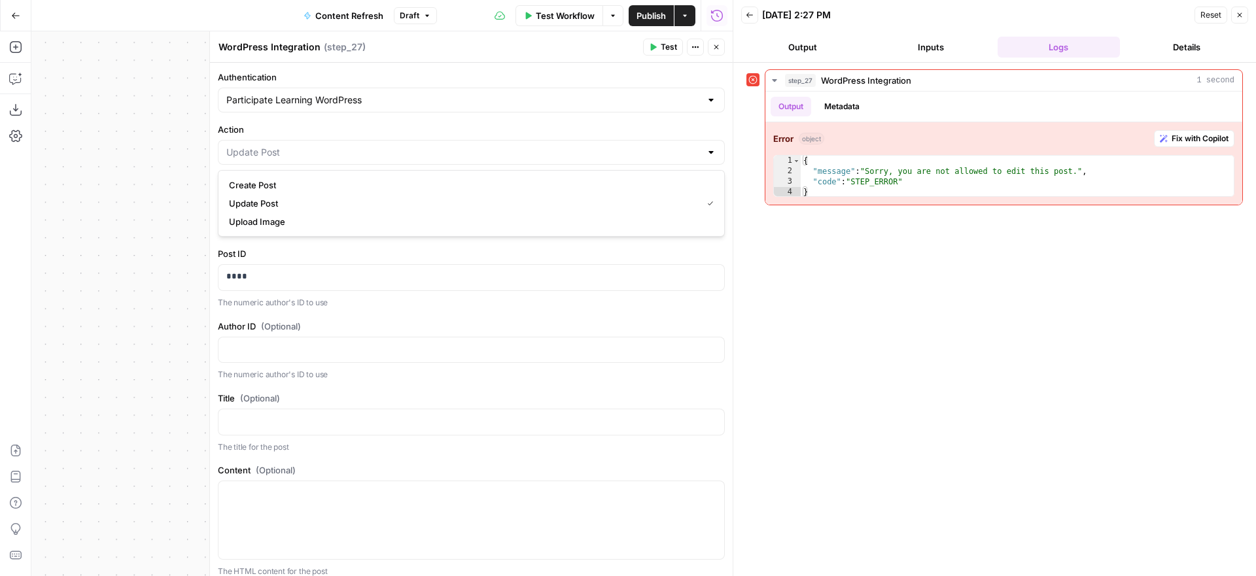
type input "Update Post"
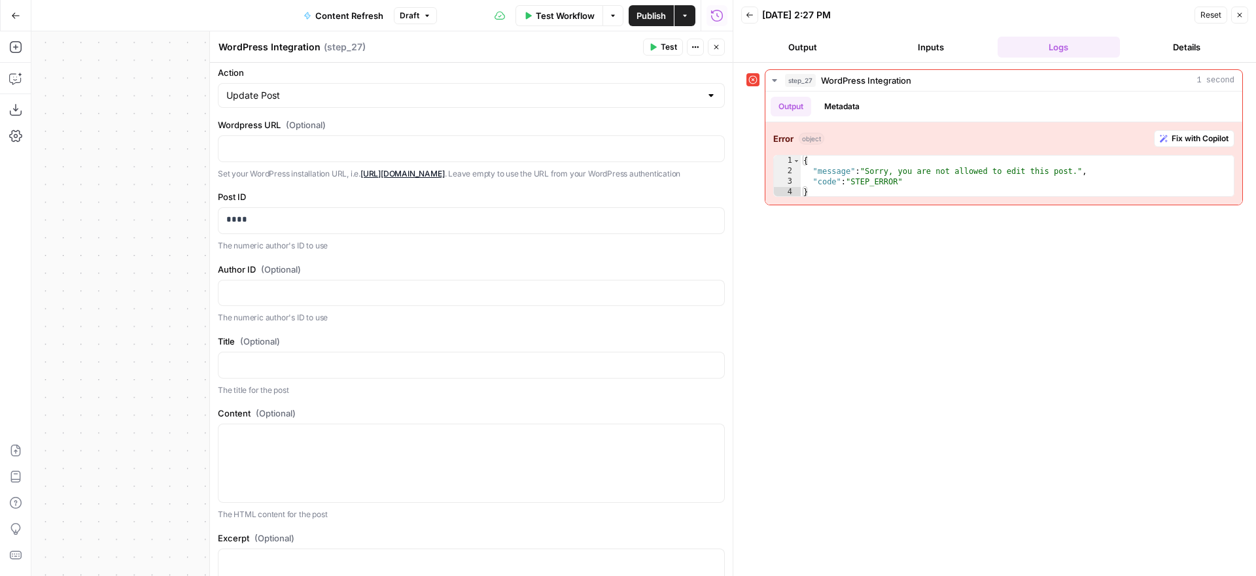
scroll to position [56, 0]
click at [1178, 135] on span "Fix with Copilot" at bounding box center [1200, 139] width 57 height 12
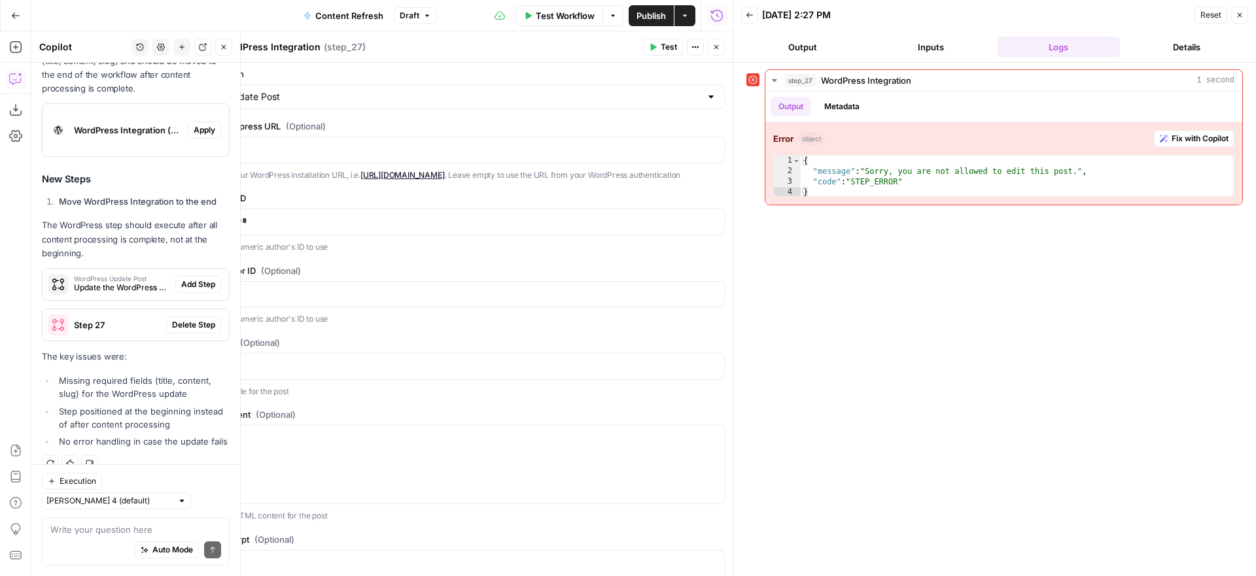
scroll to position [240, 0]
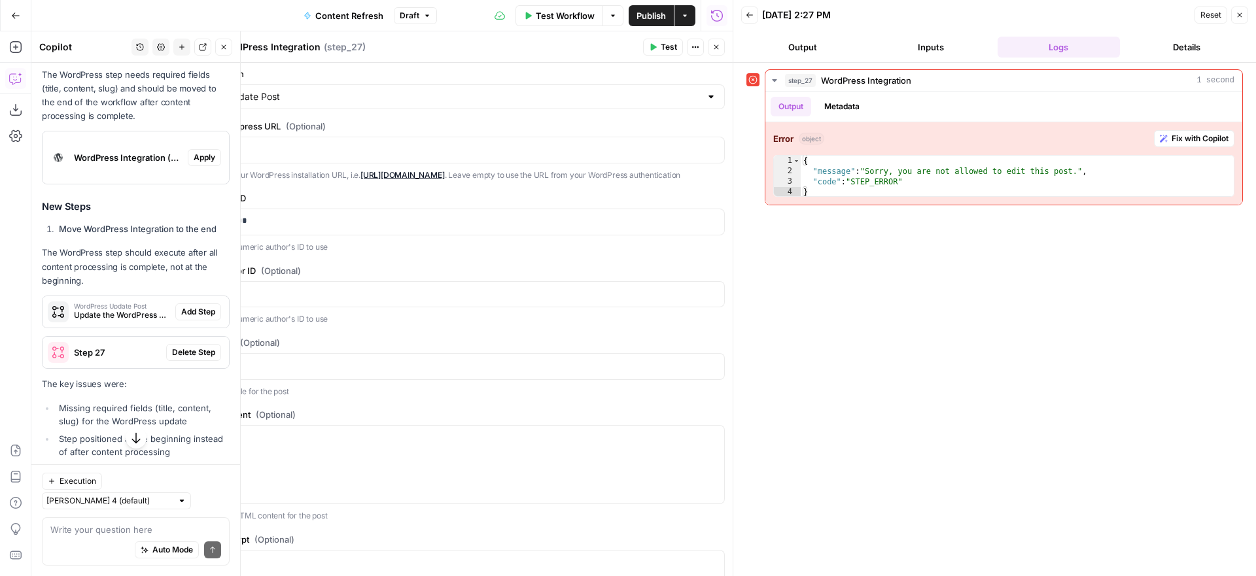
drag, startPoint x: 60, startPoint y: 228, endPoint x: 217, endPoint y: 227, distance: 156.4
click at [217, 227] on strong "Move WordPress Integration to the end" at bounding box center [138, 229] width 158 height 10
click at [183, 230] on strong "Move WordPress Integration to the end" at bounding box center [138, 229] width 158 height 10
click at [716, 47] on icon "button" at bounding box center [716, 47] width 5 height 5
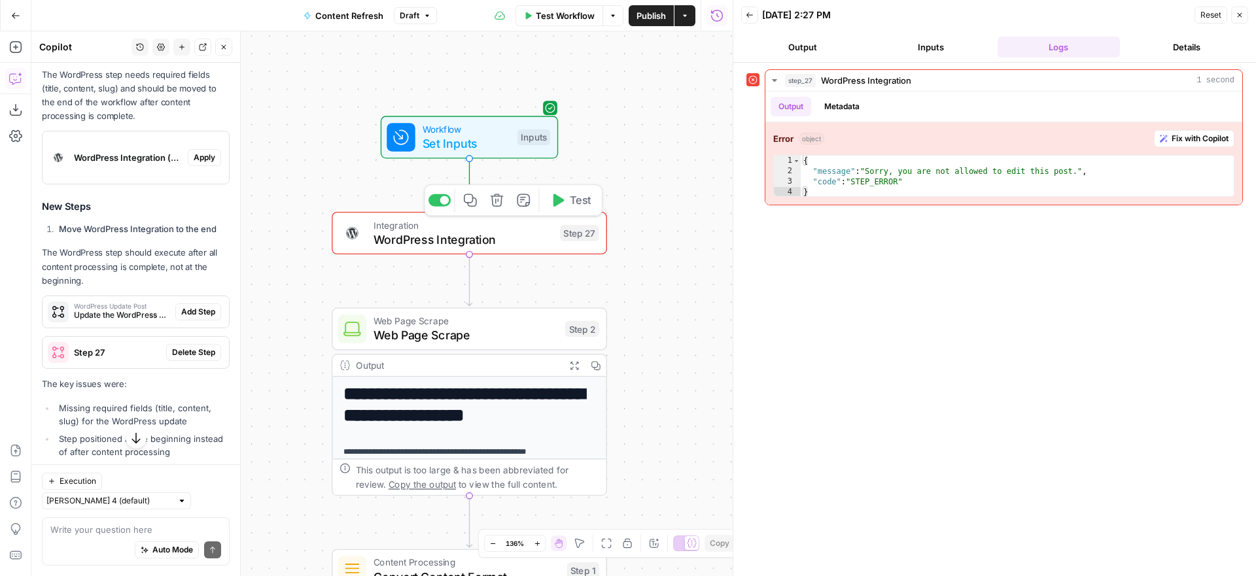
click at [497, 203] on icon "button" at bounding box center [497, 200] width 14 height 14
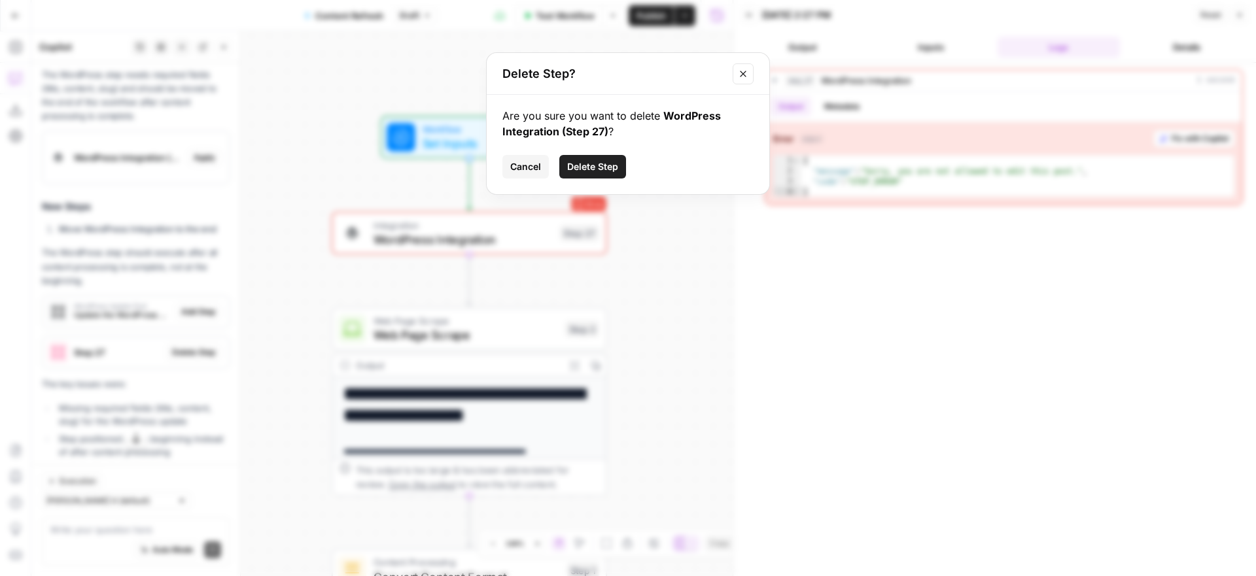
click at [605, 167] on span "Delete Step" at bounding box center [592, 166] width 51 height 13
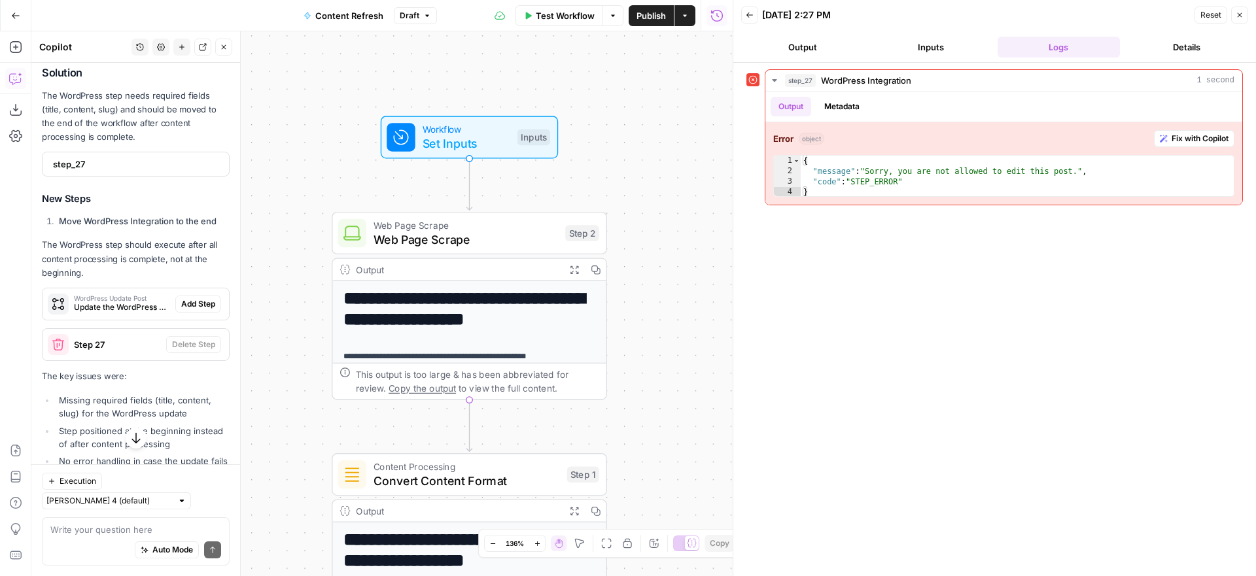
scroll to position [260, 0]
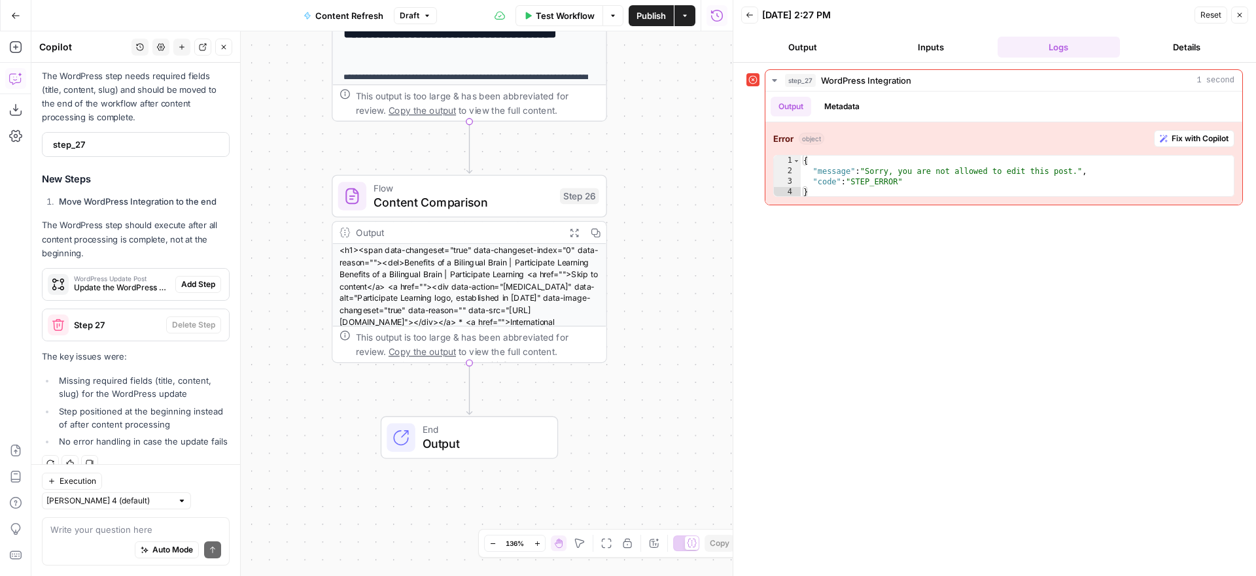
click at [223, 44] on icon "button" at bounding box center [224, 47] width 8 height 8
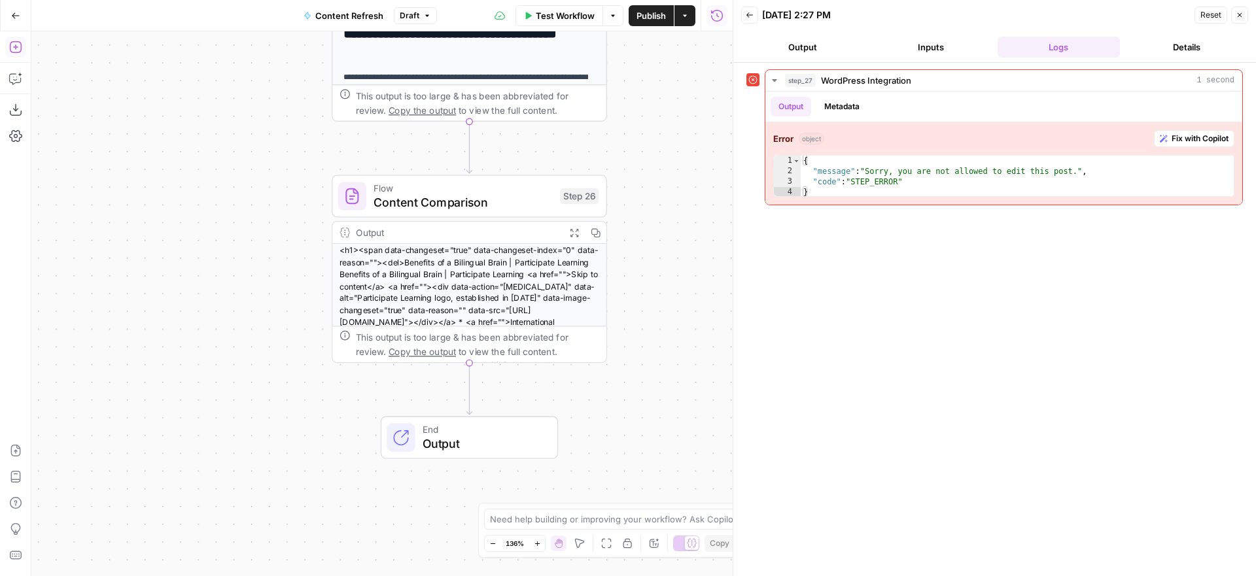
click at [19, 47] on icon "button" at bounding box center [15, 47] width 13 height 13
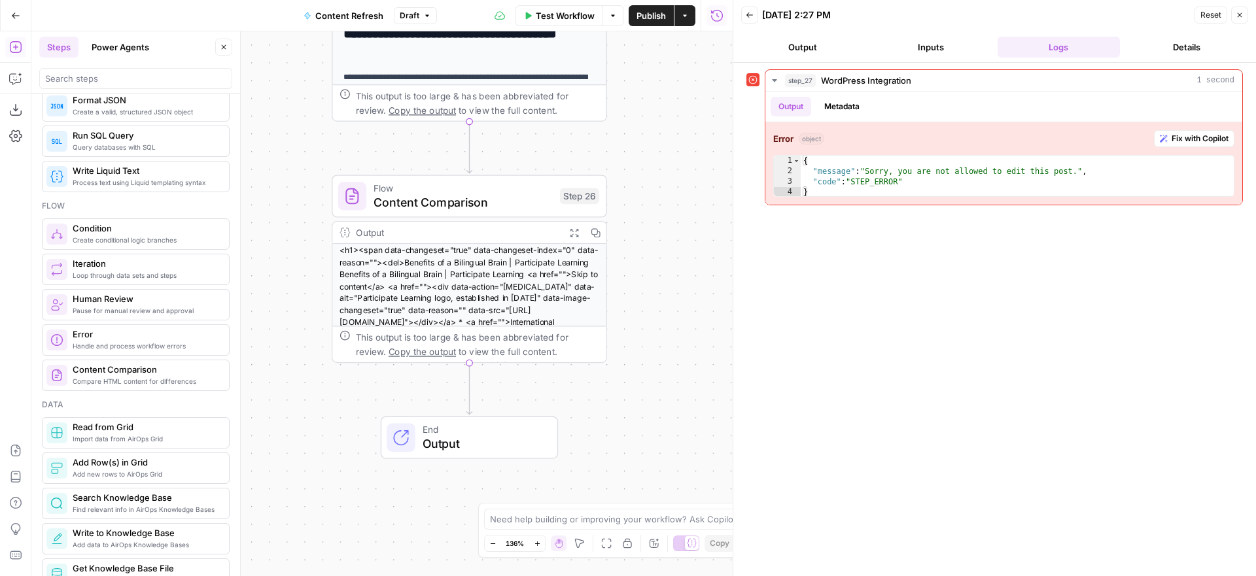
scroll to position [0, 0]
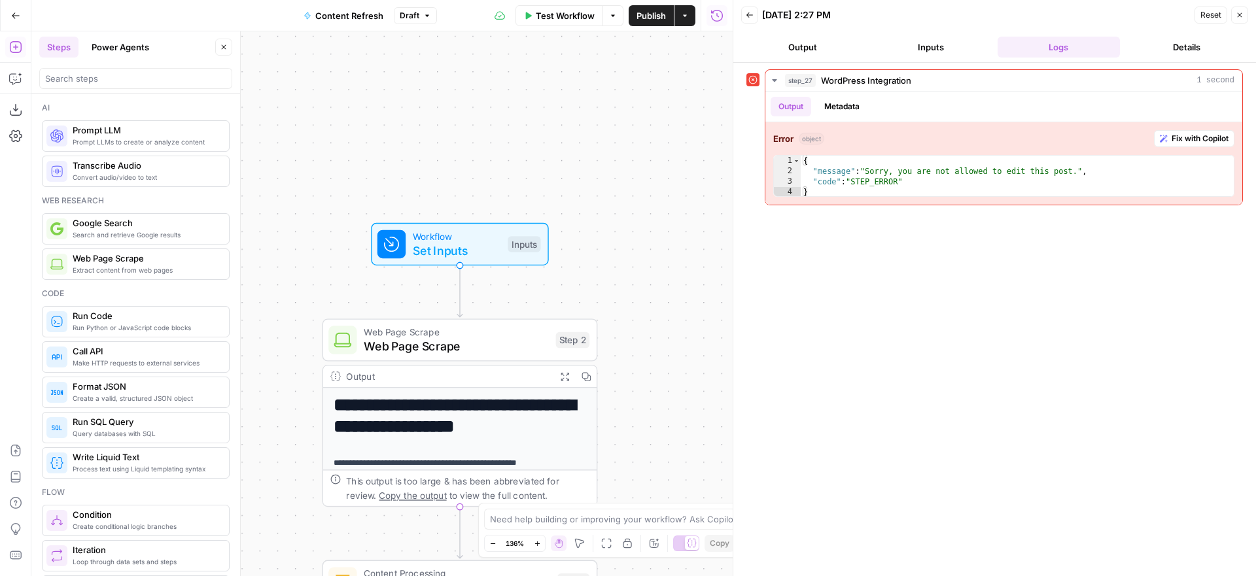
click at [566, 15] on span "Test Workflow" at bounding box center [565, 15] width 59 height 13
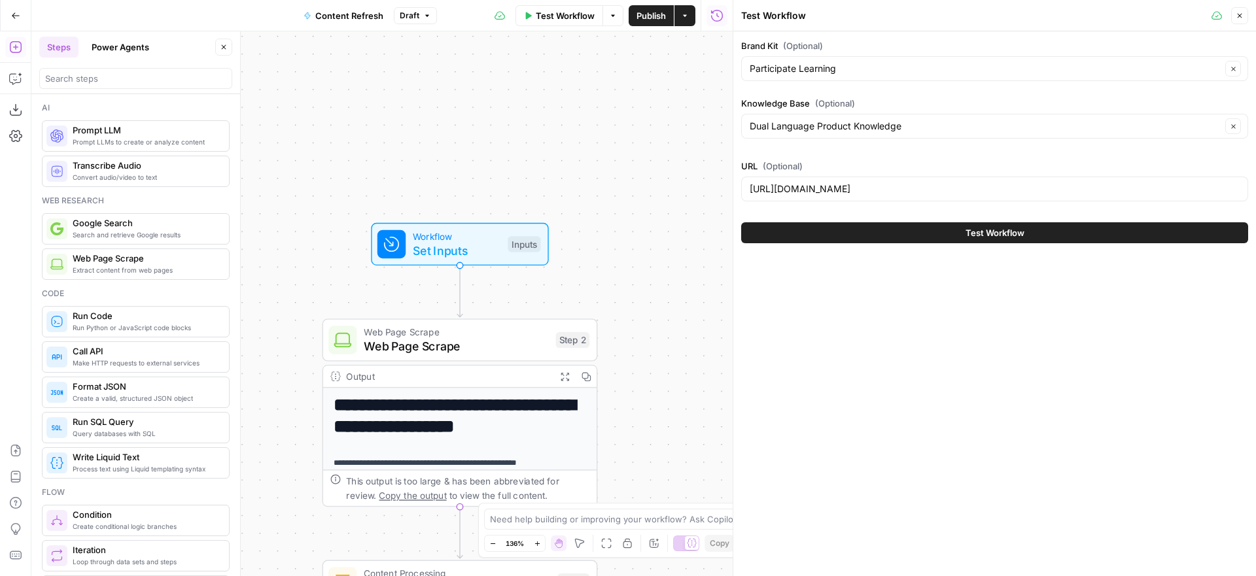
click at [906, 229] on button "Test Workflow" at bounding box center [994, 232] width 507 height 21
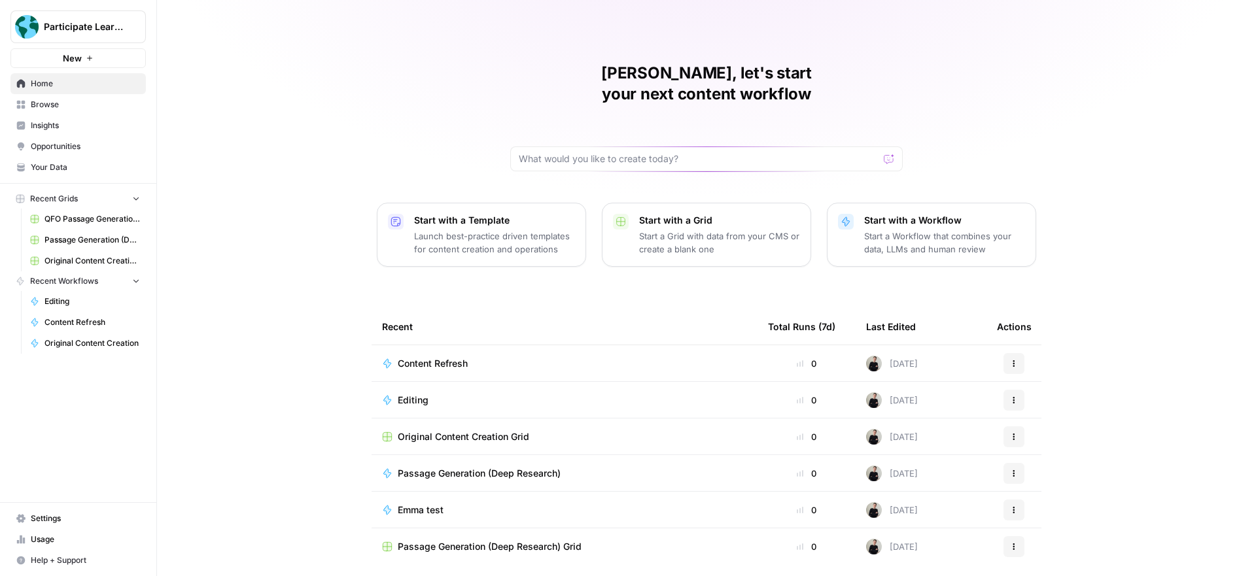
click at [92, 26] on span "Participate Learning" at bounding box center [83, 26] width 79 height 13
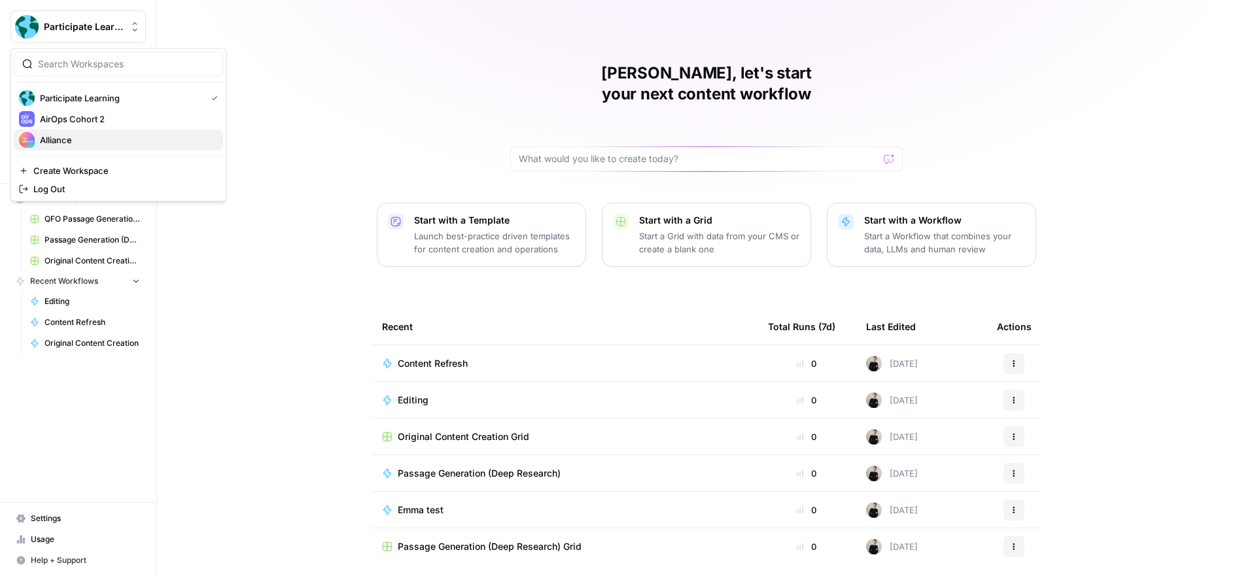
click at [82, 140] on span "Alliance" at bounding box center [126, 139] width 173 height 13
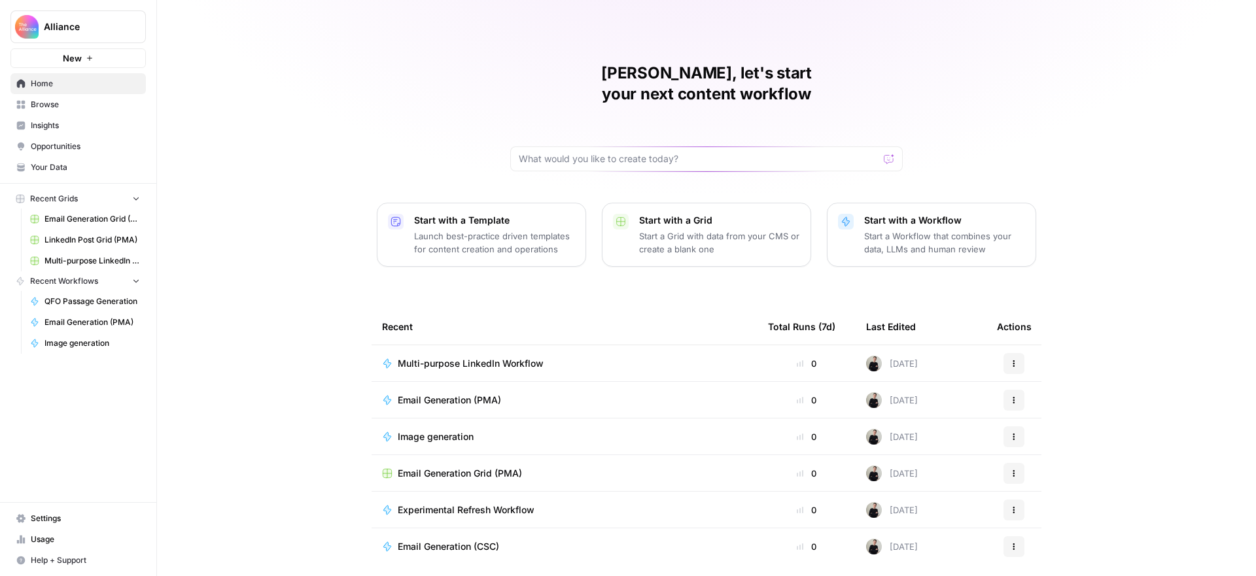
click at [57, 102] on span "Browse" at bounding box center [85, 105] width 109 height 12
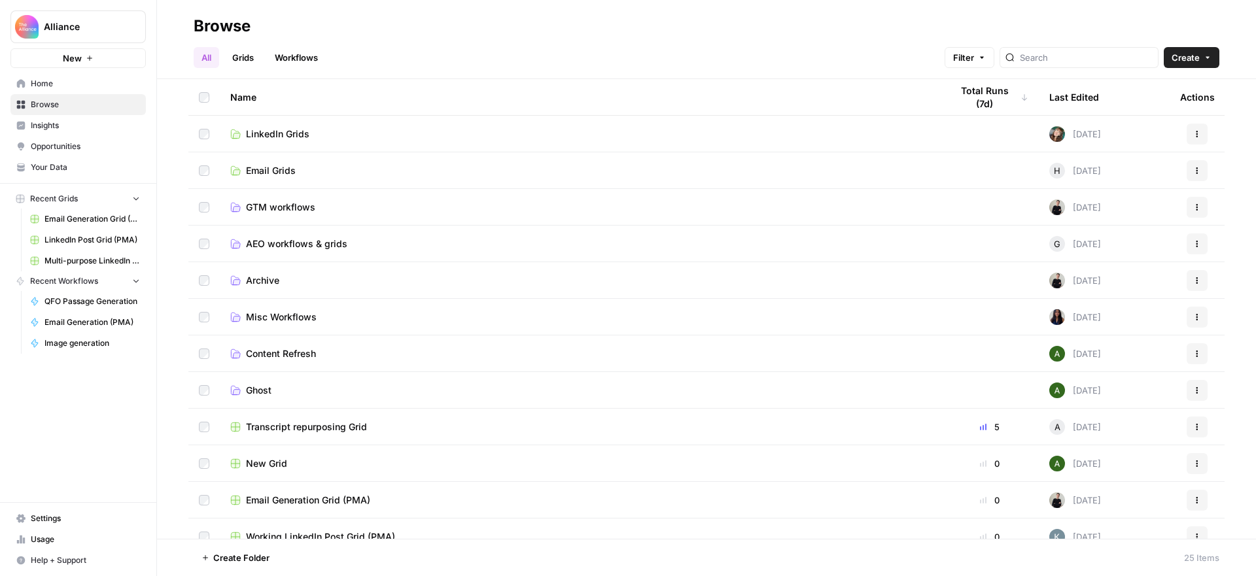
click at [58, 165] on span "Your Data" at bounding box center [85, 168] width 109 height 12
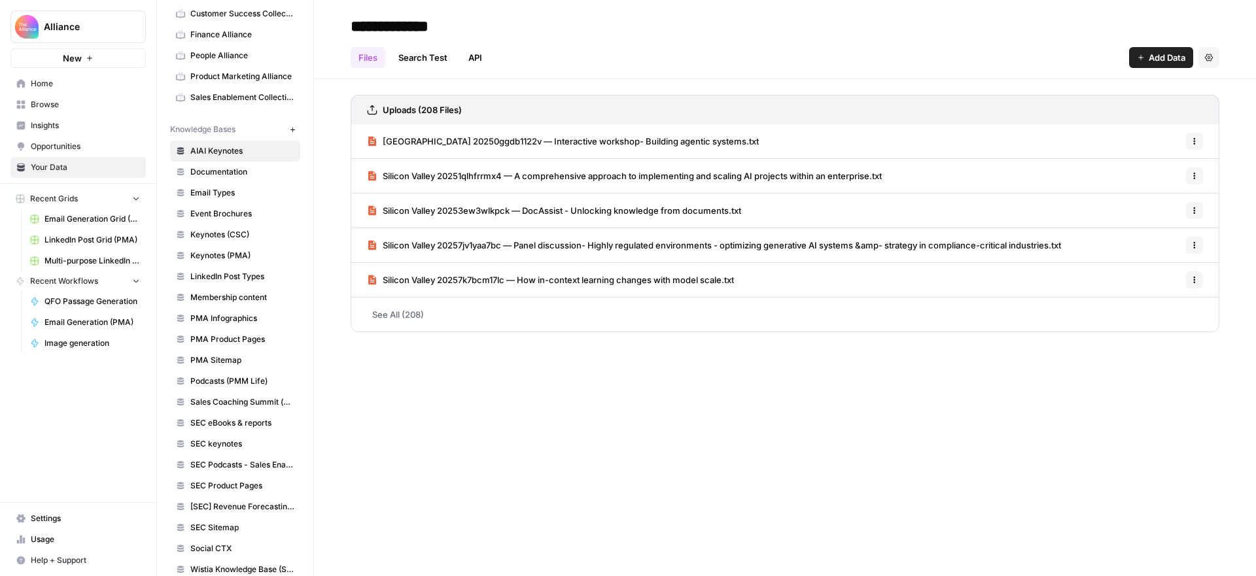
scroll to position [169, 0]
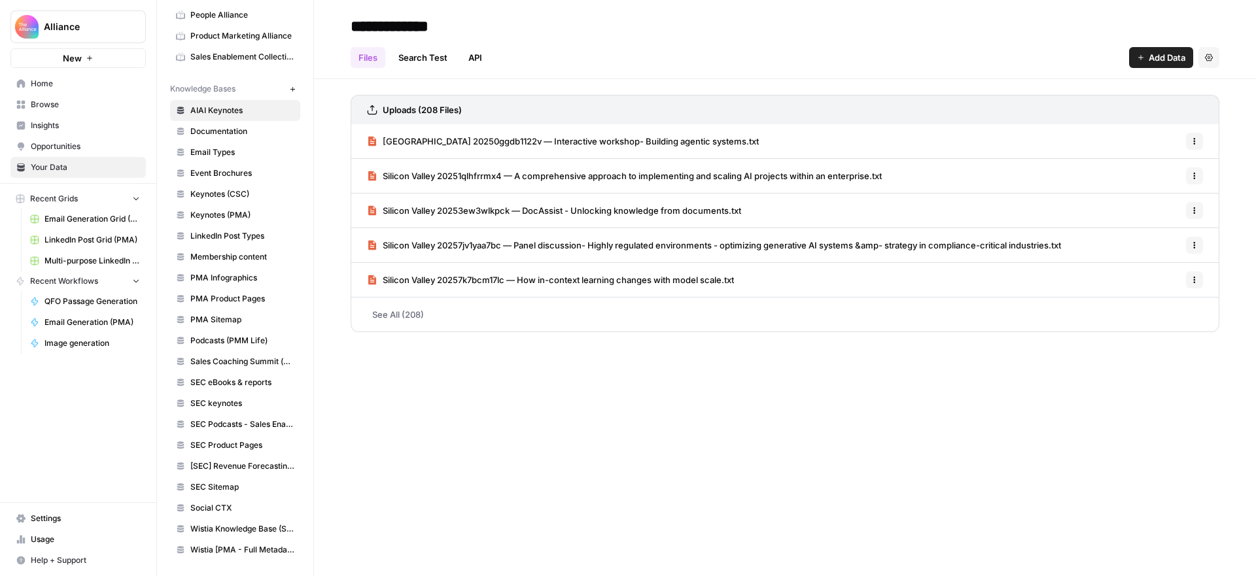
click at [227, 150] on span "Email Types" at bounding box center [242, 153] width 104 height 12
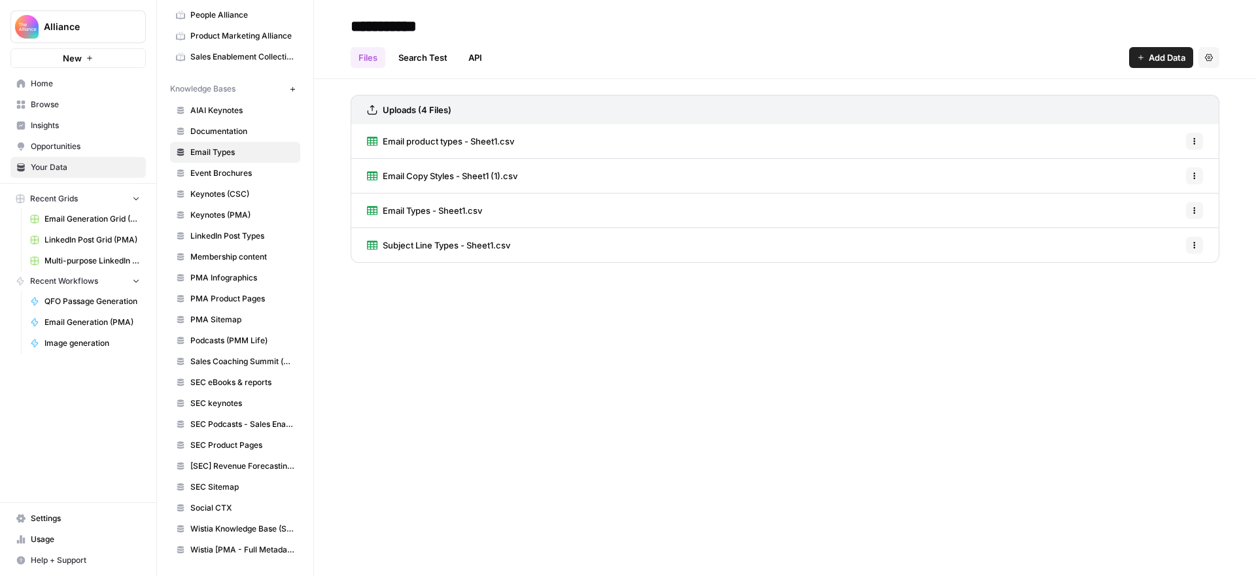
click at [438, 243] on span "Subject Line Types - Sheet1.csv" at bounding box center [447, 245] width 128 height 13
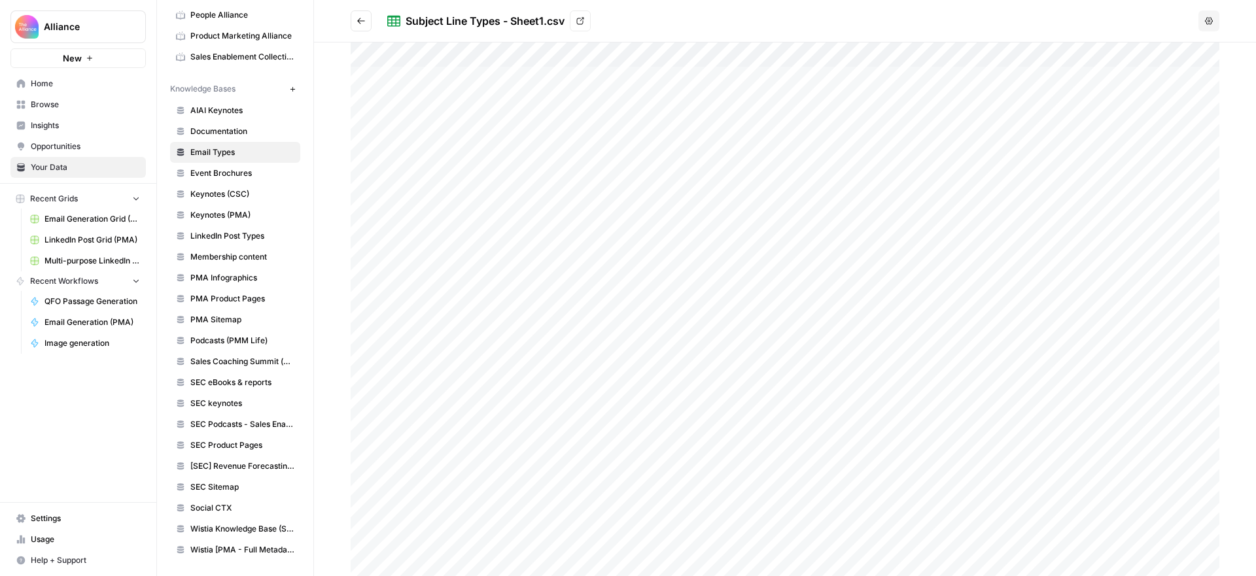
click at [366, 18] on button "Go back" at bounding box center [361, 20] width 21 height 21
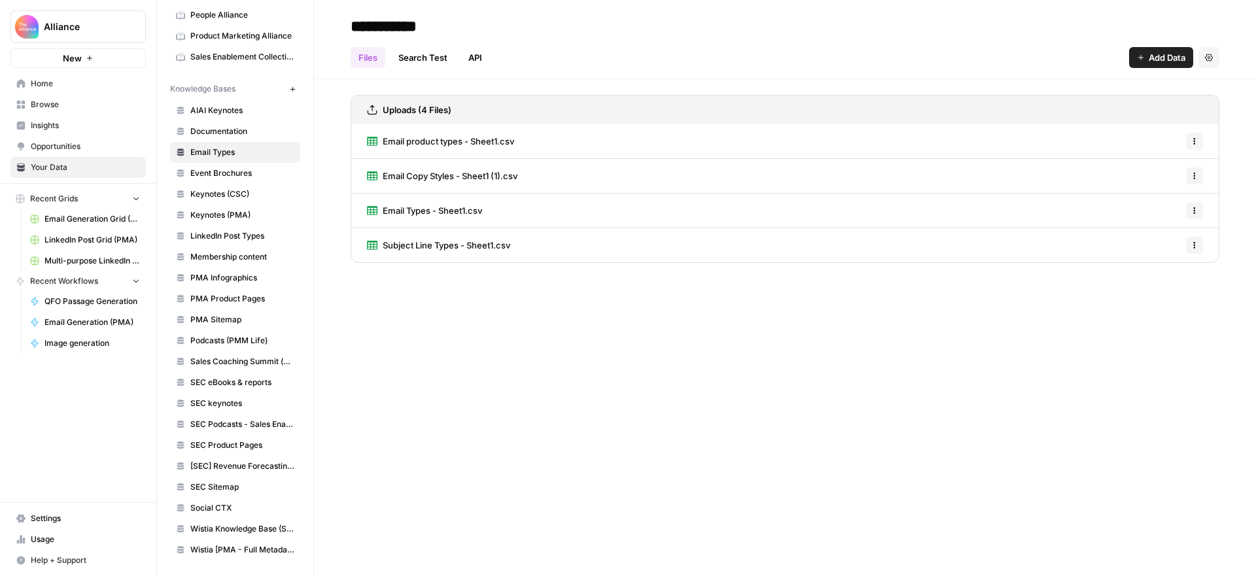
click at [436, 176] on span "Email Copy Styles - Sheet1 (1).csv" at bounding box center [450, 175] width 135 height 13
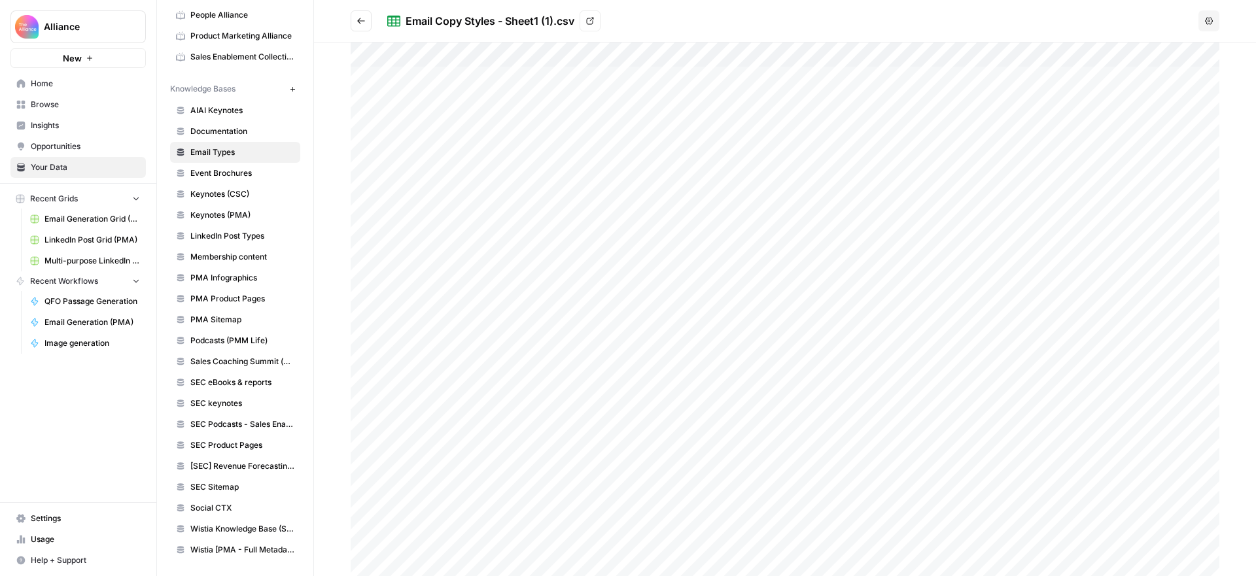
click at [358, 23] on icon "Go back" at bounding box center [361, 20] width 9 height 9
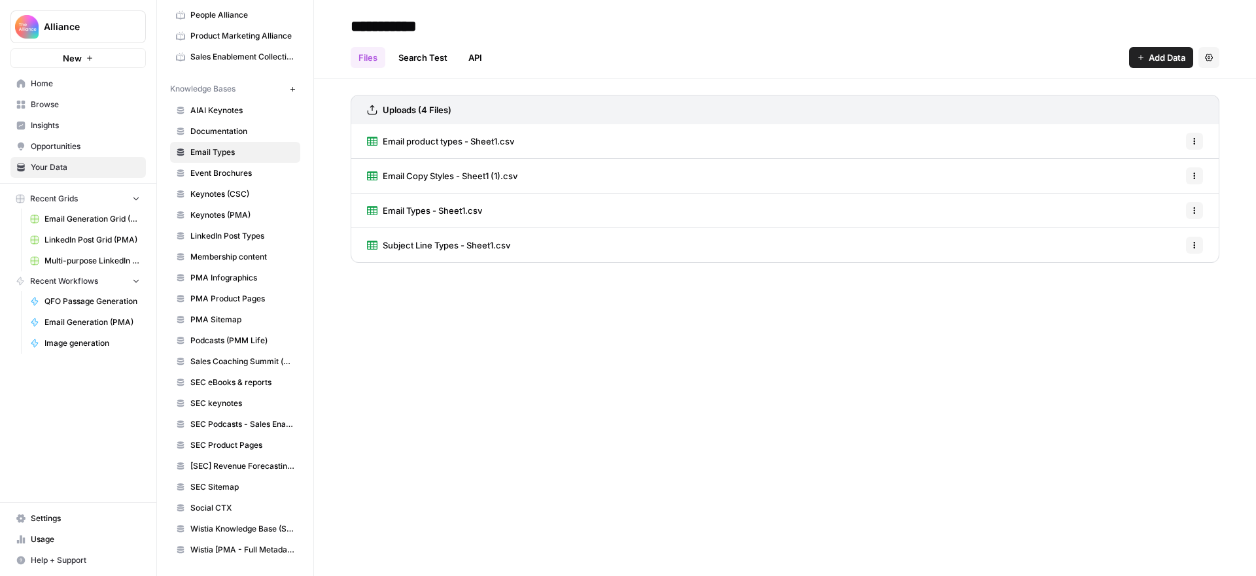
click at [415, 211] on span "Email Types - Sheet1.csv" at bounding box center [432, 210] width 99 height 13
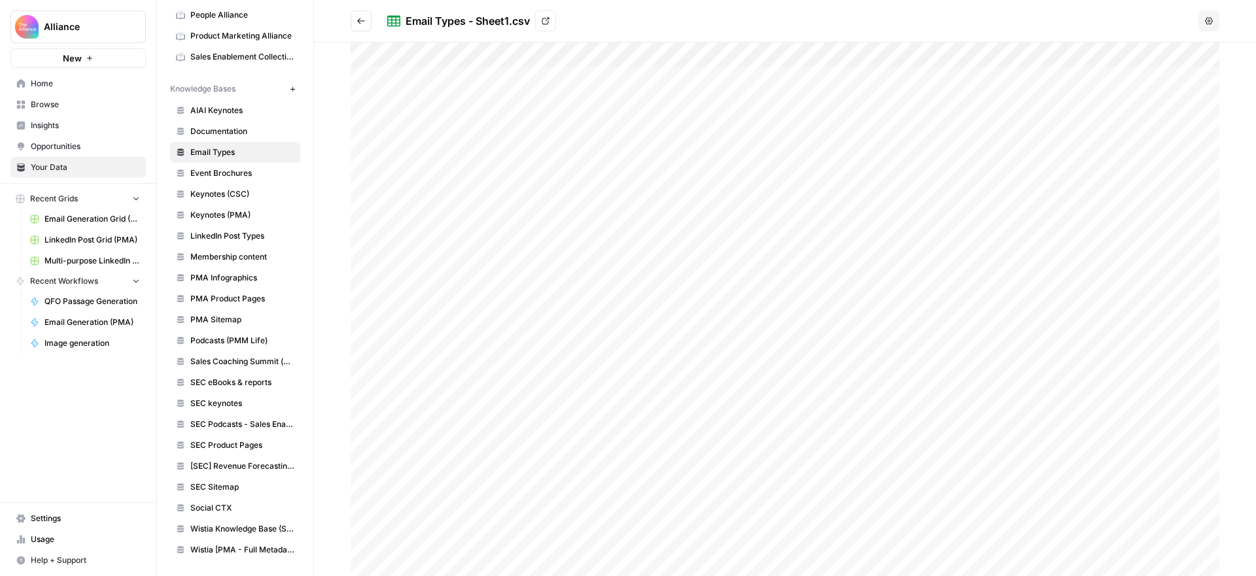
click at [360, 19] on icon "Go back" at bounding box center [361, 20] width 9 height 9
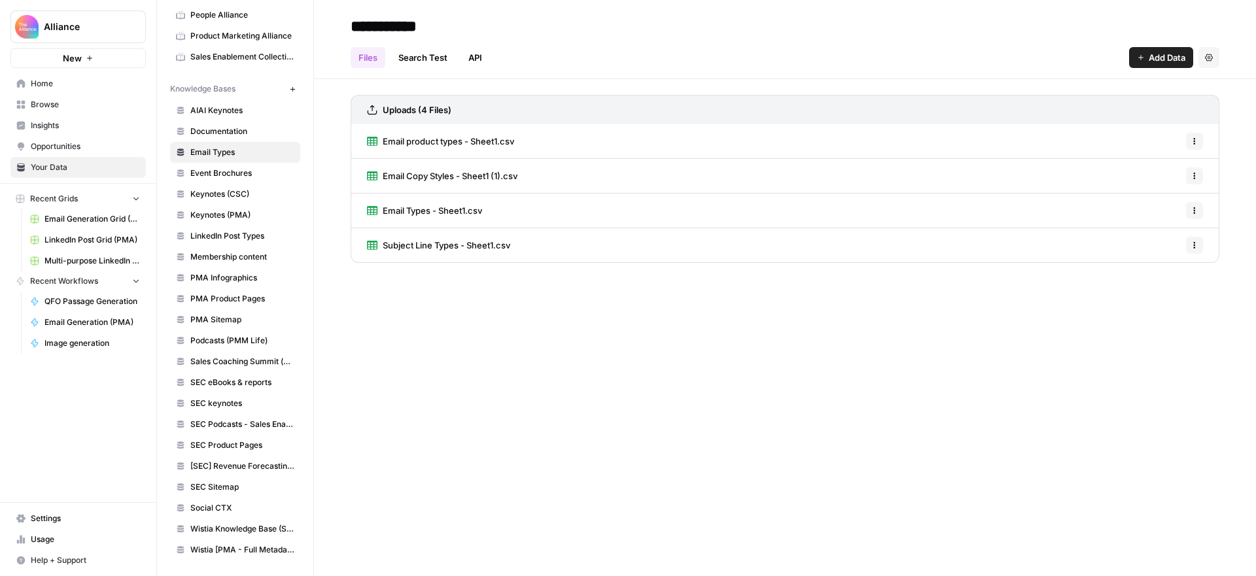
click at [46, 84] on span "Home" at bounding box center [85, 84] width 109 height 12
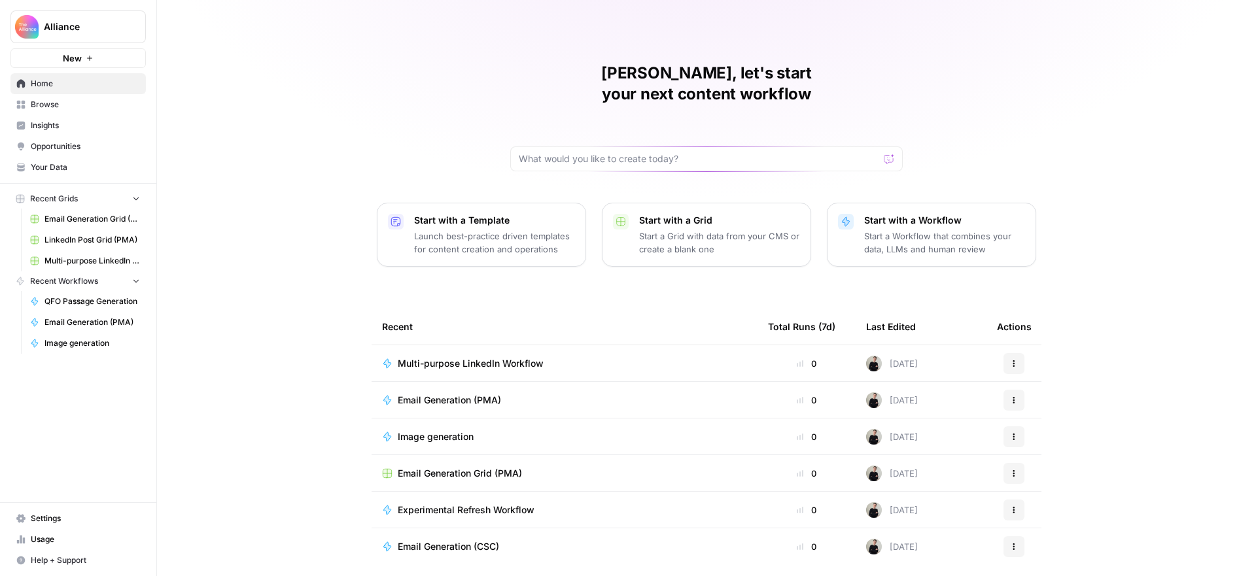
scroll to position [26, 0]
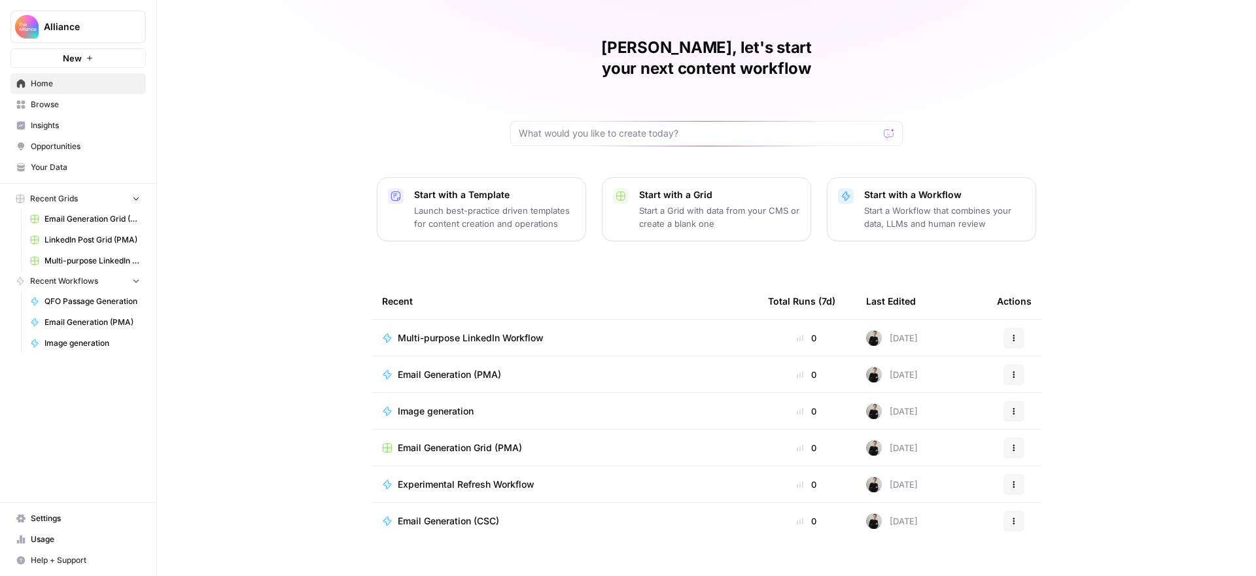
click at [63, 105] on span "Browse" at bounding box center [85, 105] width 109 height 12
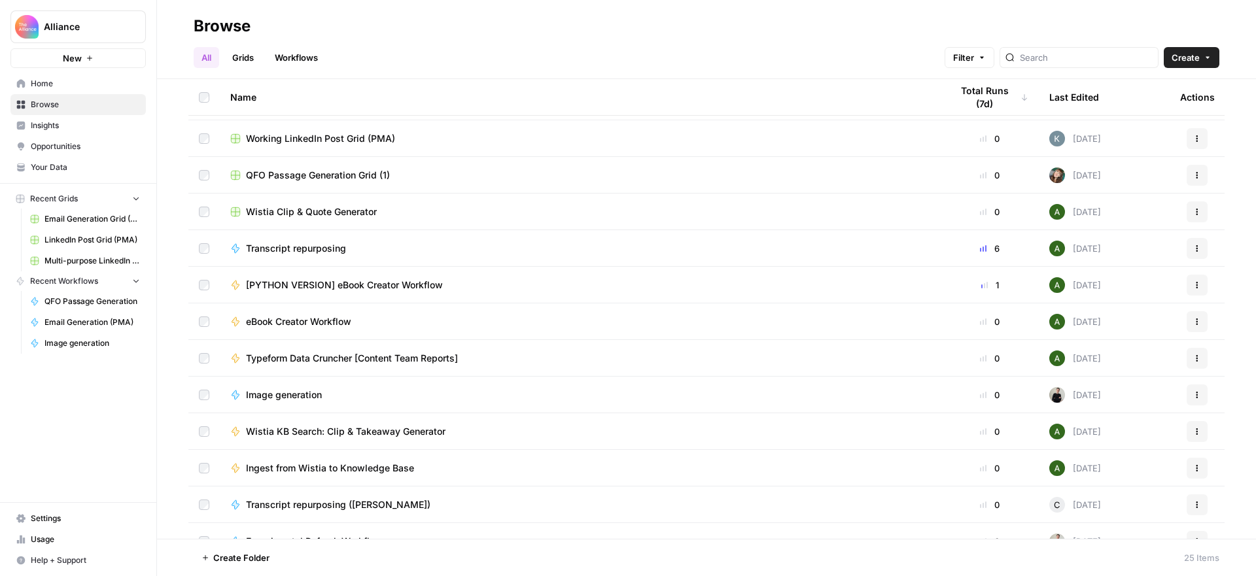
scroll to position [395, 0]
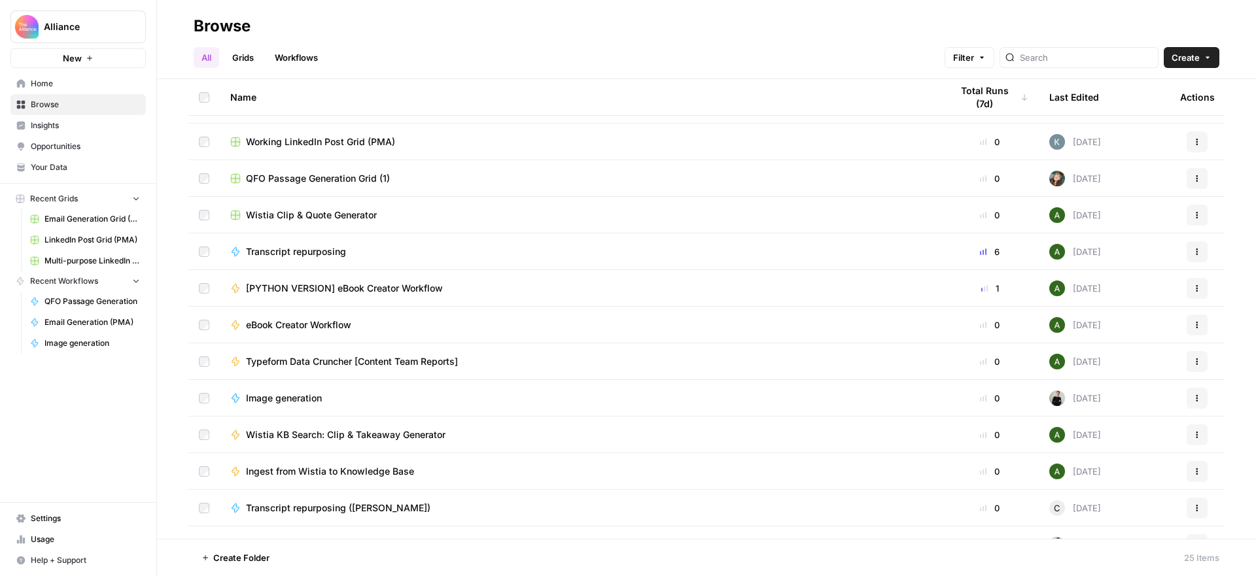
click at [315, 247] on span "Transcript repurposing" at bounding box center [296, 251] width 100 height 13
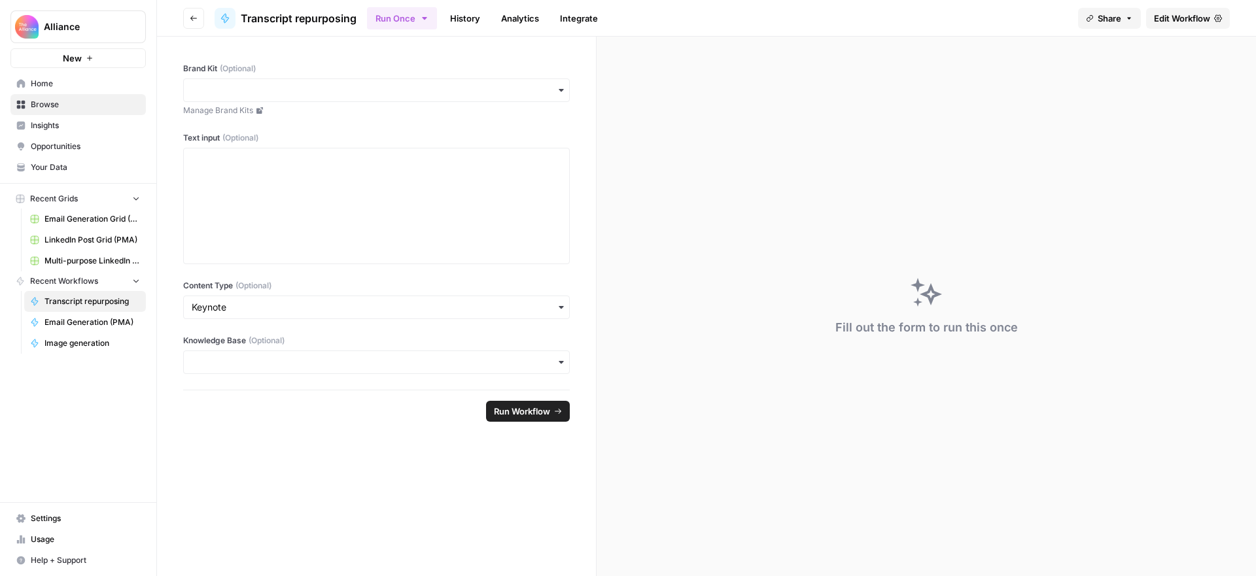
click at [1180, 19] on span "Edit Workflow" at bounding box center [1182, 18] width 56 height 13
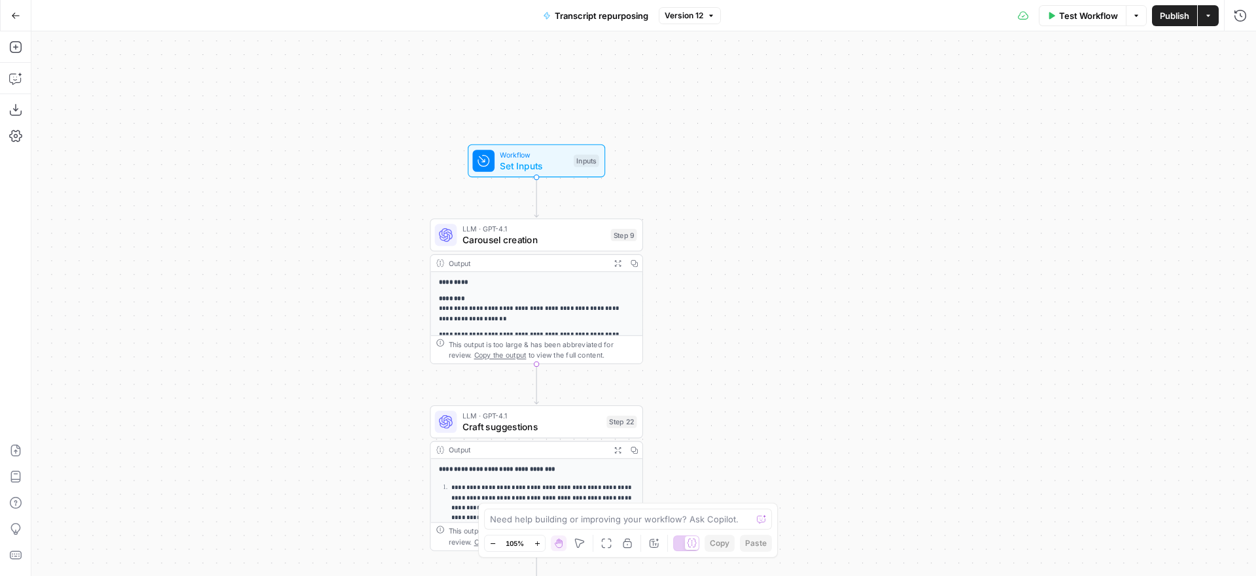
drag, startPoint x: 741, startPoint y: 175, endPoint x: 861, endPoint y: 269, distance: 152.0
click at [861, 269] on div "**********" at bounding box center [643, 303] width 1225 height 545
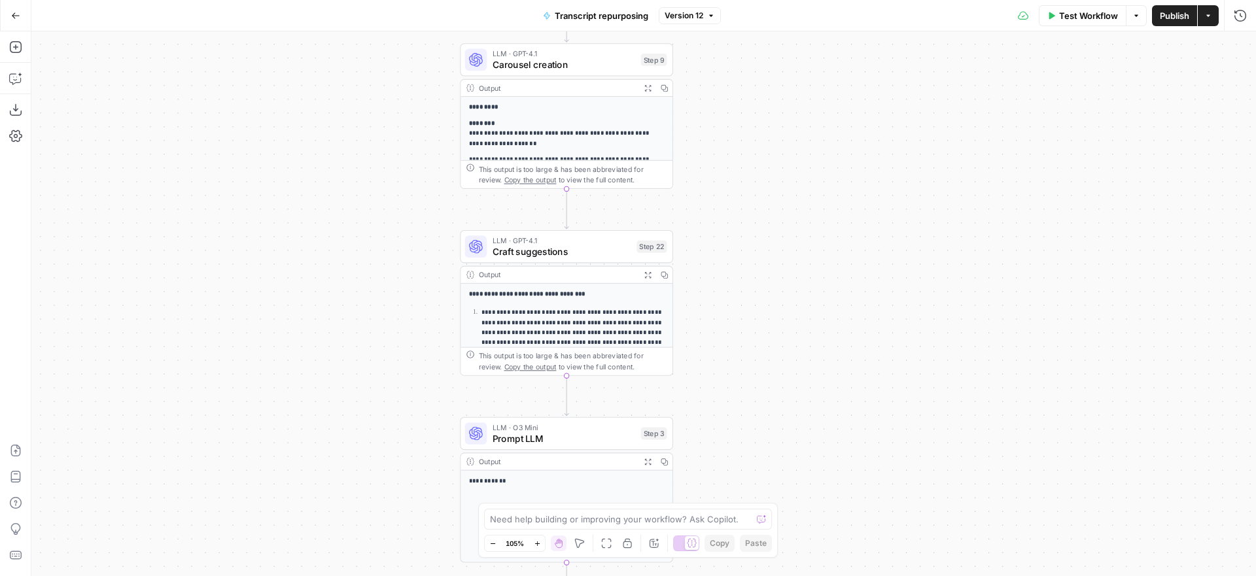
drag, startPoint x: 739, startPoint y: 330, endPoint x: 771, endPoint y: 144, distance: 188.5
click at [771, 144] on div "**********" at bounding box center [643, 303] width 1225 height 545
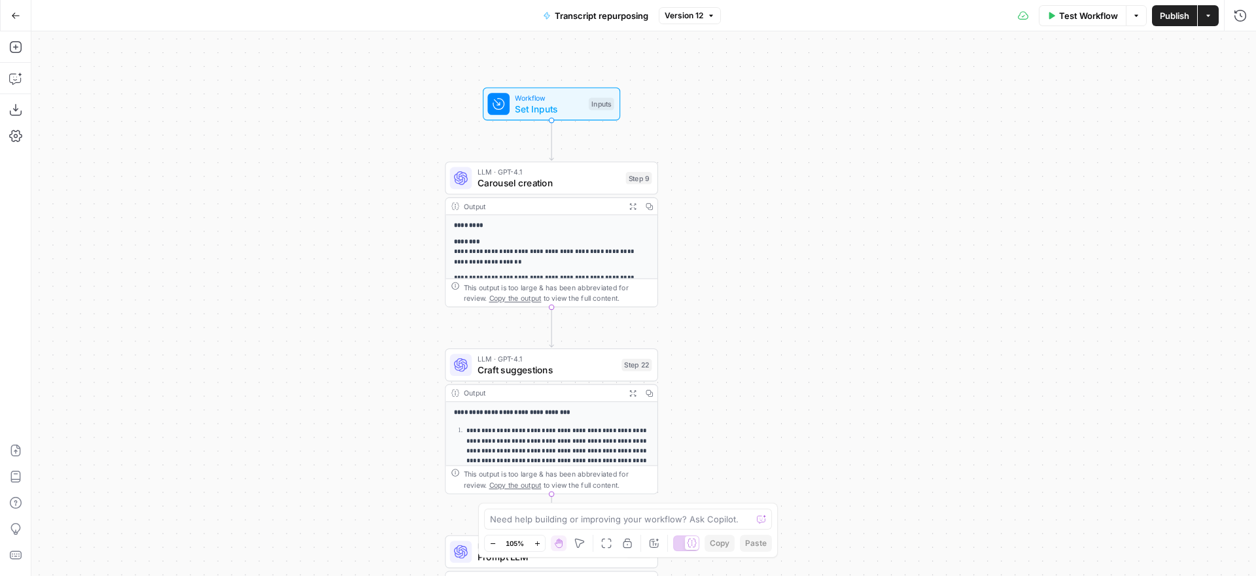
drag, startPoint x: 765, startPoint y: 317, endPoint x: 750, endPoint y: 475, distance: 158.4
click at [750, 475] on div "**********" at bounding box center [643, 303] width 1225 height 545
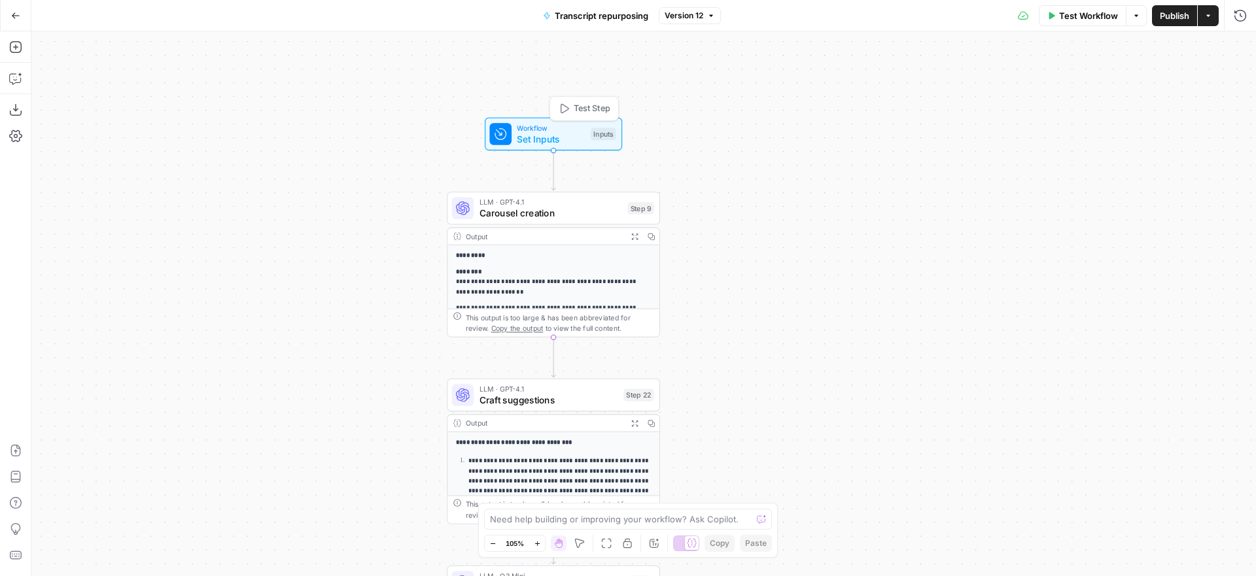
click at [570, 138] on span "Set Inputs" at bounding box center [551, 139] width 68 height 14
click at [578, 107] on span "Test Step" at bounding box center [592, 109] width 37 height 12
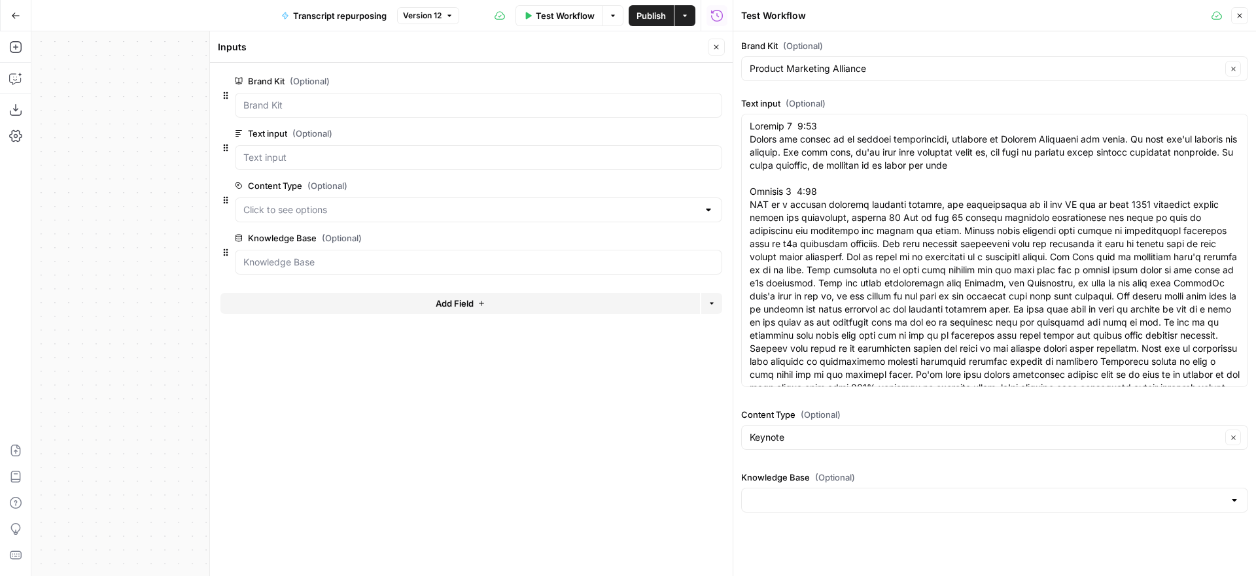
click at [1240, 16] on icon "button" at bounding box center [1240, 16] width 8 height 8
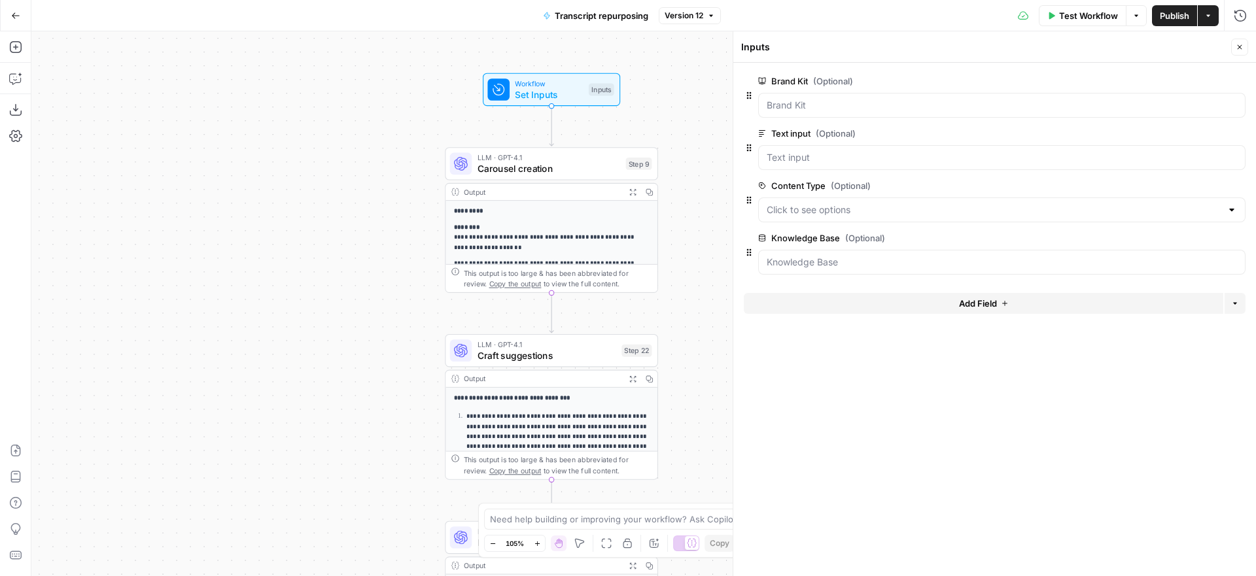
drag, startPoint x: 711, startPoint y: 356, endPoint x: 716, endPoint y: 199, distance: 157.1
click at [716, 199] on div "**********" at bounding box center [643, 303] width 1225 height 545
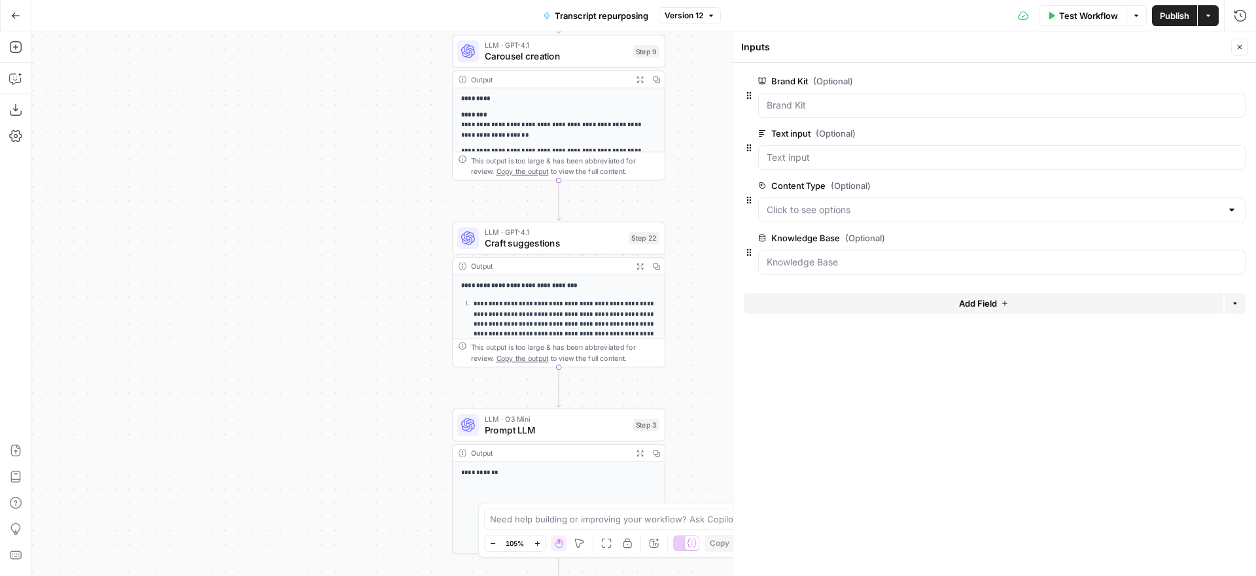
drag, startPoint x: 699, startPoint y: 341, endPoint x: 692, endPoint y: 169, distance: 172.2
click at [692, 169] on div "**********" at bounding box center [643, 303] width 1225 height 545
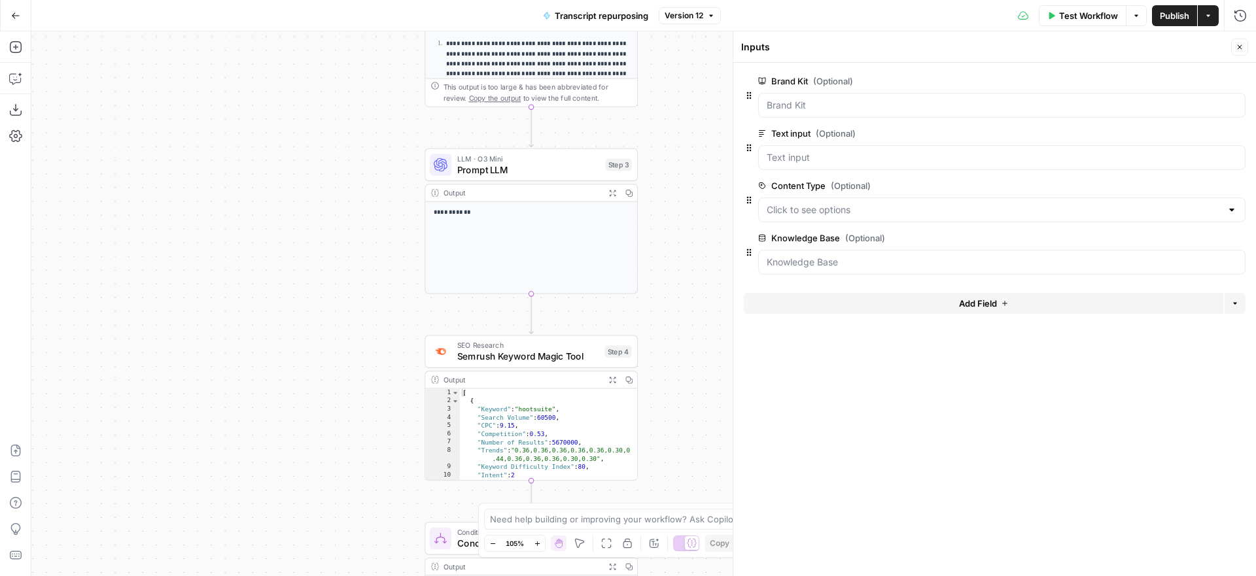
drag, startPoint x: 688, startPoint y: 328, endPoint x: 658, endPoint y: 205, distance: 126.6
click at [658, 205] on div "**********" at bounding box center [643, 303] width 1225 height 545
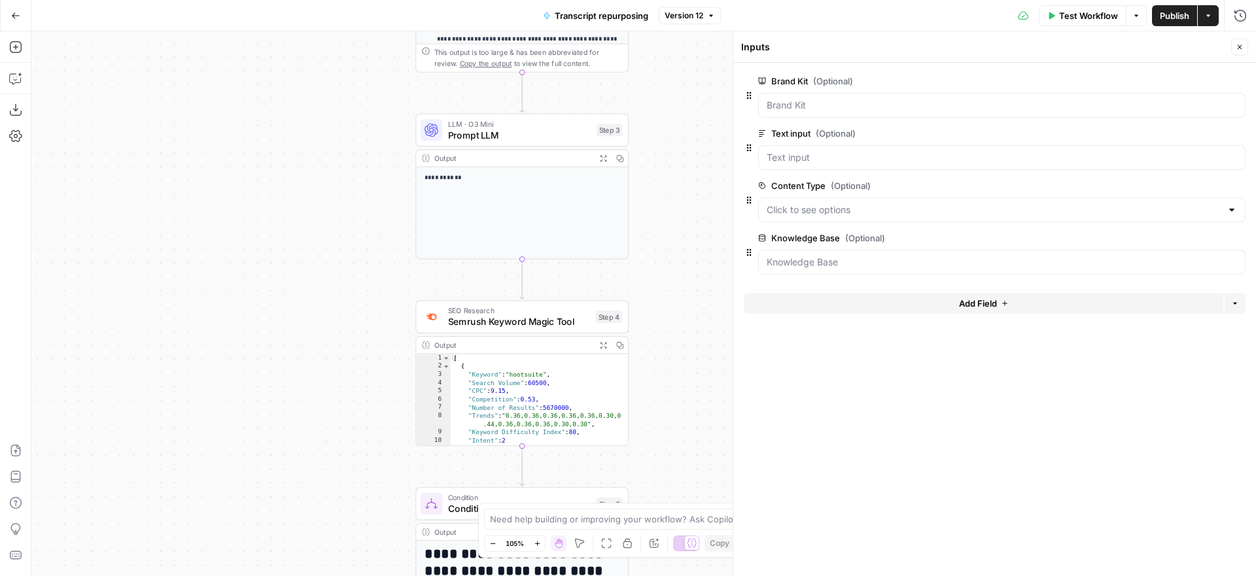
click at [554, 131] on span "Prompt LLM" at bounding box center [519, 135] width 143 height 14
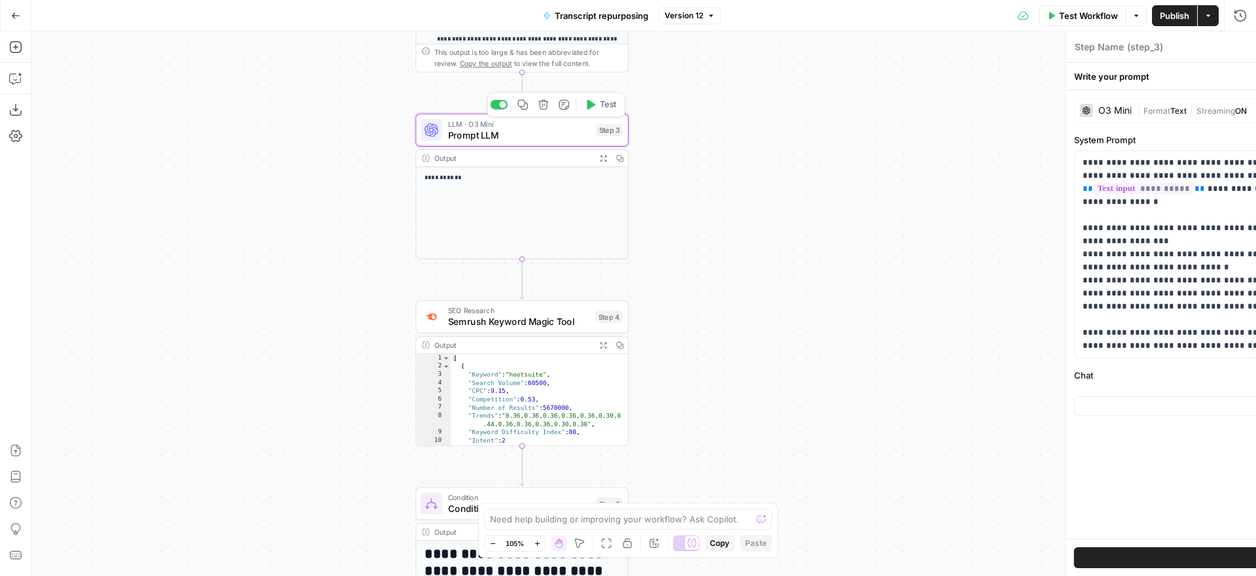
type textarea "Prompt LLM"
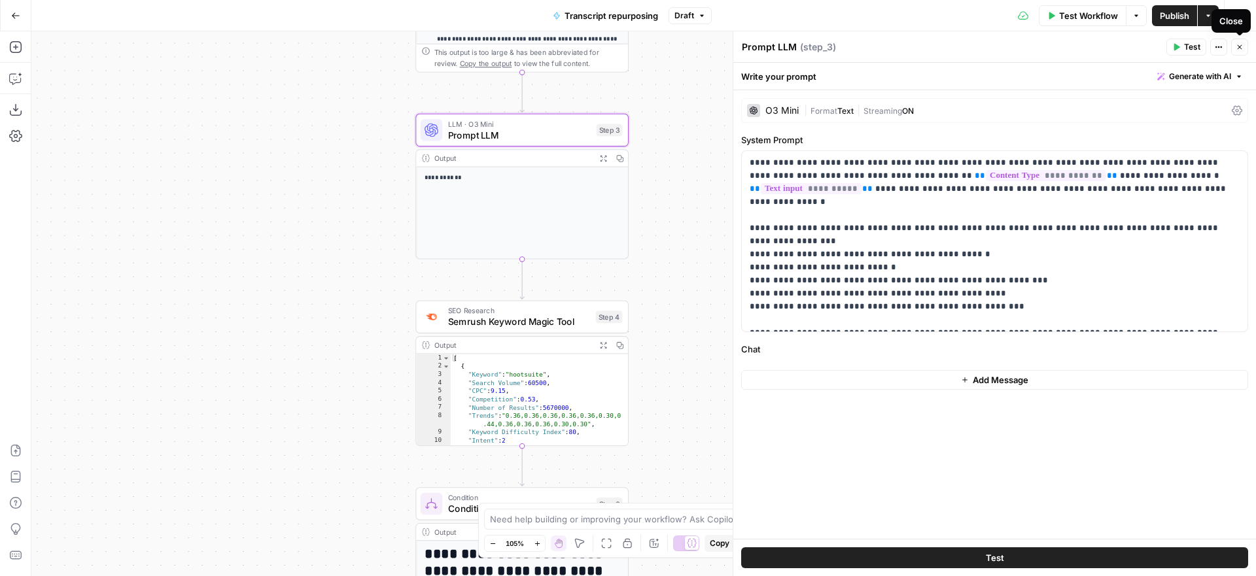
click at [1244, 44] on button "Close" at bounding box center [1239, 47] width 17 height 17
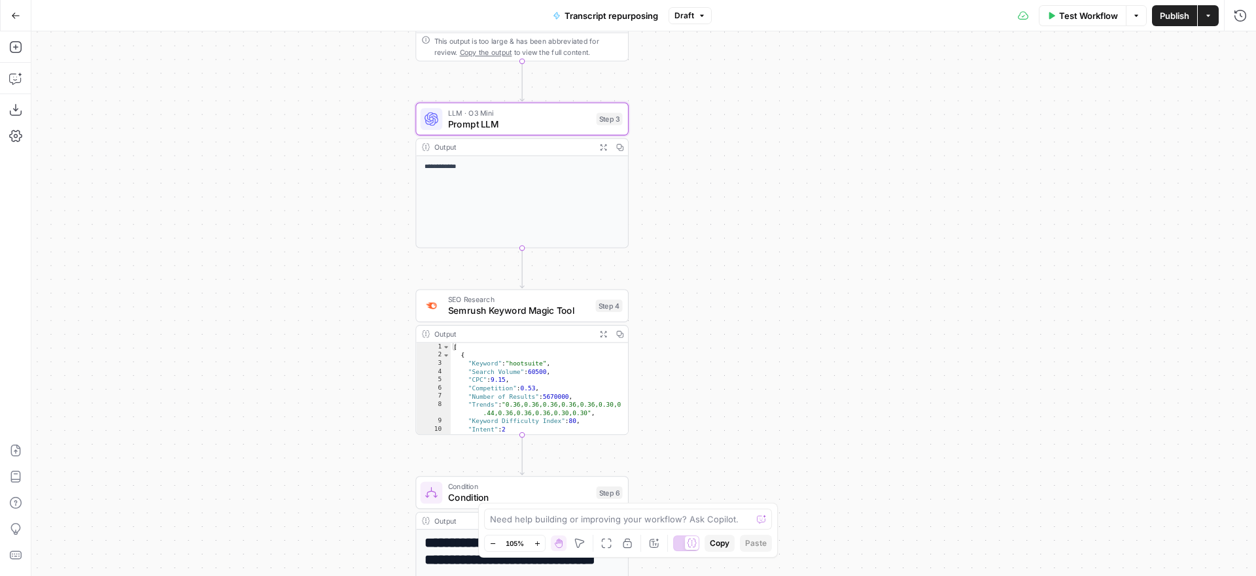
drag, startPoint x: 769, startPoint y: 317, endPoint x: 815, endPoint y: 145, distance: 178.2
click at [815, 145] on div "**********" at bounding box center [643, 303] width 1225 height 545
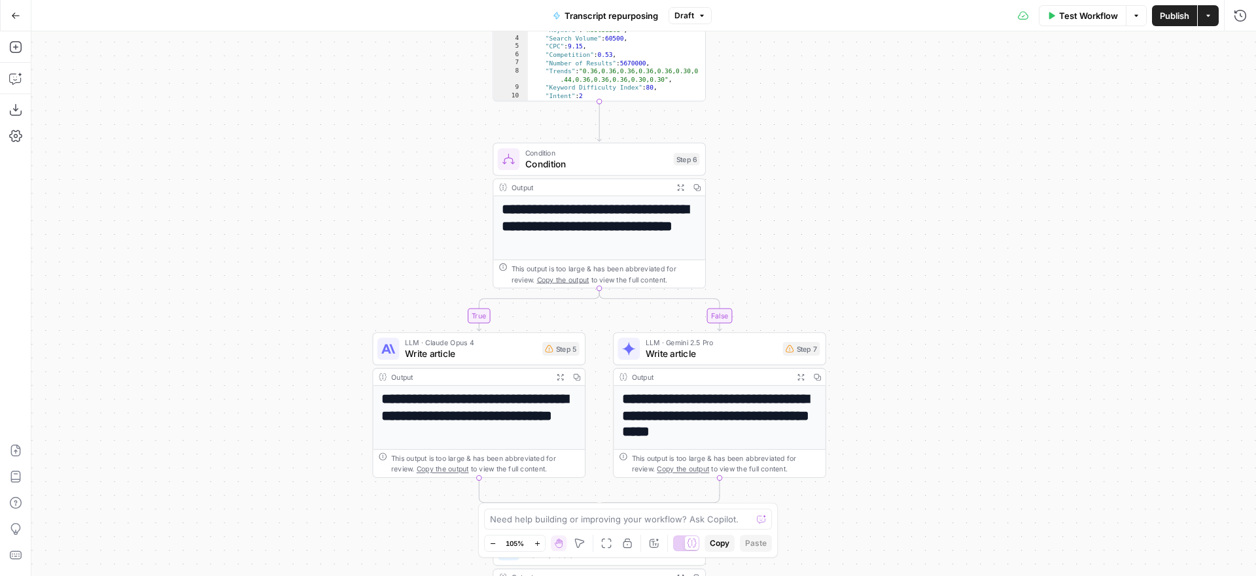
drag, startPoint x: 783, startPoint y: 330, endPoint x: 815, endPoint y: 152, distance: 180.2
click at [815, 152] on div "**********" at bounding box center [643, 303] width 1225 height 545
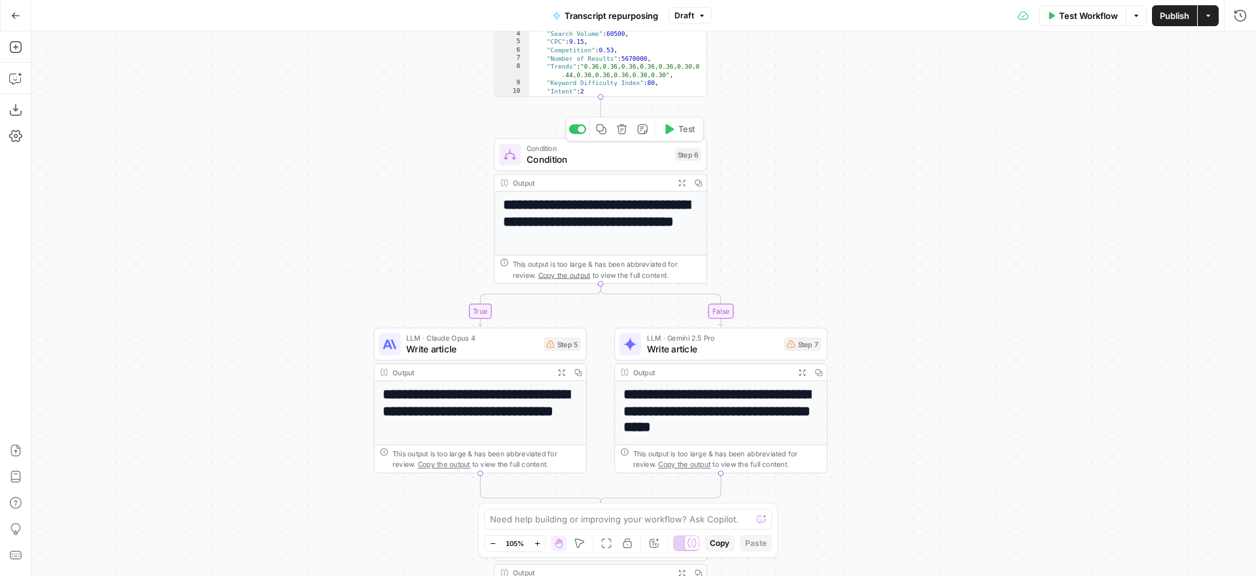
click at [644, 156] on span "Condition" at bounding box center [598, 159] width 143 height 14
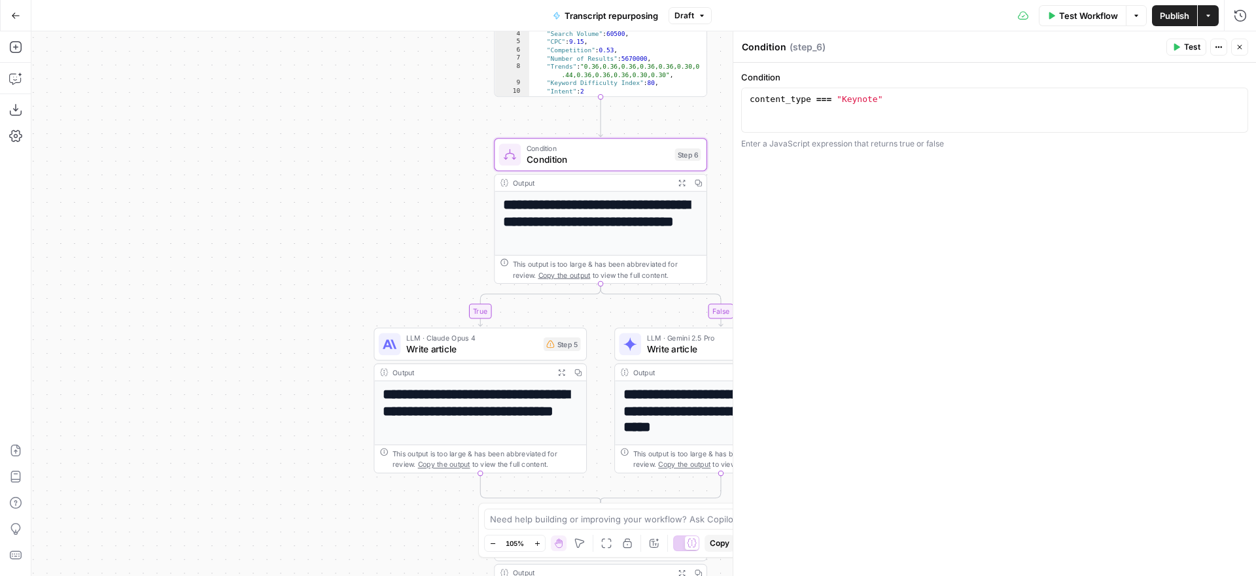
click at [1240, 43] on icon "button" at bounding box center [1240, 47] width 8 height 8
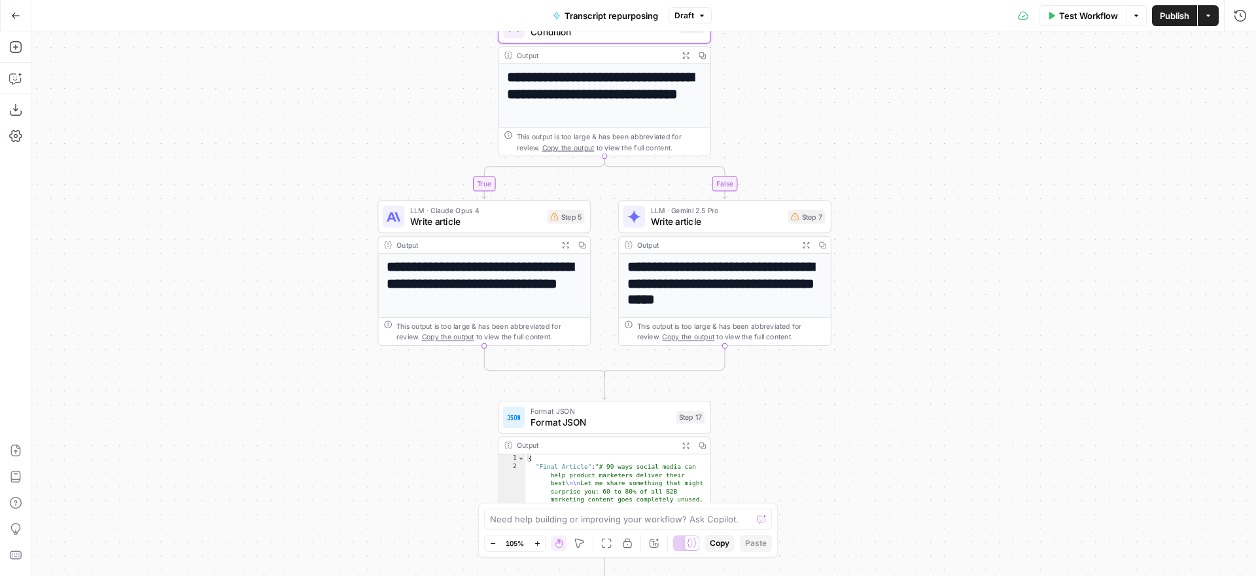
drag, startPoint x: 900, startPoint y: 376, endPoint x: 924, endPoint y: 158, distance: 219.1
click at [924, 158] on div "**********" at bounding box center [643, 303] width 1225 height 545
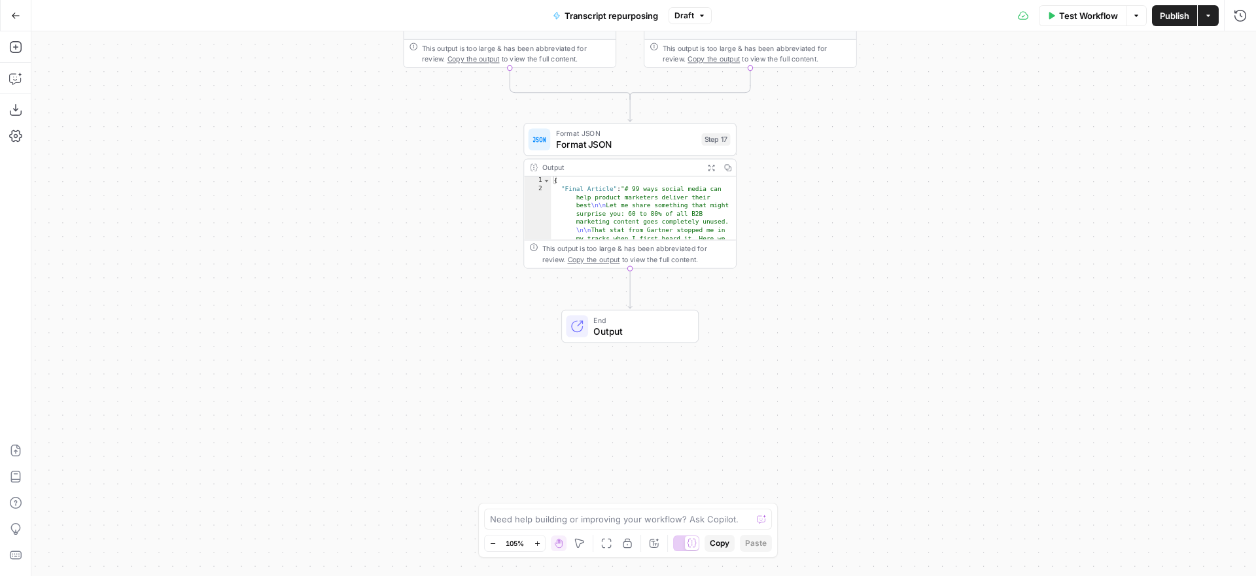
drag, startPoint x: 870, startPoint y: 370, endPoint x: 875, endPoint y: 182, distance: 187.9
click at [875, 182] on div "**********" at bounding box center [643, 303] width 1225 height 545
click at [858, 287] on div "**********" at bounding box center [643, 303] width 1225 height 545
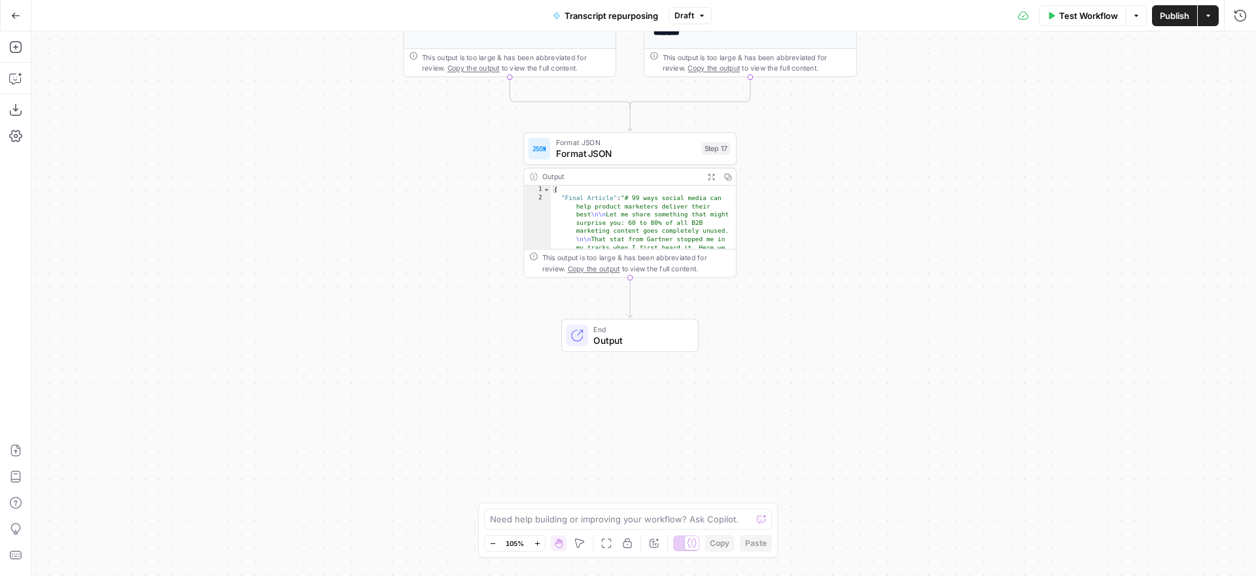
drag, startPoint x: 868, startPoint y: 195, endPoint x: 887, endPoint y: 383, distance: 188.8
click at [887, 383] on div "**********" at bounding box center [643, 303] width 1225 height 545
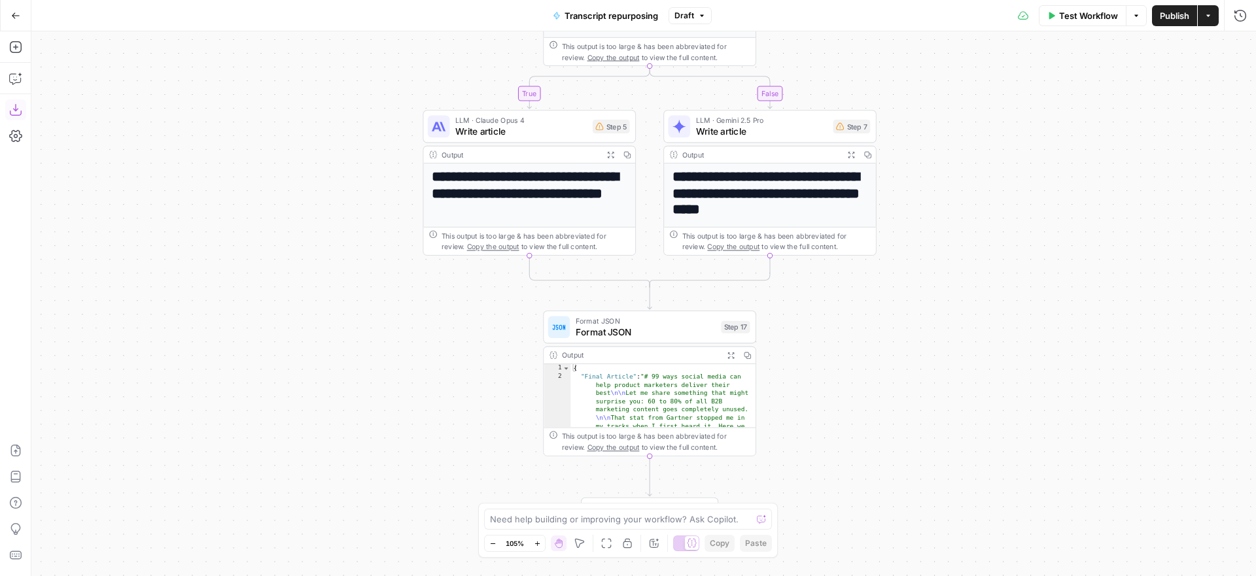
click at [16, 114] on icon "button" at bounding box center [15, 109] width 13 height 13
click at [22, 14] on button "Go Back" at bounding box center [16, 16] width 24 height 24
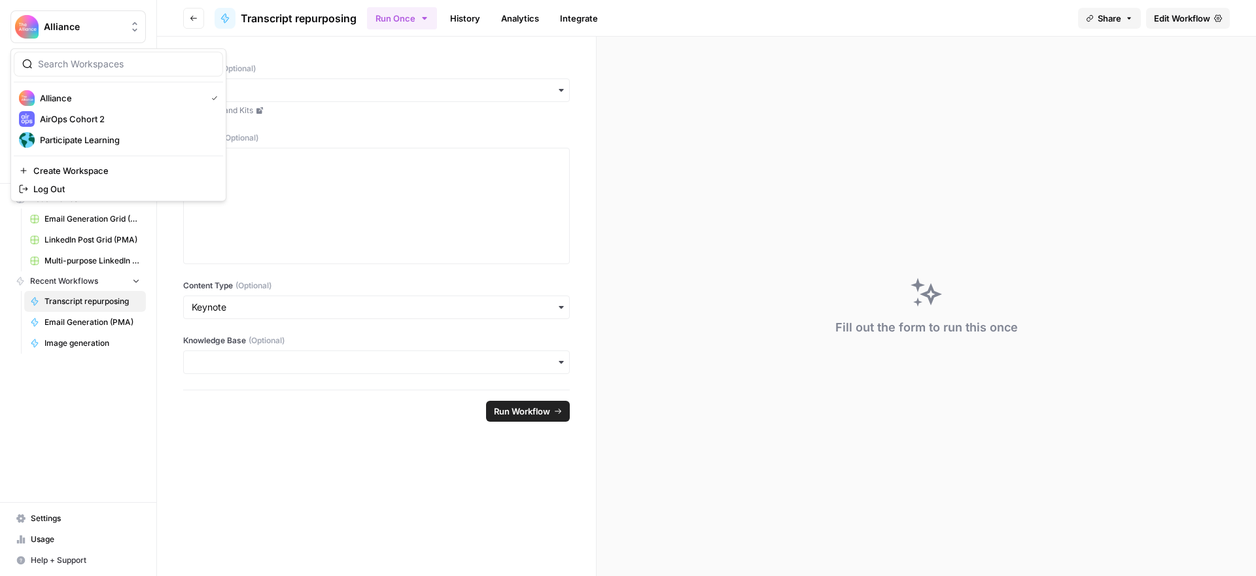
click at [69, 25] on span "Alliance" at bounding box center [83, 26] width 79 height 13
click at [80, 138] on span "Participate Learning" at bounding box center [126, 139] width 173 height 13
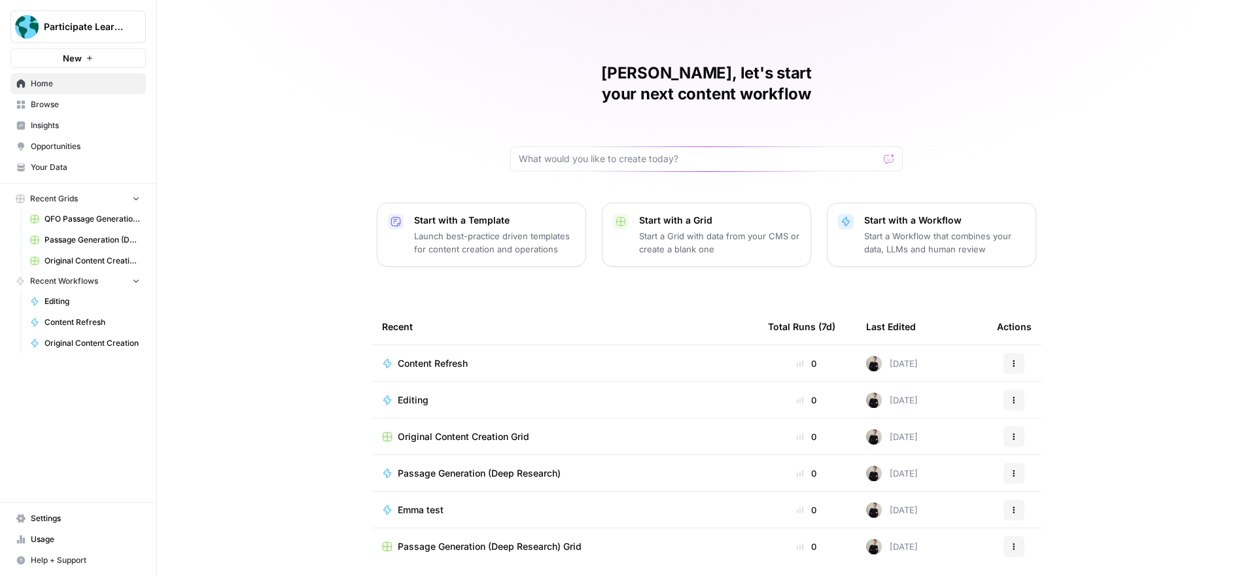
click at [81, 54] on span "New" at bounding box center [72, 58] width 19 height 13
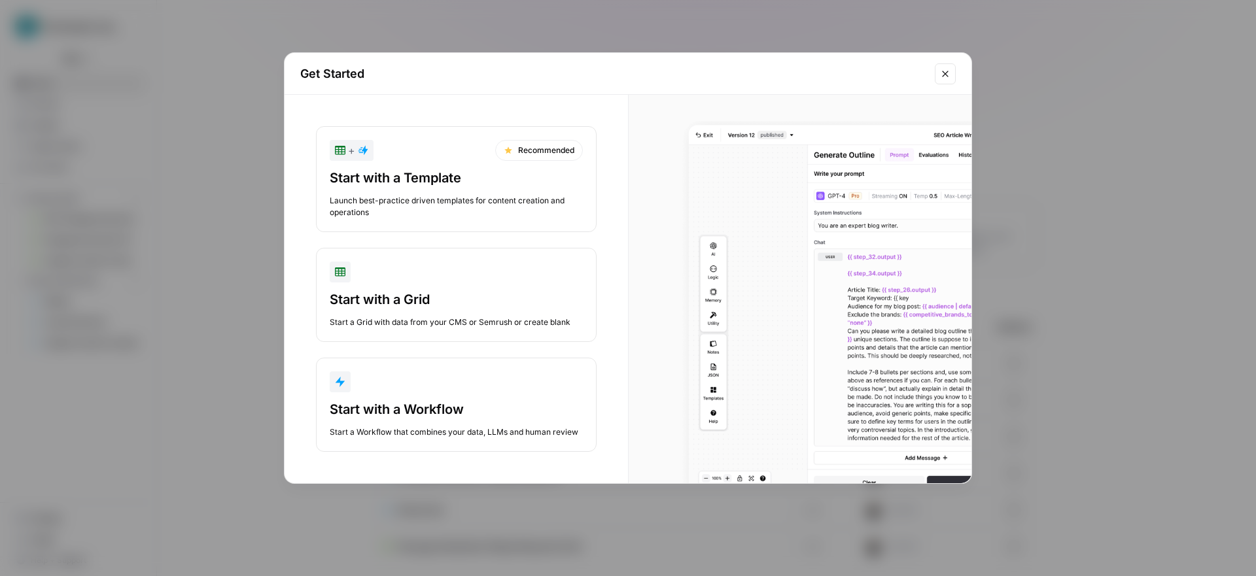
drag, startPoint x: 421, startPoint y: 412, endPoint x: 449, endPoint y: 409, distance: 28.9
click at [421, 412] on div "Start with a Workflow" at bounding box center [456, 409] width 253 height 18
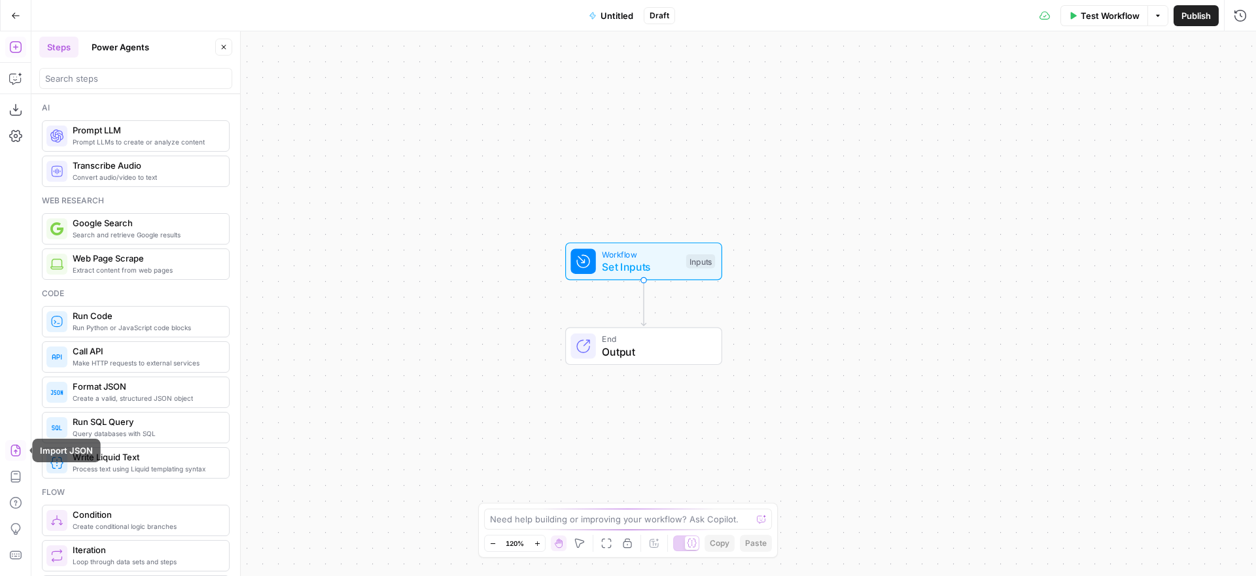
click at [16, 448] on icon "button" at bounding box center [15, 451] width 10 height 12
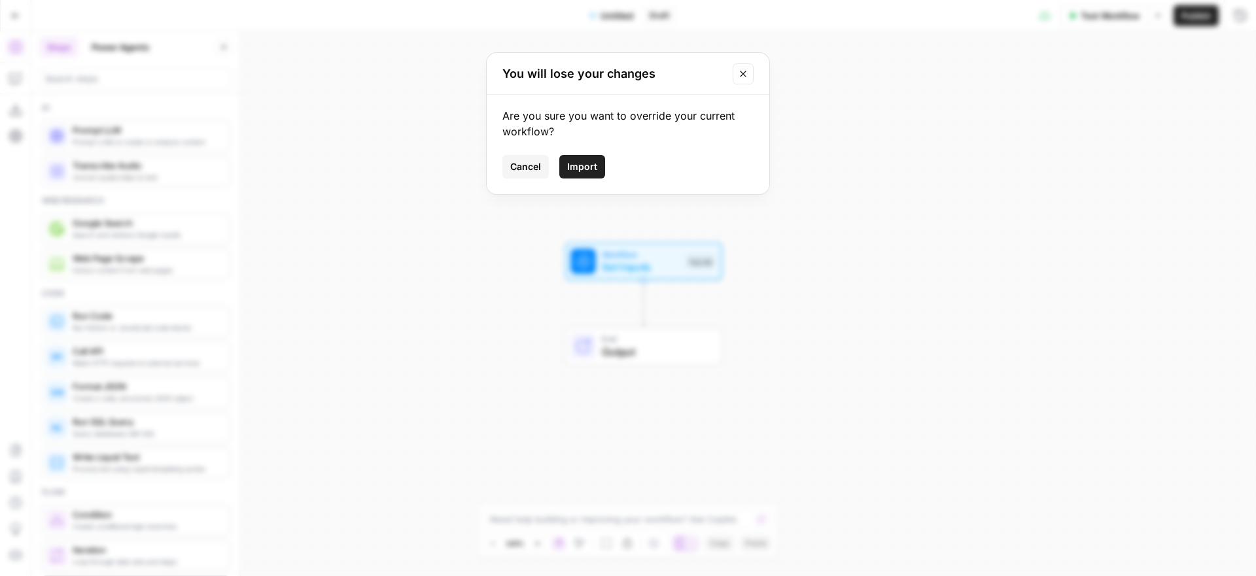
click at [594, 168] on span "Import" at bounding box center [582, 166] width 30 height 13
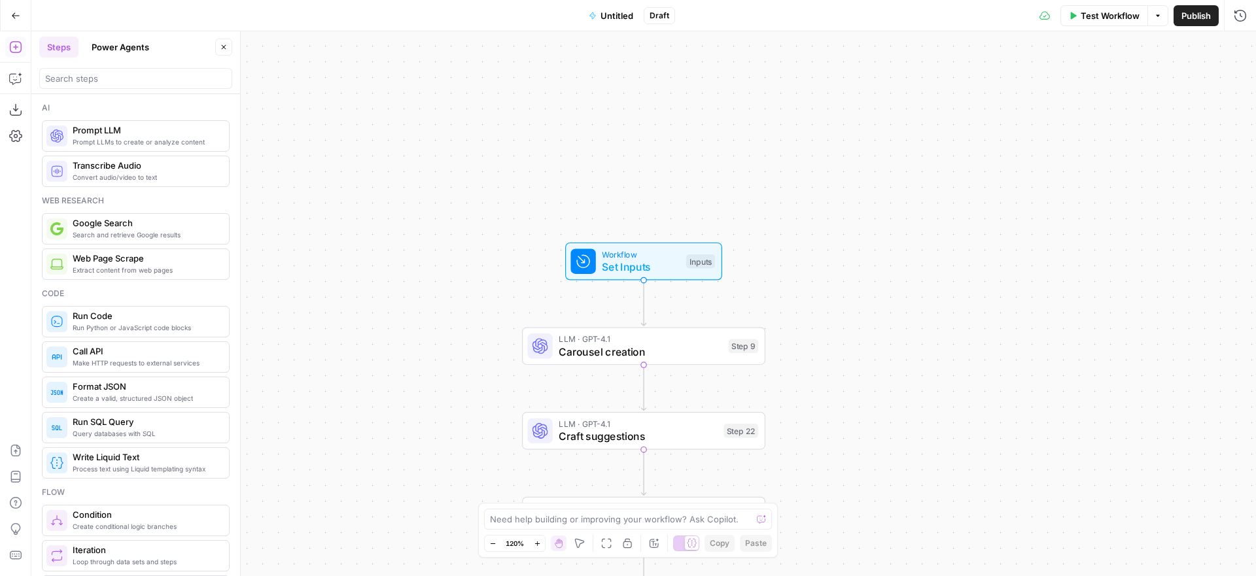
click at [20, 16] on icon "button" at bounding box center [15, 15] width 9 height 9
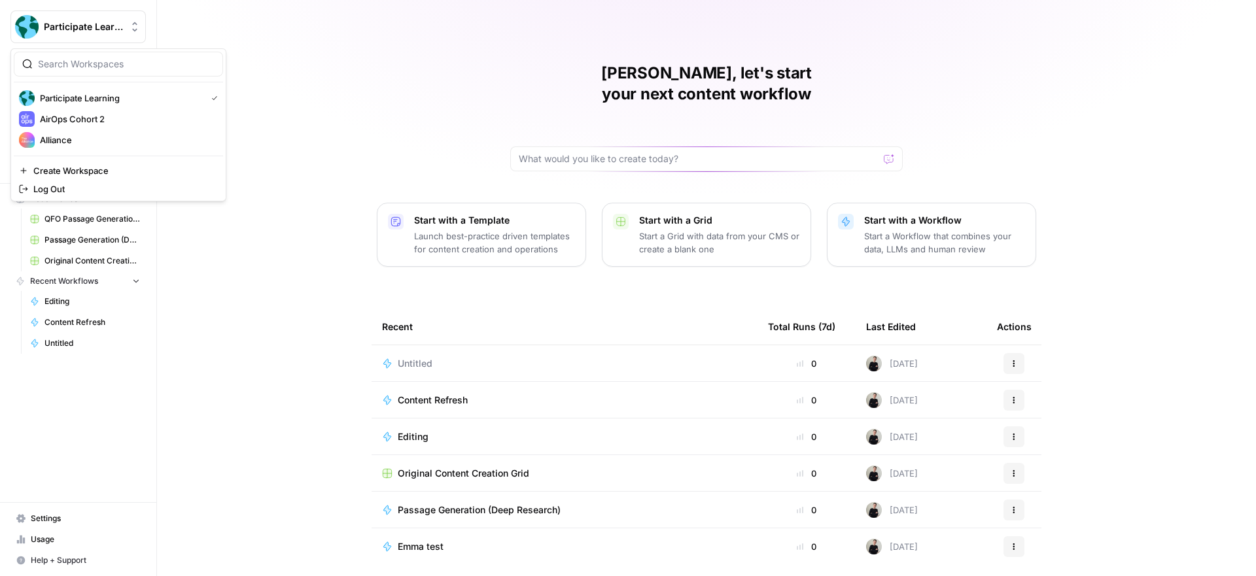
drag, startPoint x: 99, startPoint y: 43, endPoint x: 99, endPoint y: 52, distance: 9.8
click at [99, 42] on button "Participate Learning" at bounding box center [77, 26] width 135 height 33
click at [107, 132] on div "Alliance" at bounding box center [118, 140] width 199 height 16
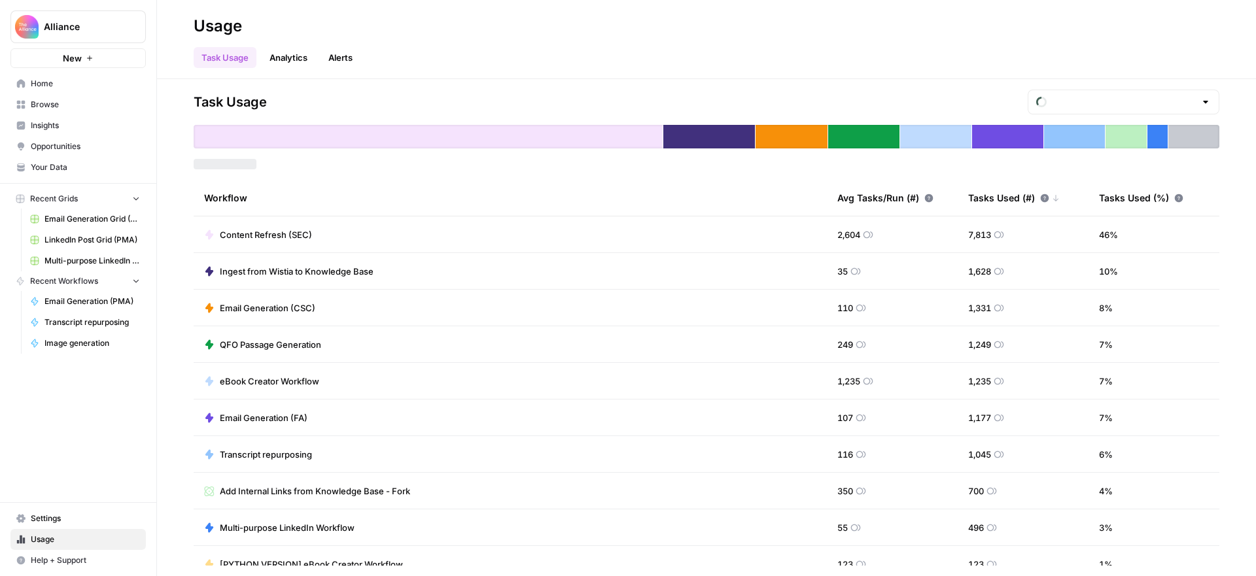
type input "September Tasks"
drag, startPoint x: 925, startPoint y: 241, endPoint x: 482, endPoint y: 224, distance: 443.9
click at [482, 224] on tr "Content Refresh (SEC) 2,604 7,813 46 %" at bounding box center [707, 235] width 1026 height 37
click at [1108, 230] on span "46 %" at bounding box center [1108, 234] width 19 height 13
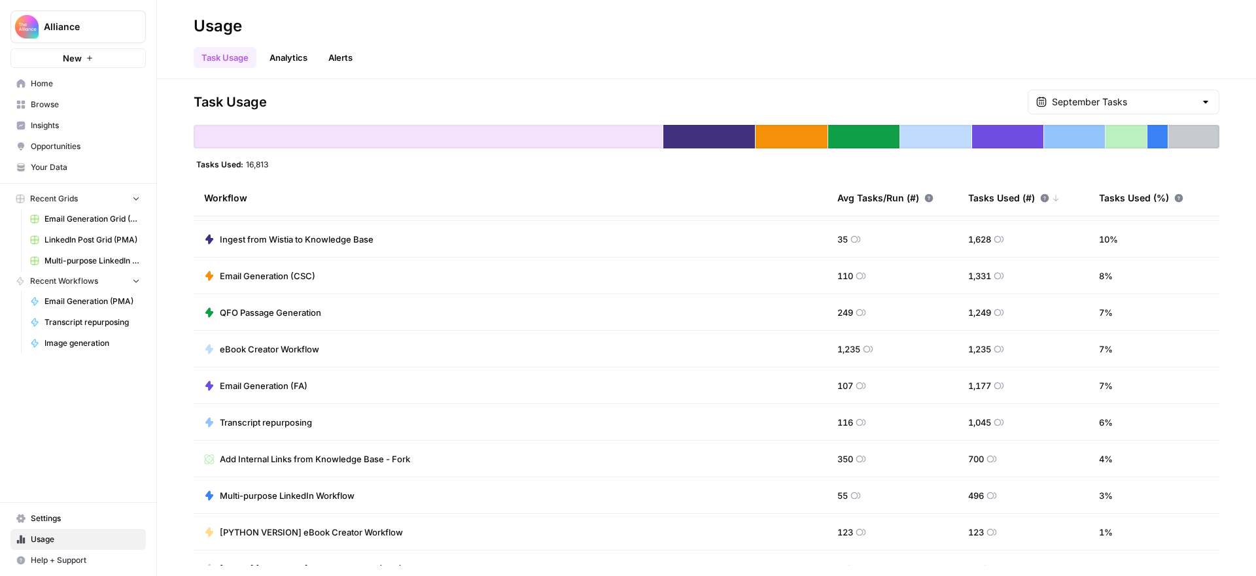
scroll to position [9, 0]
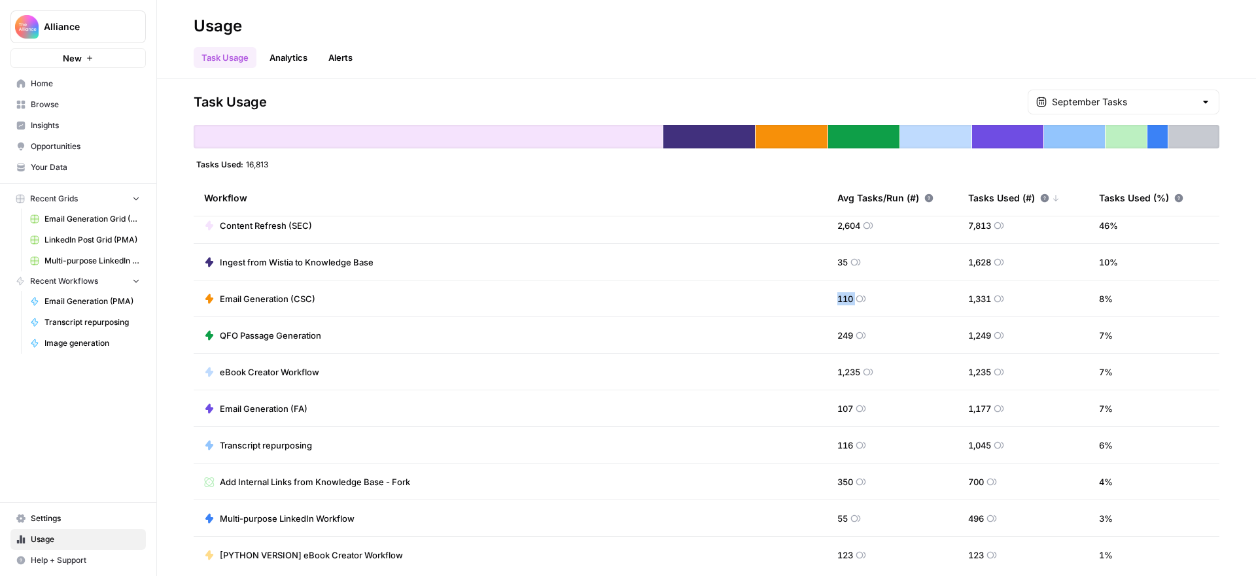
drag, startPoint x: 893, startPoint y: 305, endPoint x: 953, endPoint y: 306, distance: 60.2
click at [953, 306] on tr "Email Generation (CSC) 110 1,331 8 %" at bounding box center [707, 299] width 1026 height 37
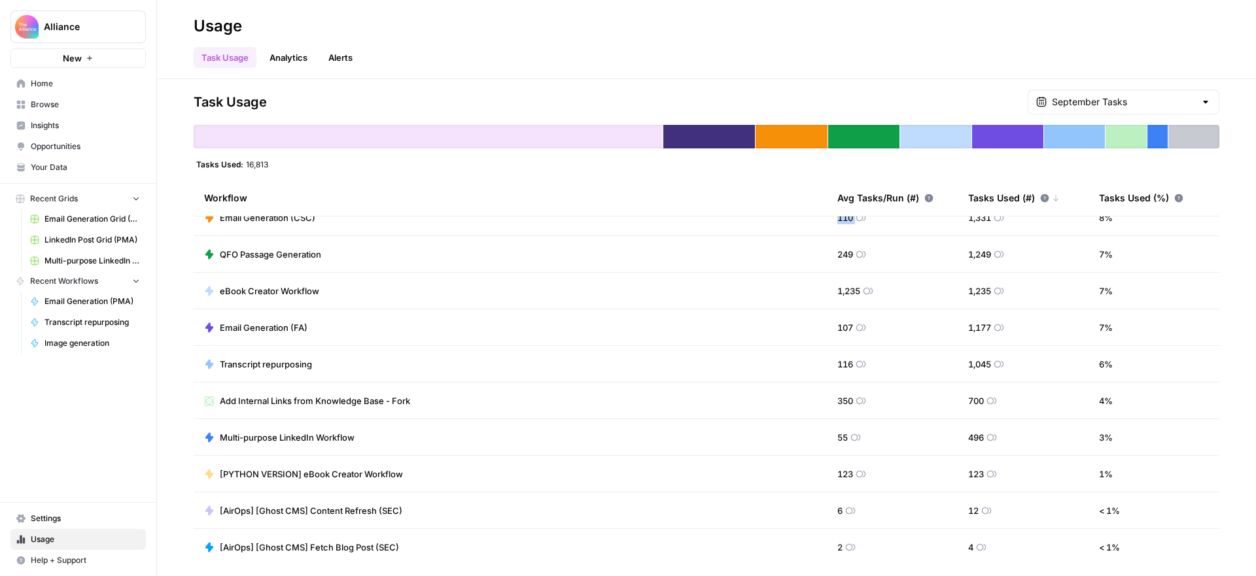
scroll to position [0, 0]
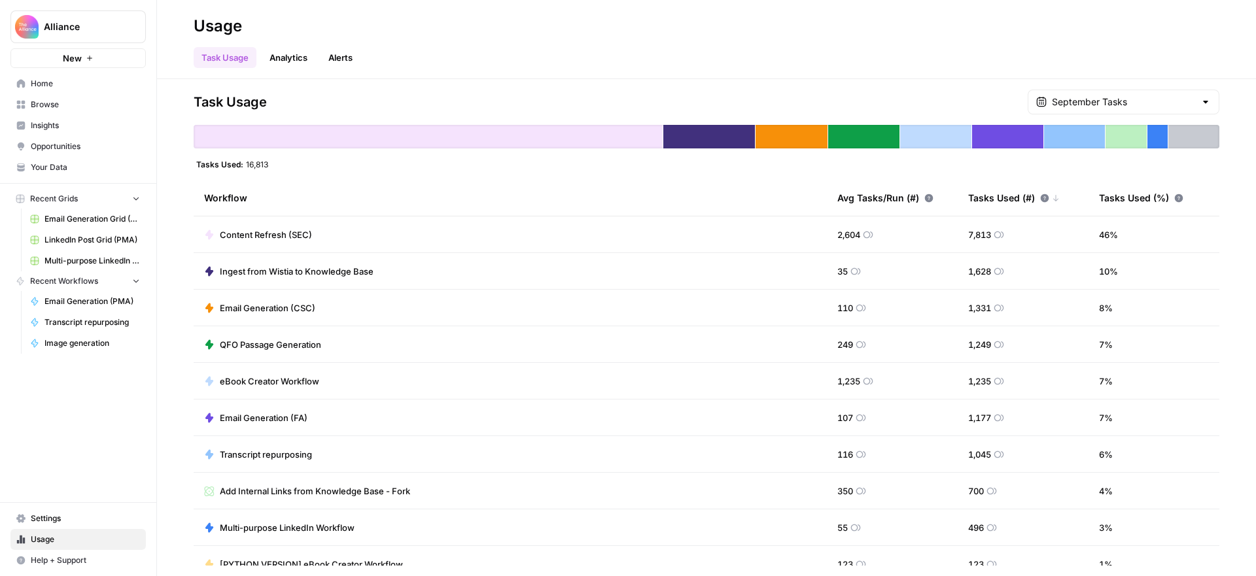
click at [832, 48] on div "Task Usage Analytics Alerts" at bounding box center [707, 52] width 1026 height 31
click at [50, 166] on span "Your Data" at bounding box center [85, 168] width 109 height 12
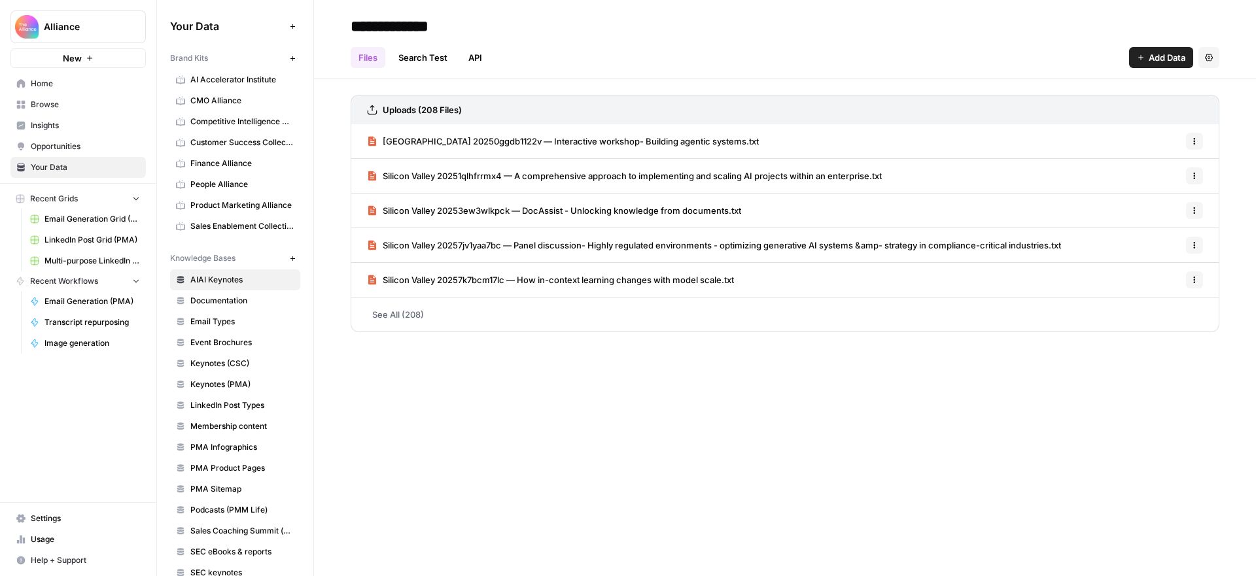
click at [232, 79] on span "AI Accelerator Institute" at bounding box center [242, 80] width 104 height 12
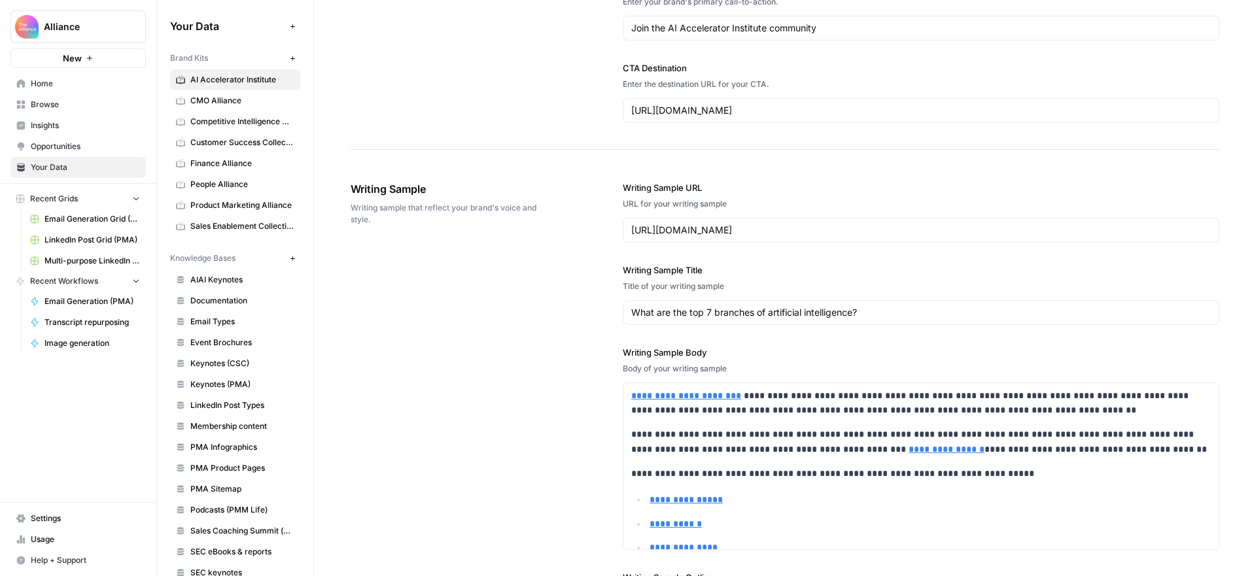
scroll to position [1614, 0]
